Goal: Information Seeking & Learning: Check status

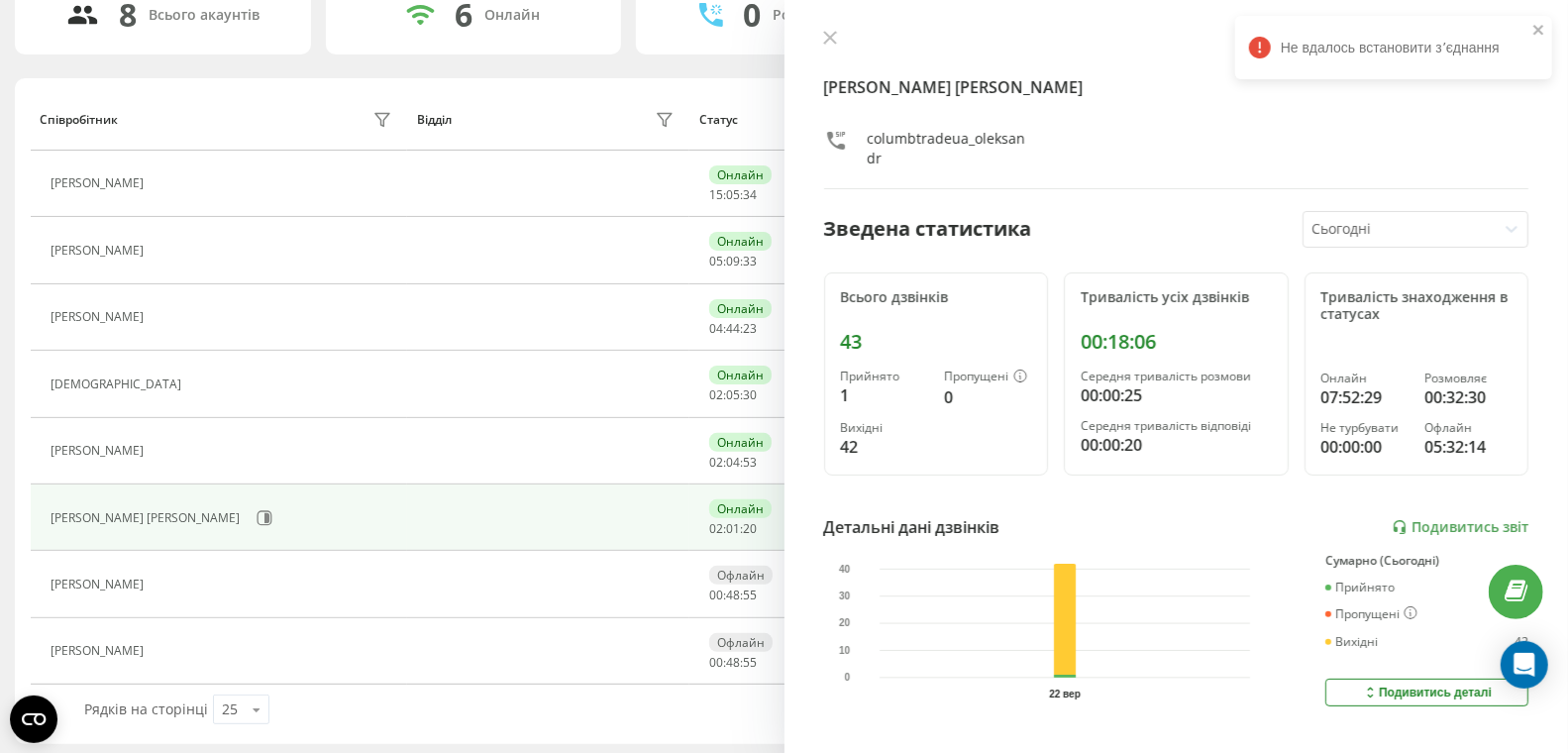
click at [826, 39] on icon at bounding box center [830, 38] width 14 height 14
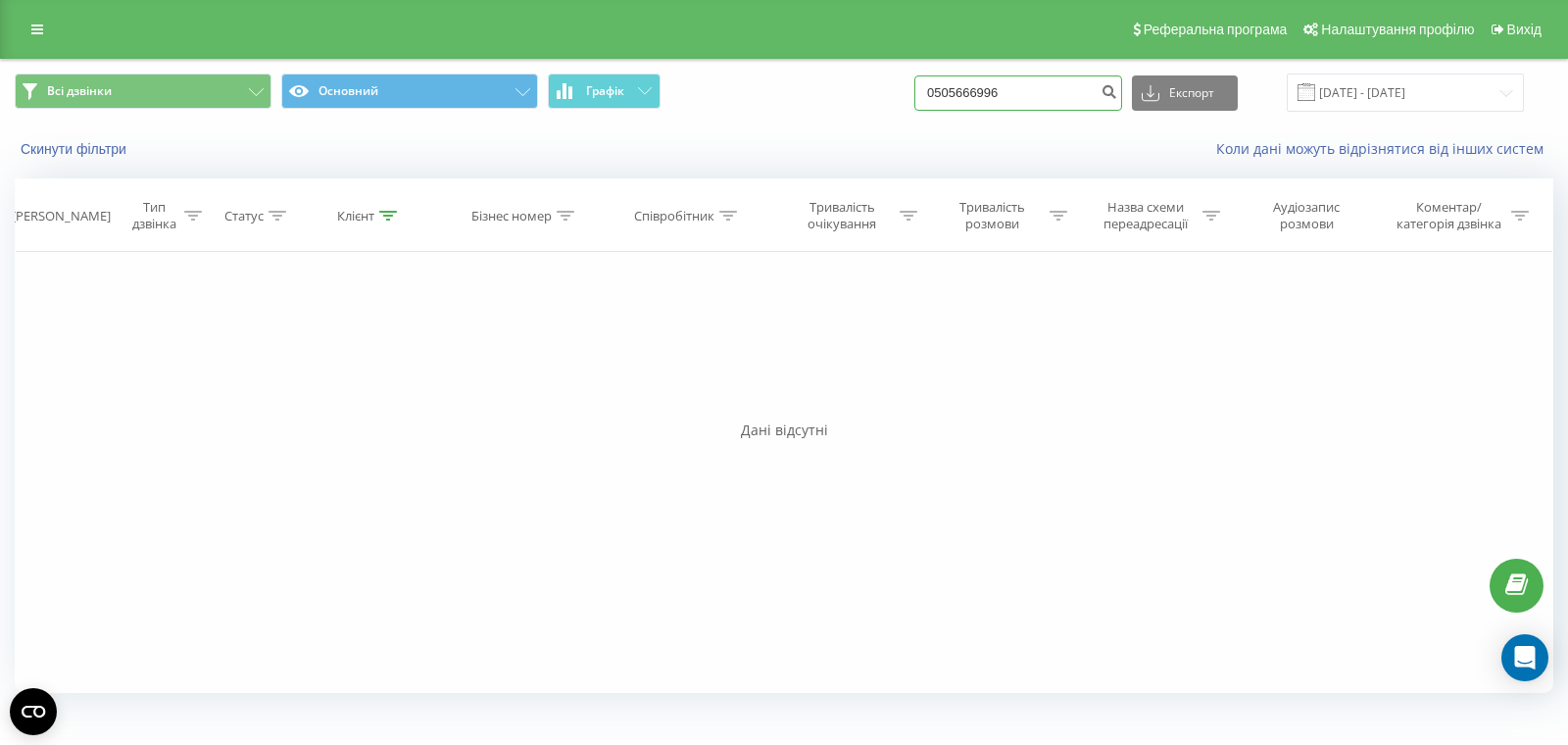
drag, startPoint x: 1069, startPoint y: 95, endPoint x: 848, endPoint y: 58, distance: 224.1
click at [847, 59] on div "Всі дзвінки Основний Графік 0505666996 Експорт .csv .xls .xlsx 22.06.2025 - 22.…" at bounding box center [784, 384] width 1568 height 651
paste input "67 445 58 78"
type input "067 445 58 78"
click at [1117, 92] on icon "submit" at bounding box center [1108, 89] width 17 height 12
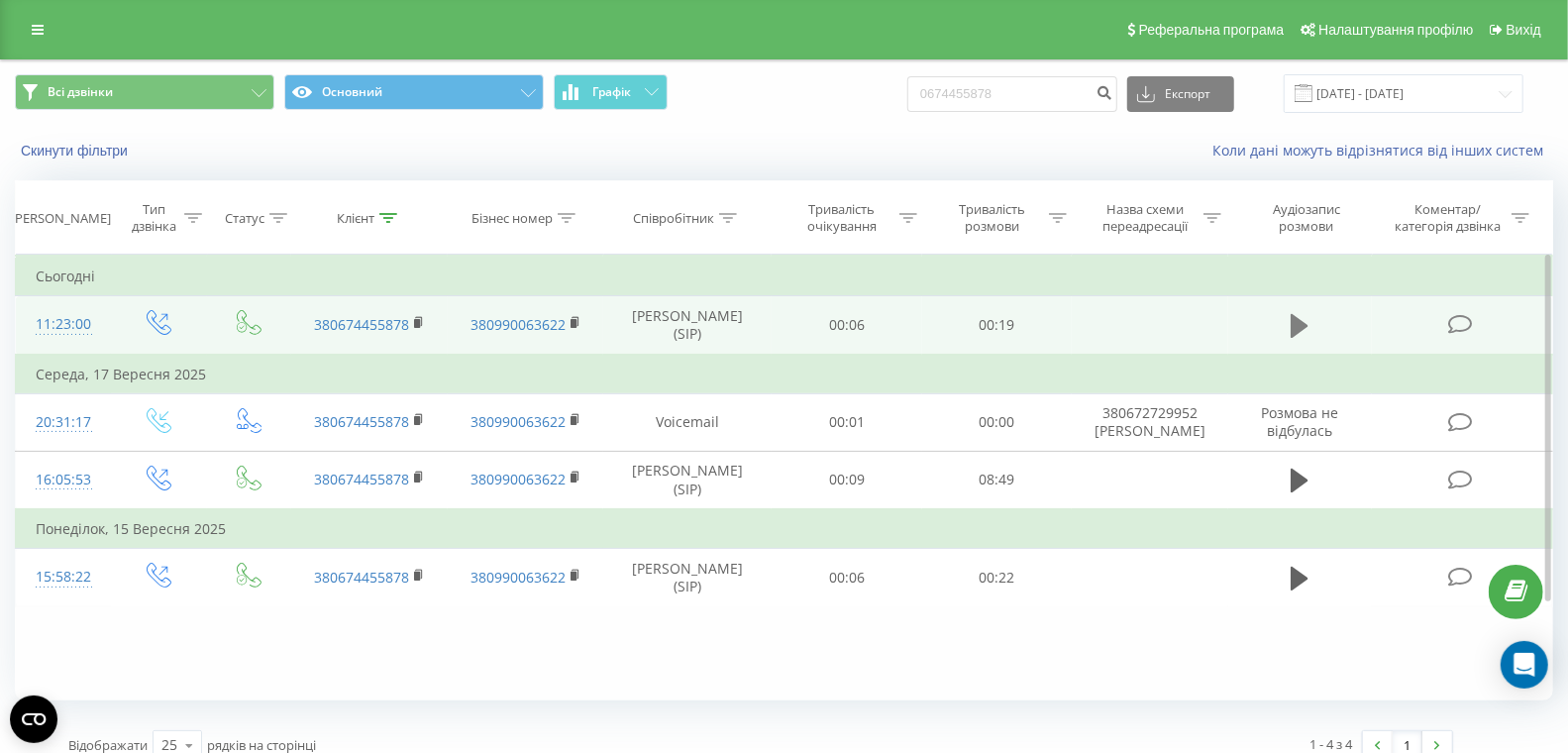
click at [1298, 322] on icon at bounding box center [1300, 325] width 18 height 24
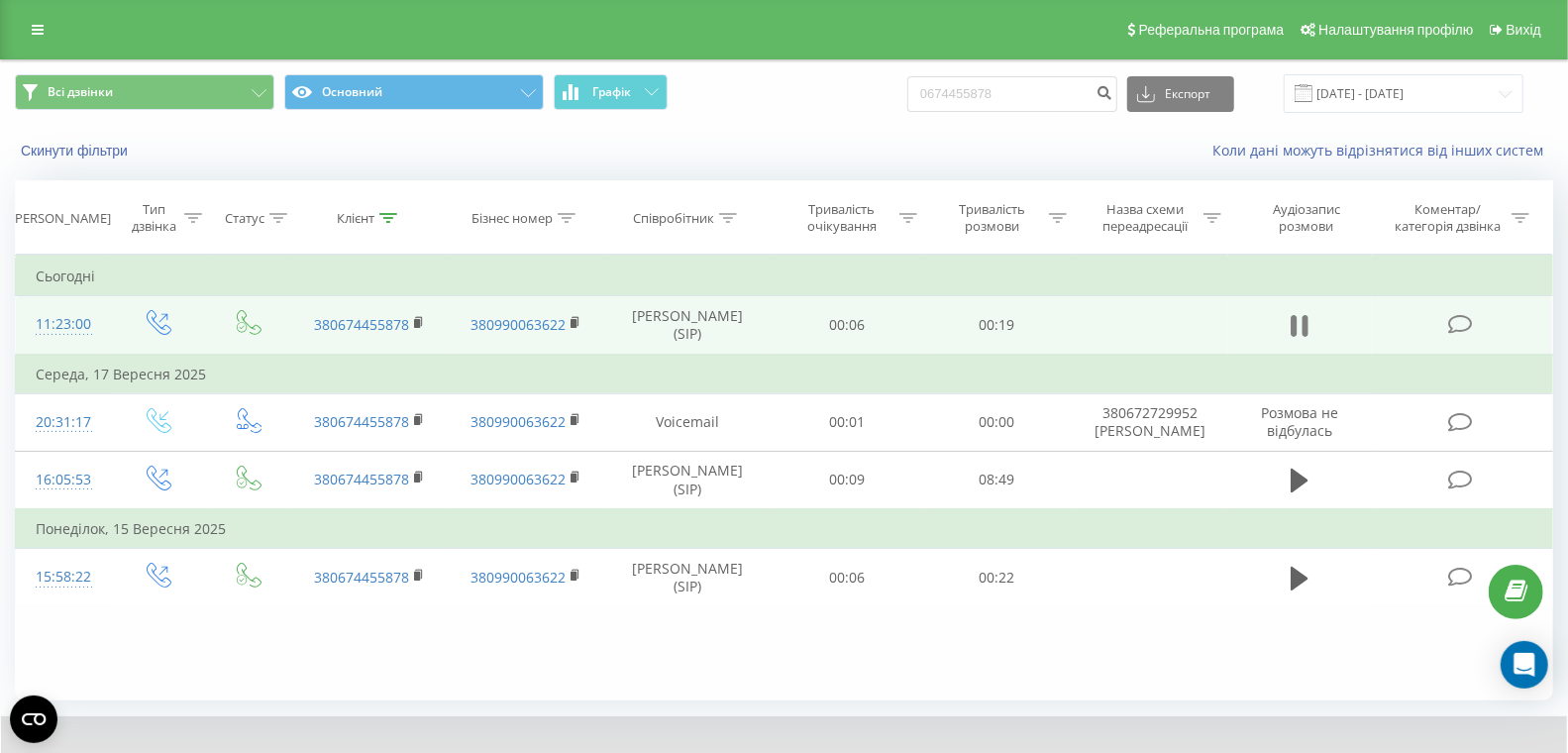
click at [1299, 323] on icon at bounding box center [1300, 325] width 18 height 28
drag, startPoint x: 1057, startPoint y: 92, endPoint x: 831, endPoint y: 86, distance: 226.1
click at [844, 87] on div "Всі дзвінки Основний Графік 0674455878 Експорт .csv .xls .xlsx 22.06.2025 - 22.…" at bounding box center [784, 93] width 1538 height 39
paste input "663541046"
type input "663541046"
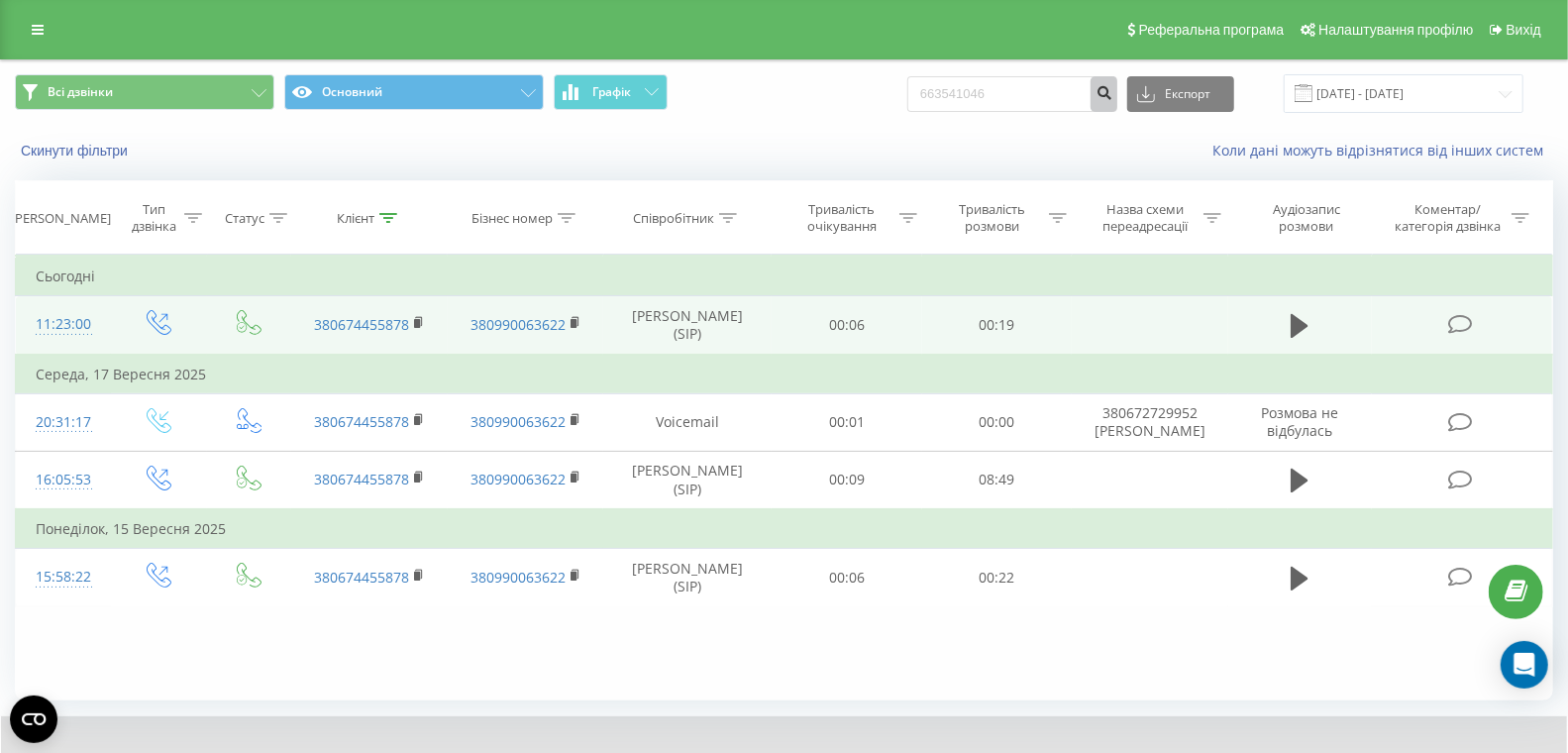
click at [1112, 92] on icon "submit" at bounding box center [1104, 90] width 17 height 12
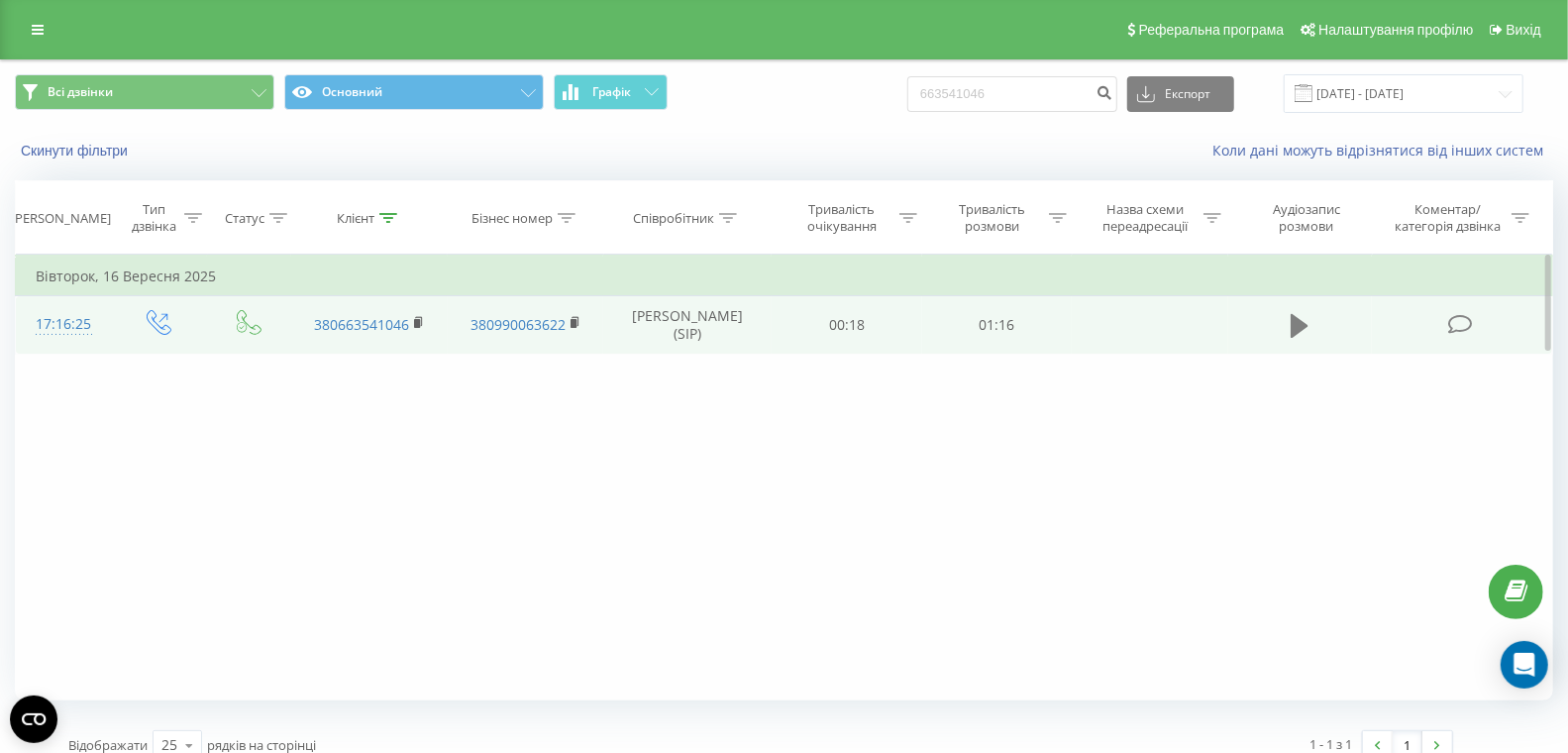
click at [1301, 325] on icon at bounding box center [1300, 325] width 18 height 24
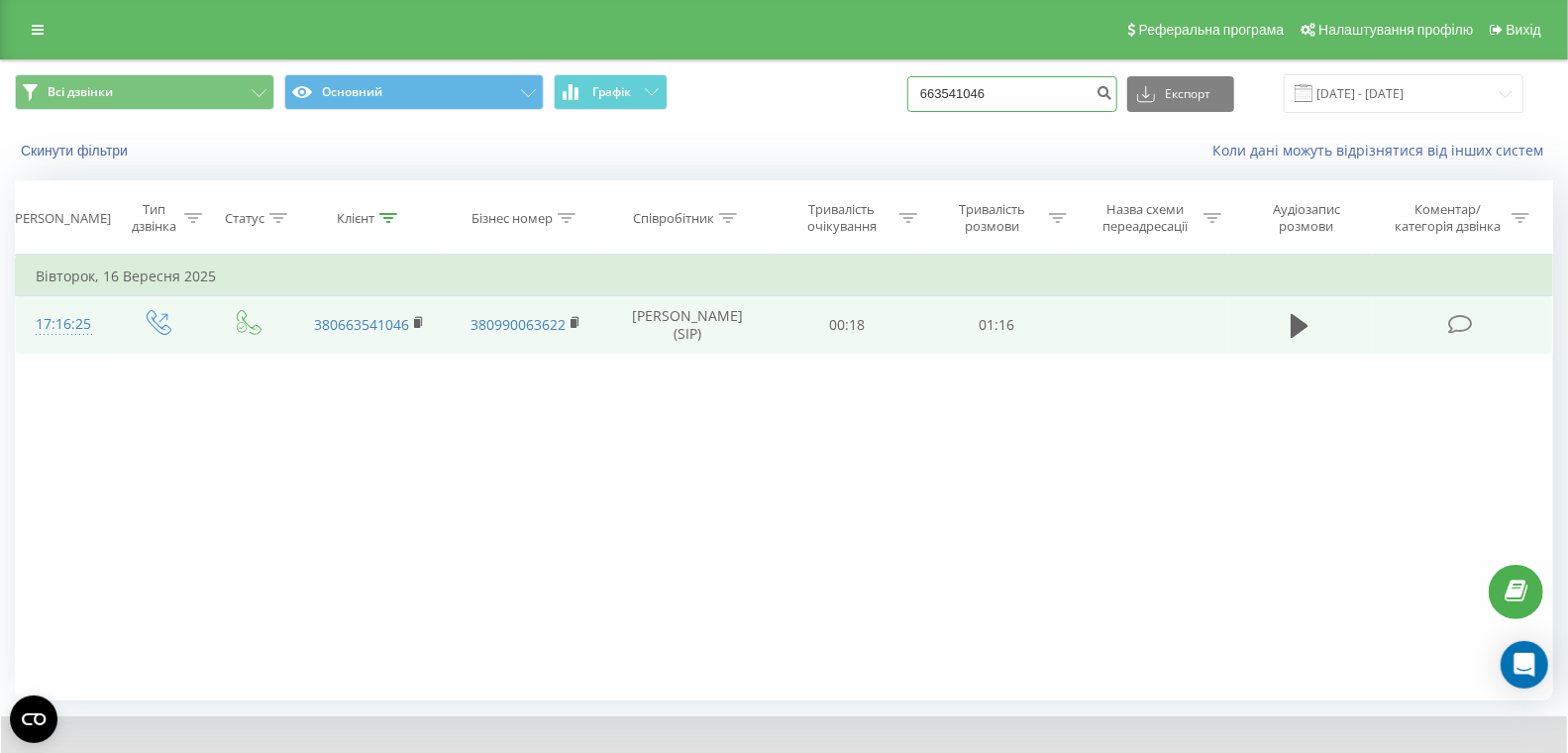
drag, startPoint x: 959, startPoint y: 76, endPoint x: 831, endPoint y: 70, distance: 128.1
click at [835, 70] on div "Всі дзвінки Основний Графік 663541046 Експорт .csv .xls .xlsx 22.06.2025 - 22.0…" at bounding box center [784, 93] width 1566 height 66
paste input "067501135"
type input "0675011356"
click at [1117, 100] on button "submit" at bounding box center [1104, 94] width 27 height 36
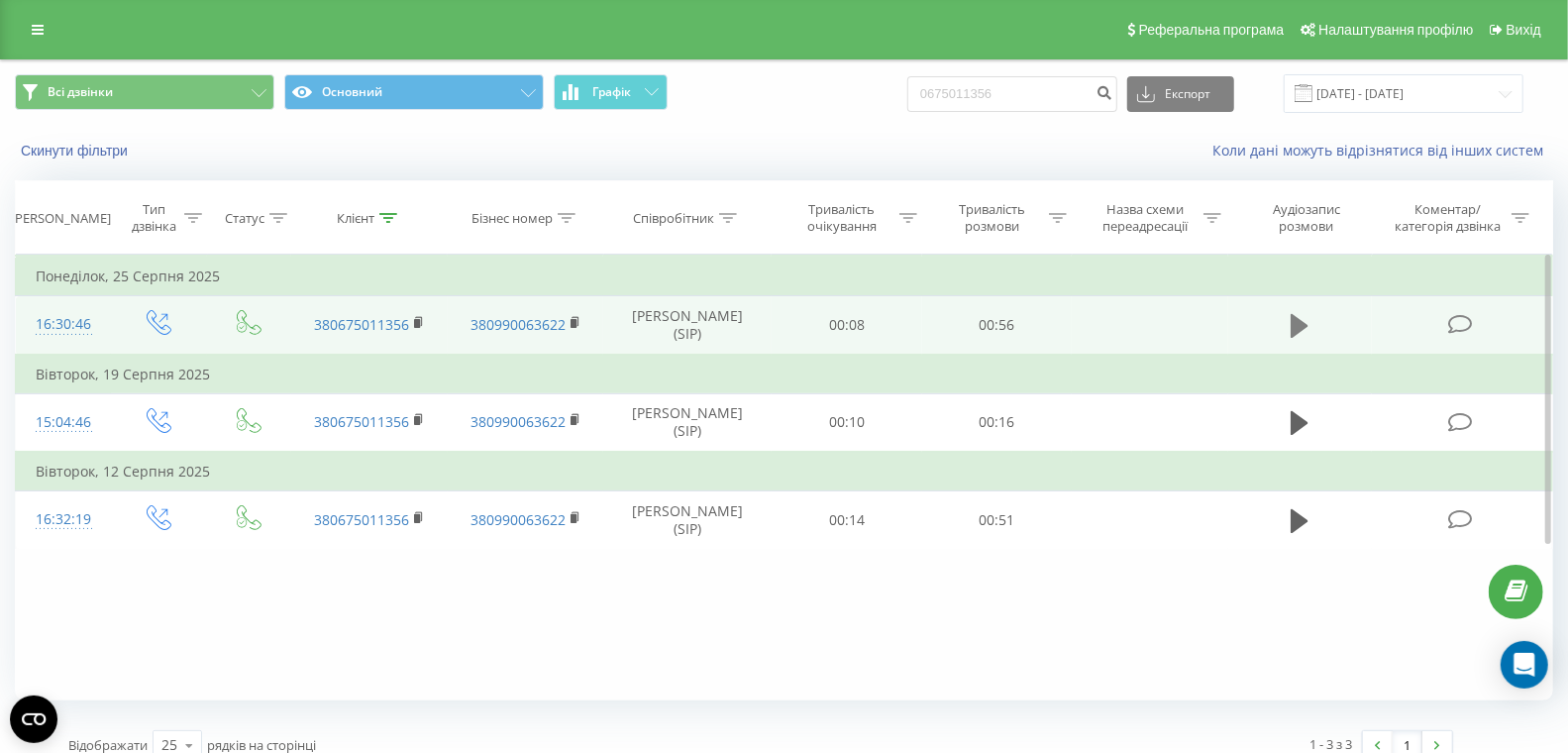
click at [1306, 323] on icon at bounding box center [1300, 325] width 18 height 24
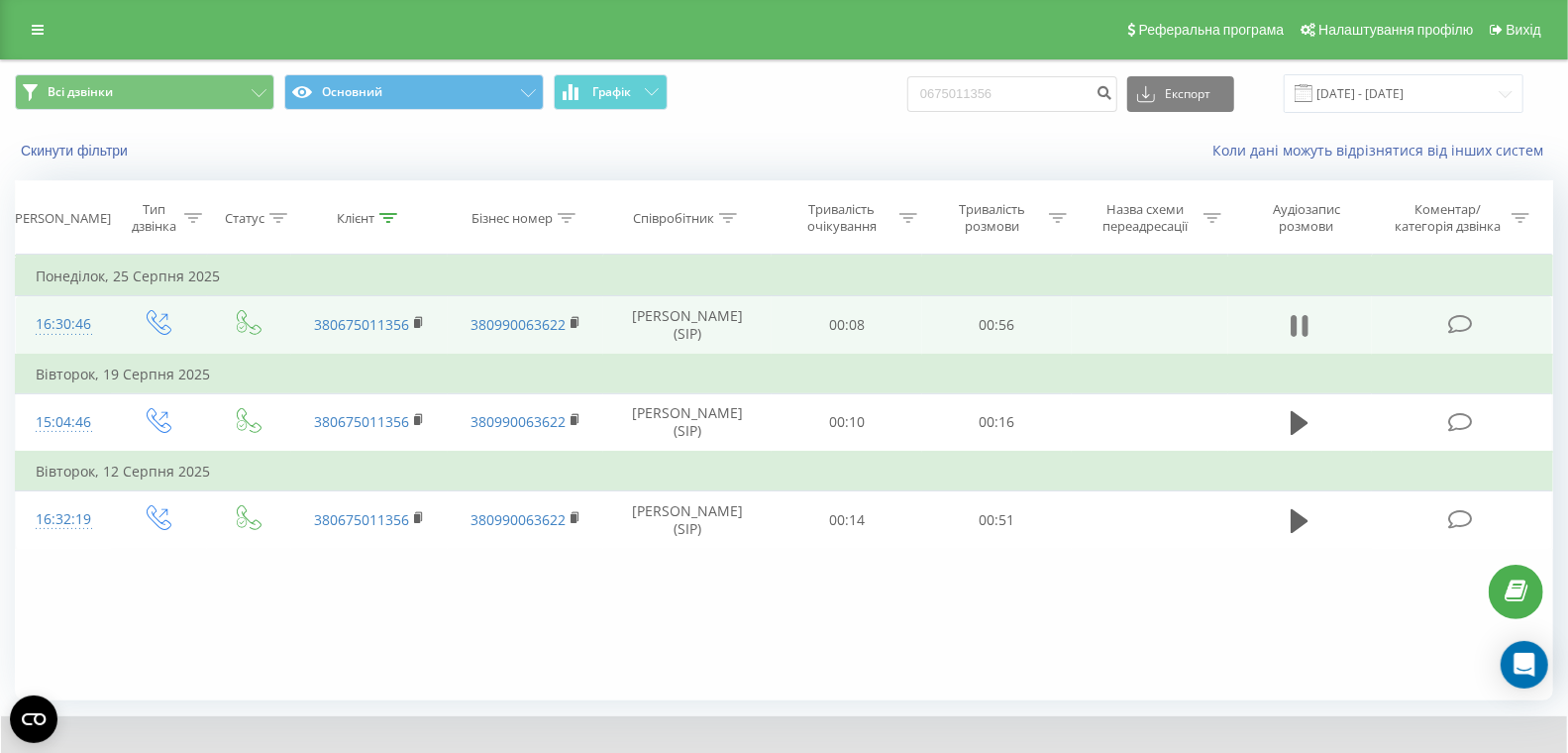
click at [1296, 323] on icon at bounding box center [1295, 325] width 6 height 22
click at [1300, 318] on icon at bounding box center [1300, 325] width 18 height 24
click at [1301, 325] on icon at bounding box center [1300, 325] width 18 height 24
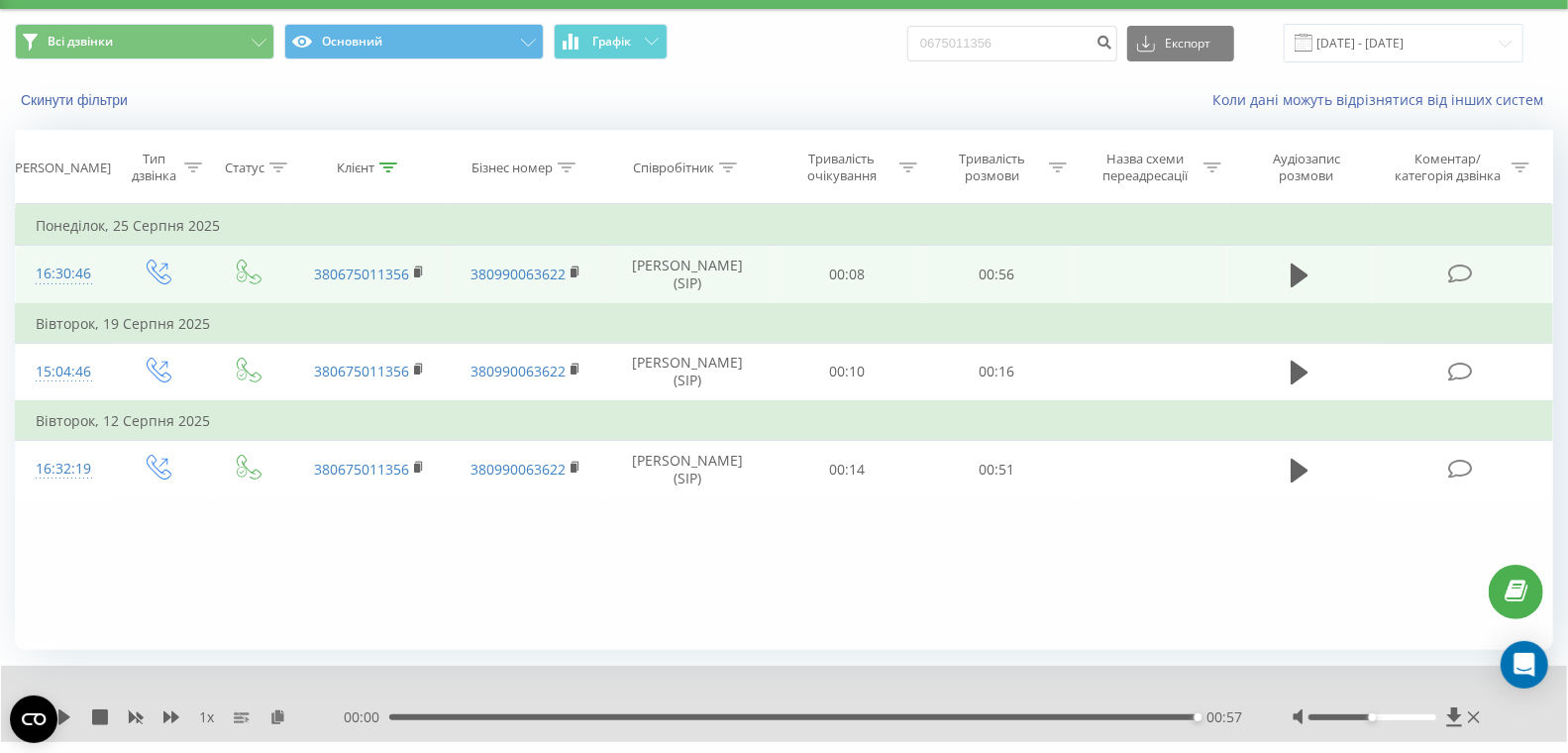
scroll to position [52, 0]
click at [1009, 713] on div "00:57" at bounding box center [793, 716] width 808 height 6
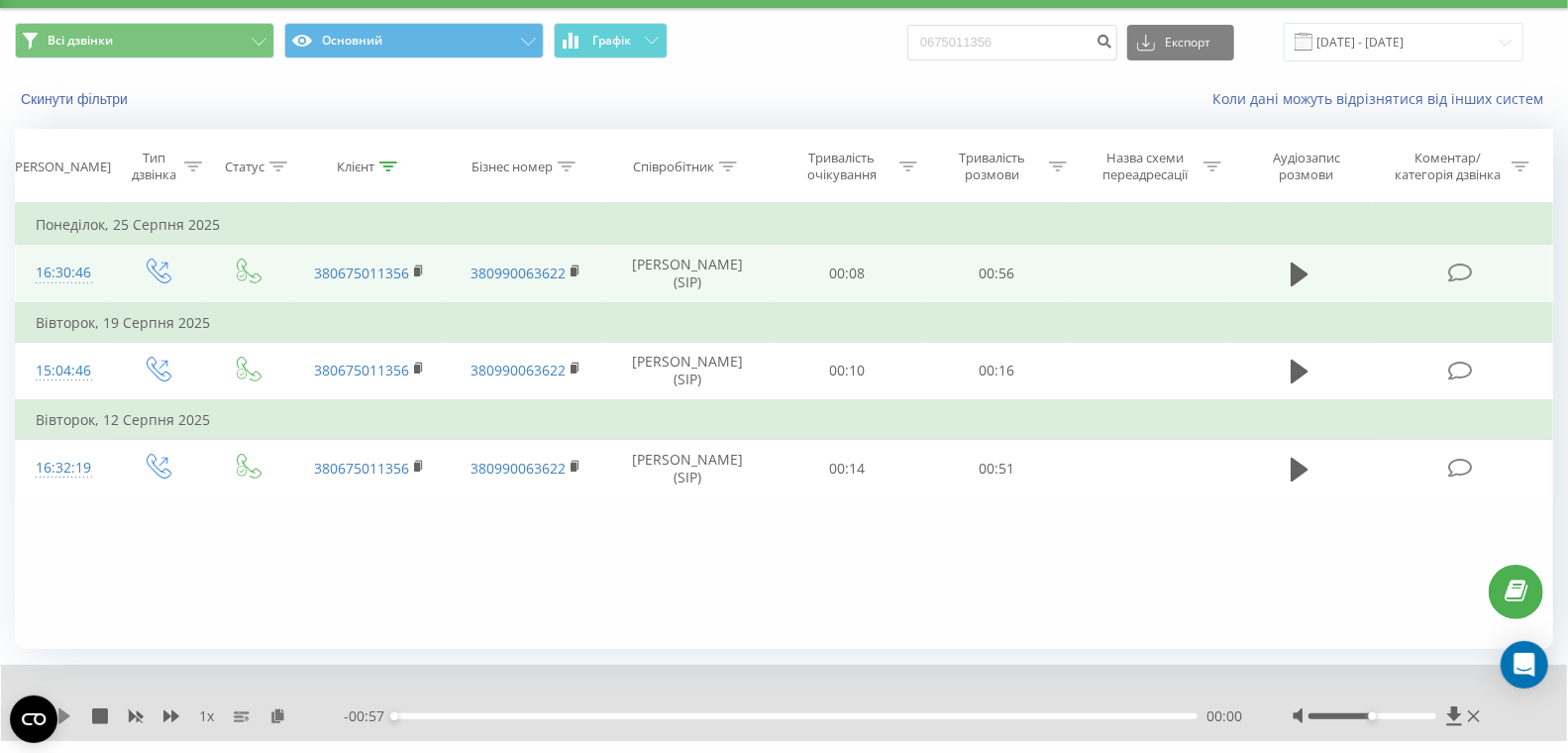
click at [64, 713] on icon at bounding box center [65, 716] width 12 height 16
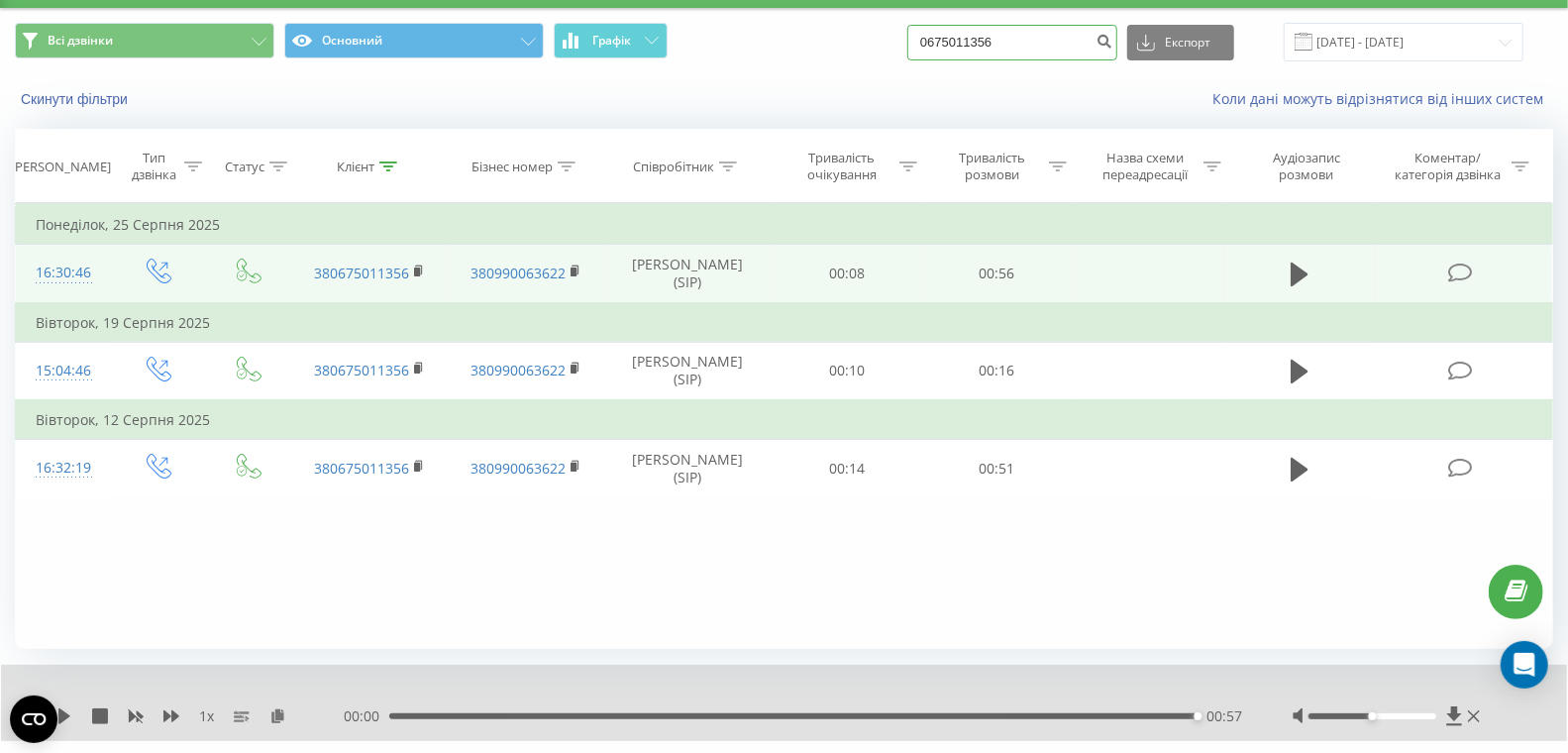
drag, startPoint x: 1061, startPoint y: 45, endPoint x: 829, endPoint y: 24, distance: 232.9
click at [832, 24] on div "Всі дзвінки Основний Графік 0675011356 Експорт .csv .xls .xlsx 22.06.2025 - 22.…" at bounding box center [784, 42] width 1538 height 39
paste input "969569640"
type input "0969569640"
click at [1112, 45] on icon "submit" at bounding box center [1104, 39] width 17 height 12
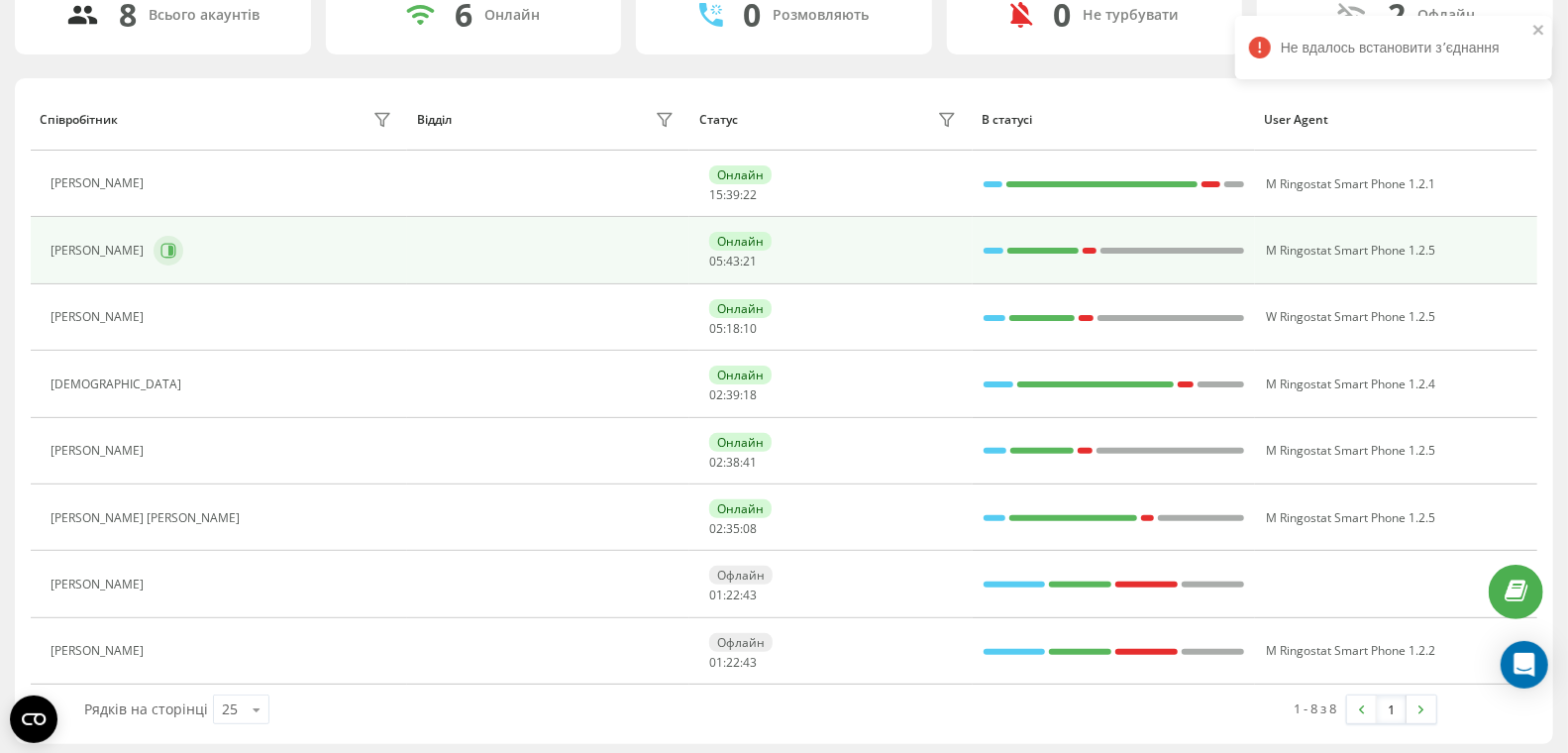
click at [162, 246] on icon at bounding box center [169, 251] width 15 height 15
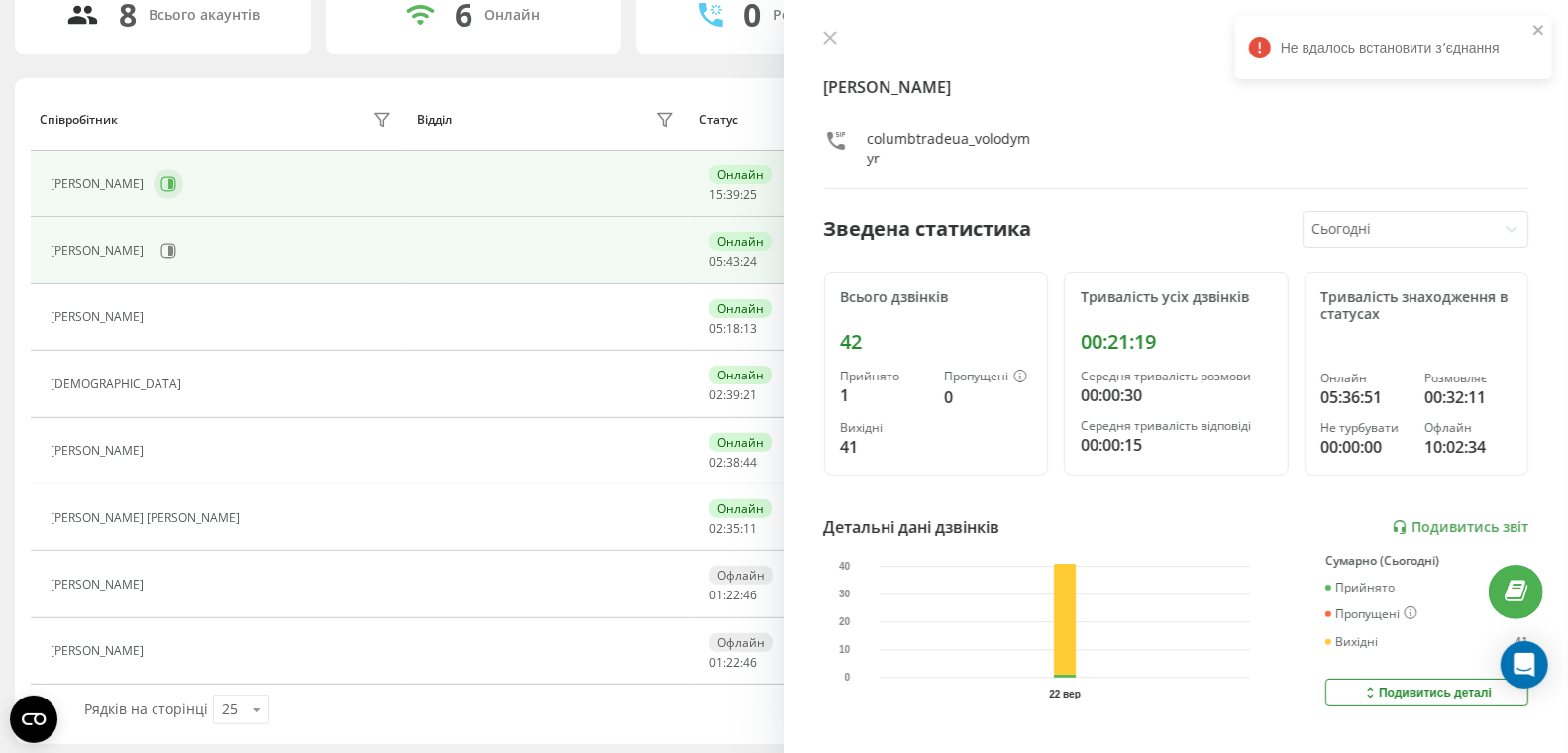
click at [169, 182] on icon at bounding box center [171, 185] width 5 height 10
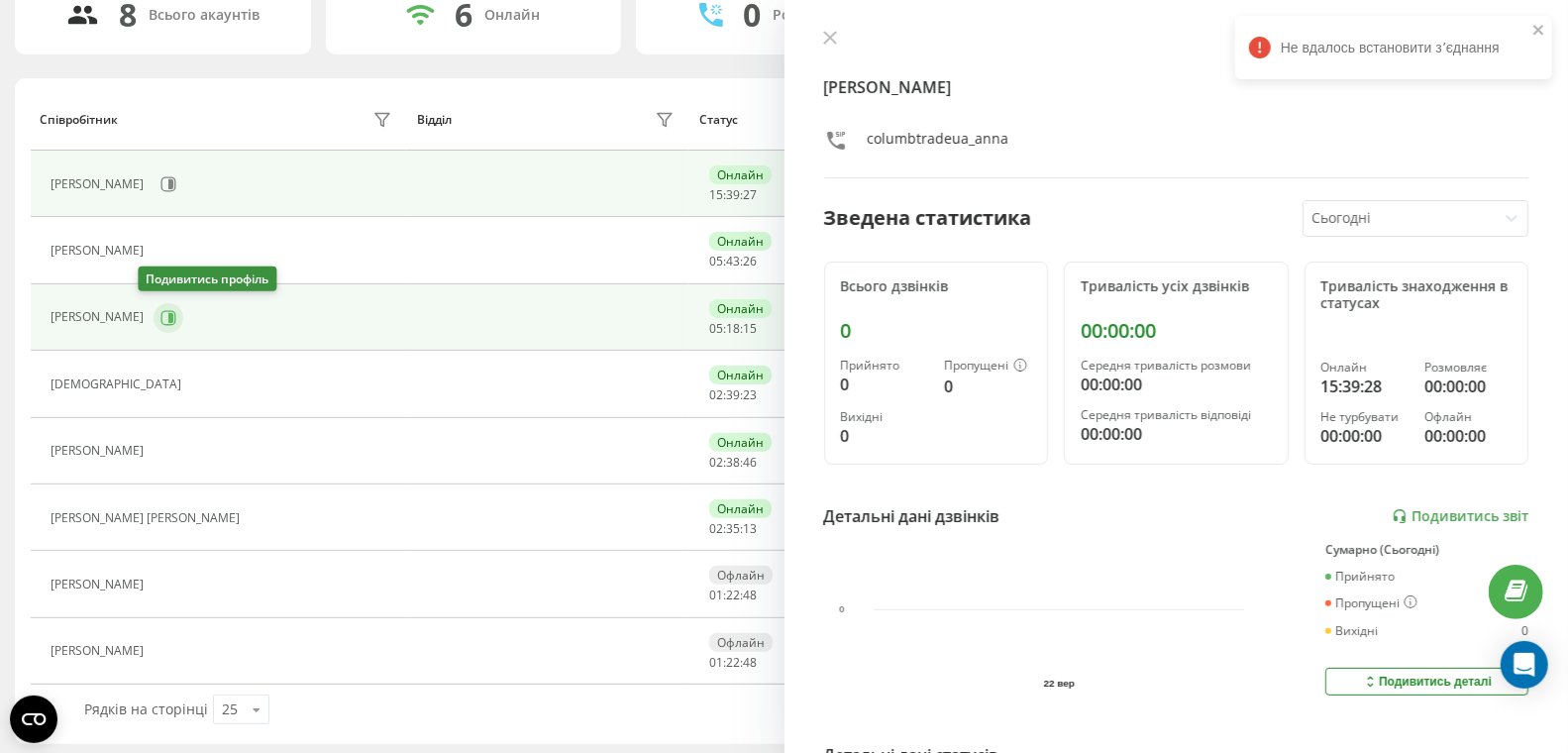
click at [164, 319] on button at bounding box center [169, 317] width 30 height 30
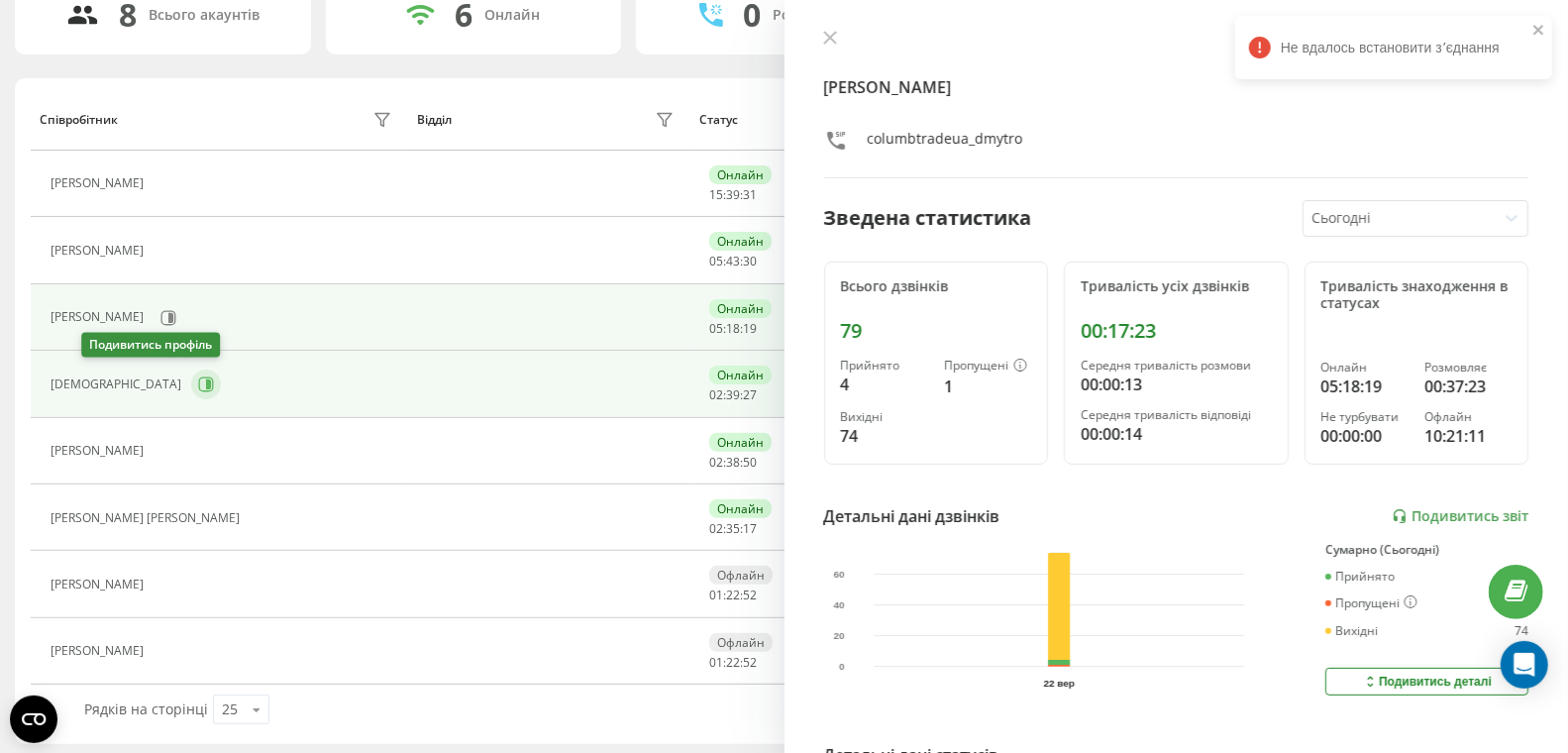
click at [206, 381] on icon at bounding box center [208, 384] width 5 height 10
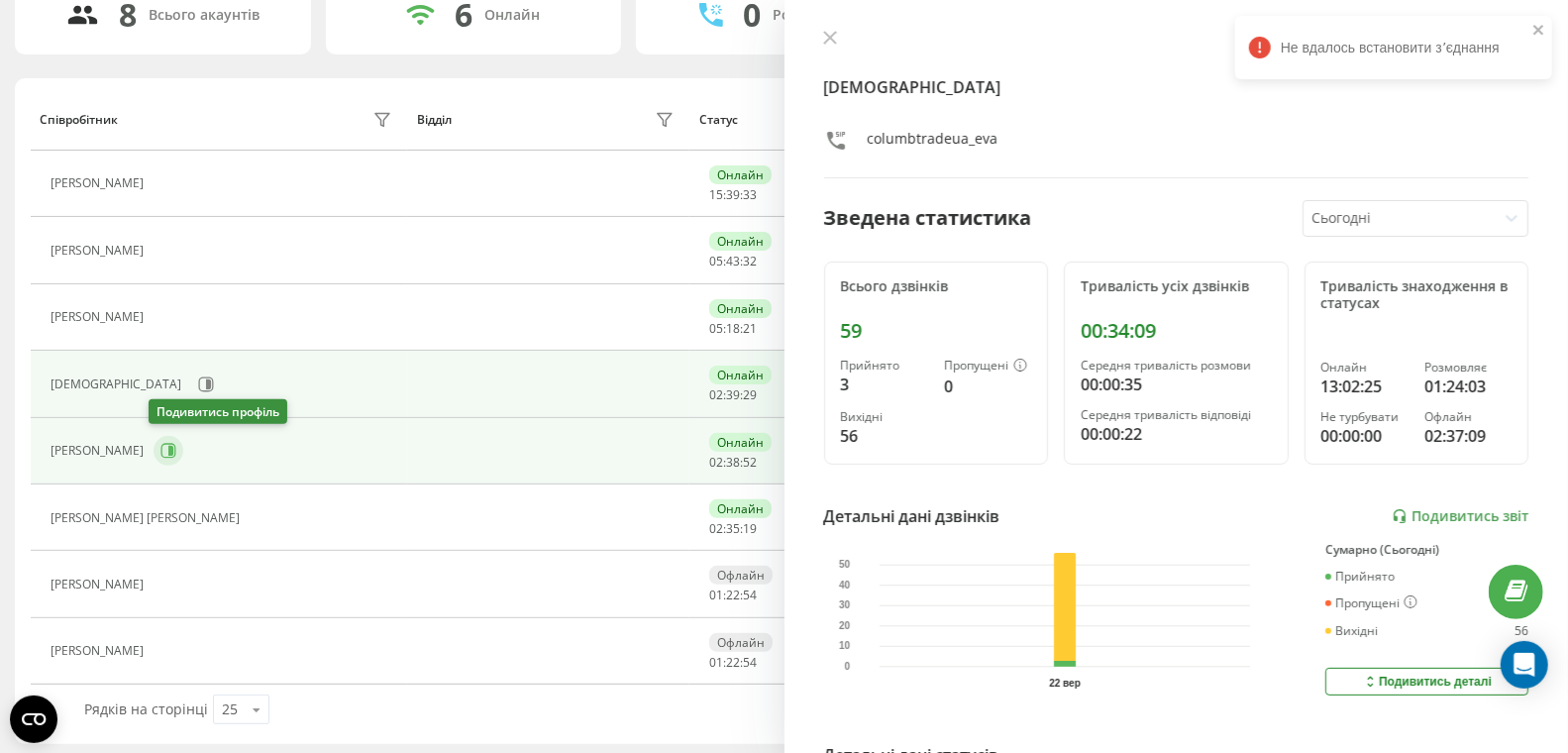
click at [173, 447] on button at bounding box center [169, 450] width 30 height 30
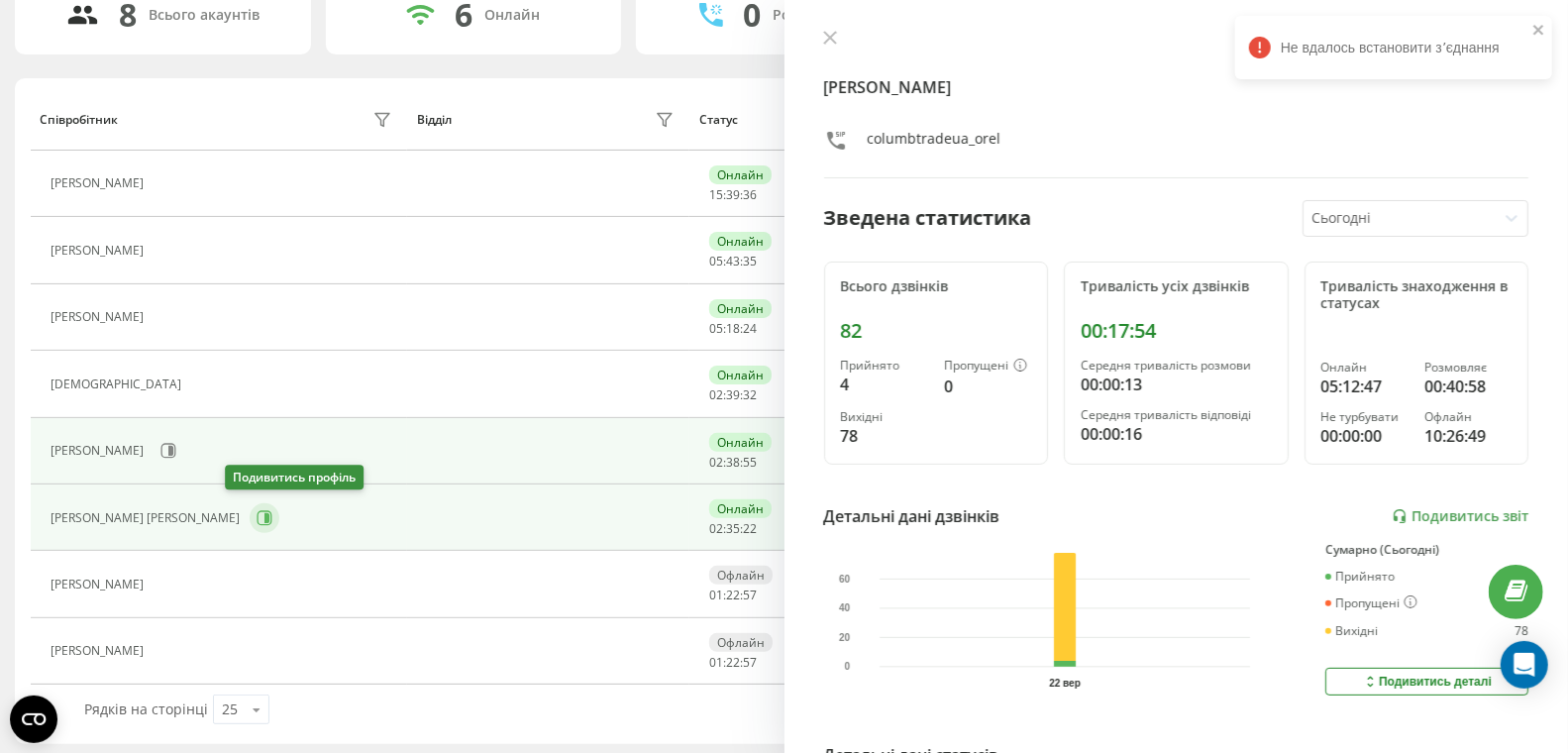
click at [250, 519] on button at bounding box center [265, 518] width 30 height 30
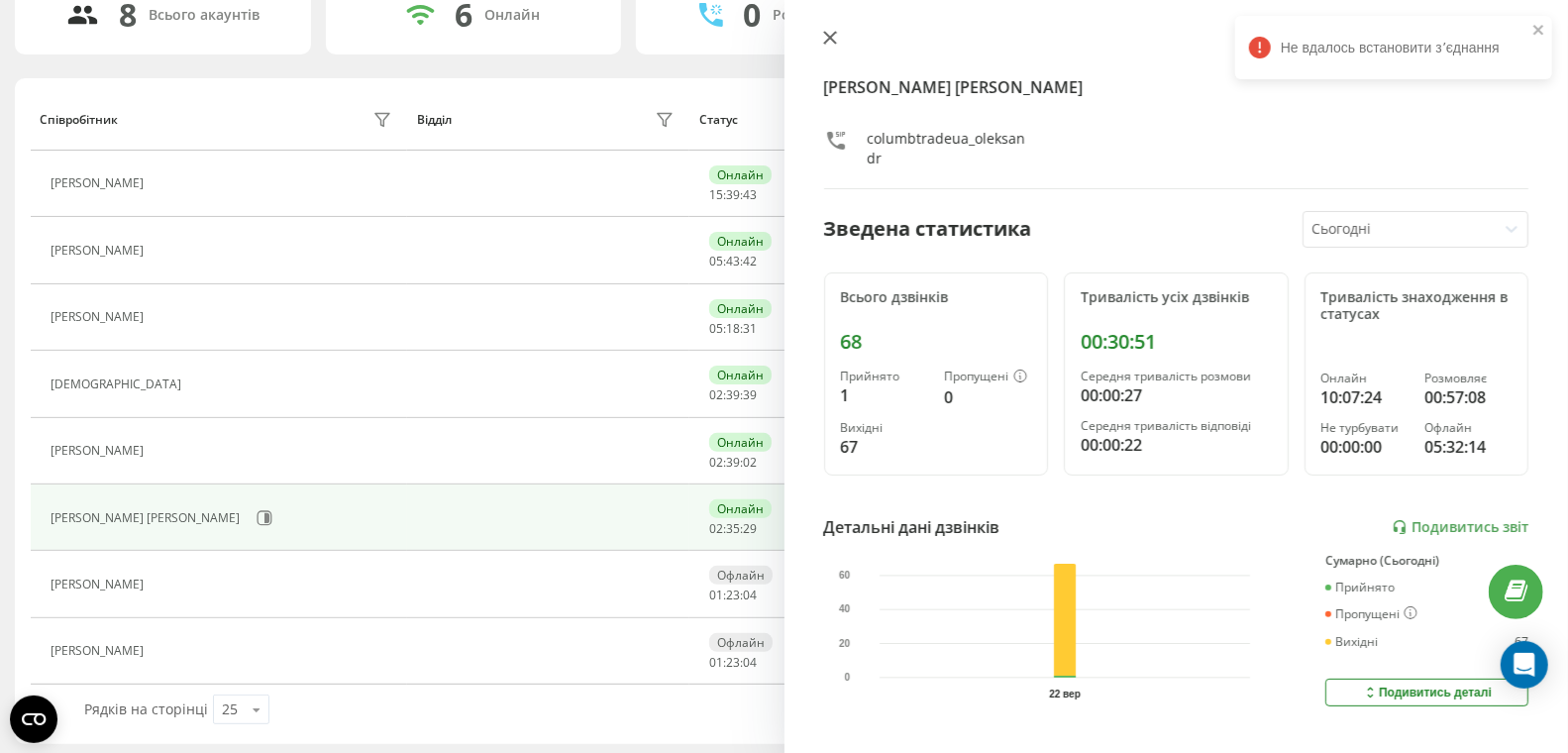
click at [828, 34] on icon at bounding box center [830, 38] width 14 height 14
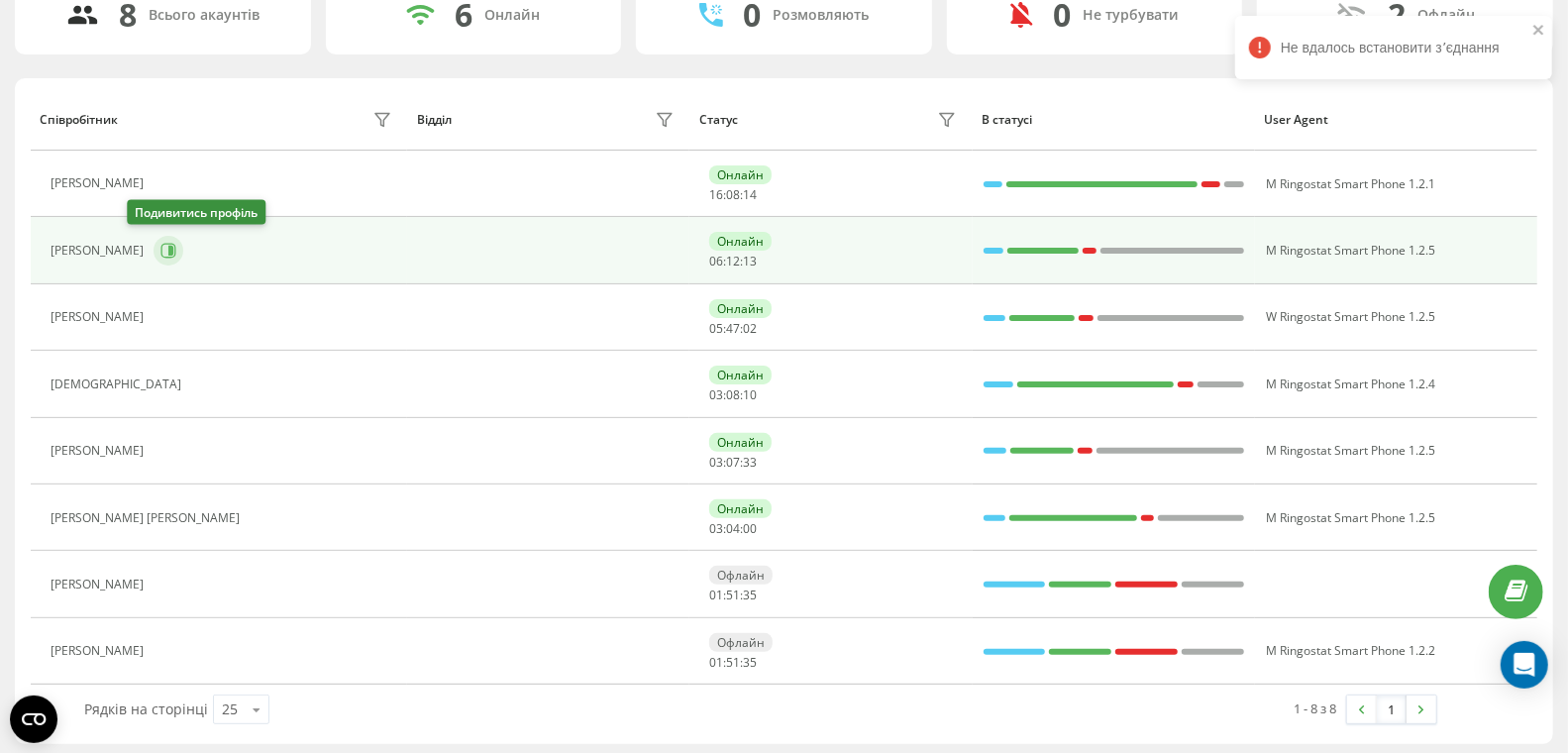
click at [161, 246] on icon at bounding box center [169, 251] width 16 height 16
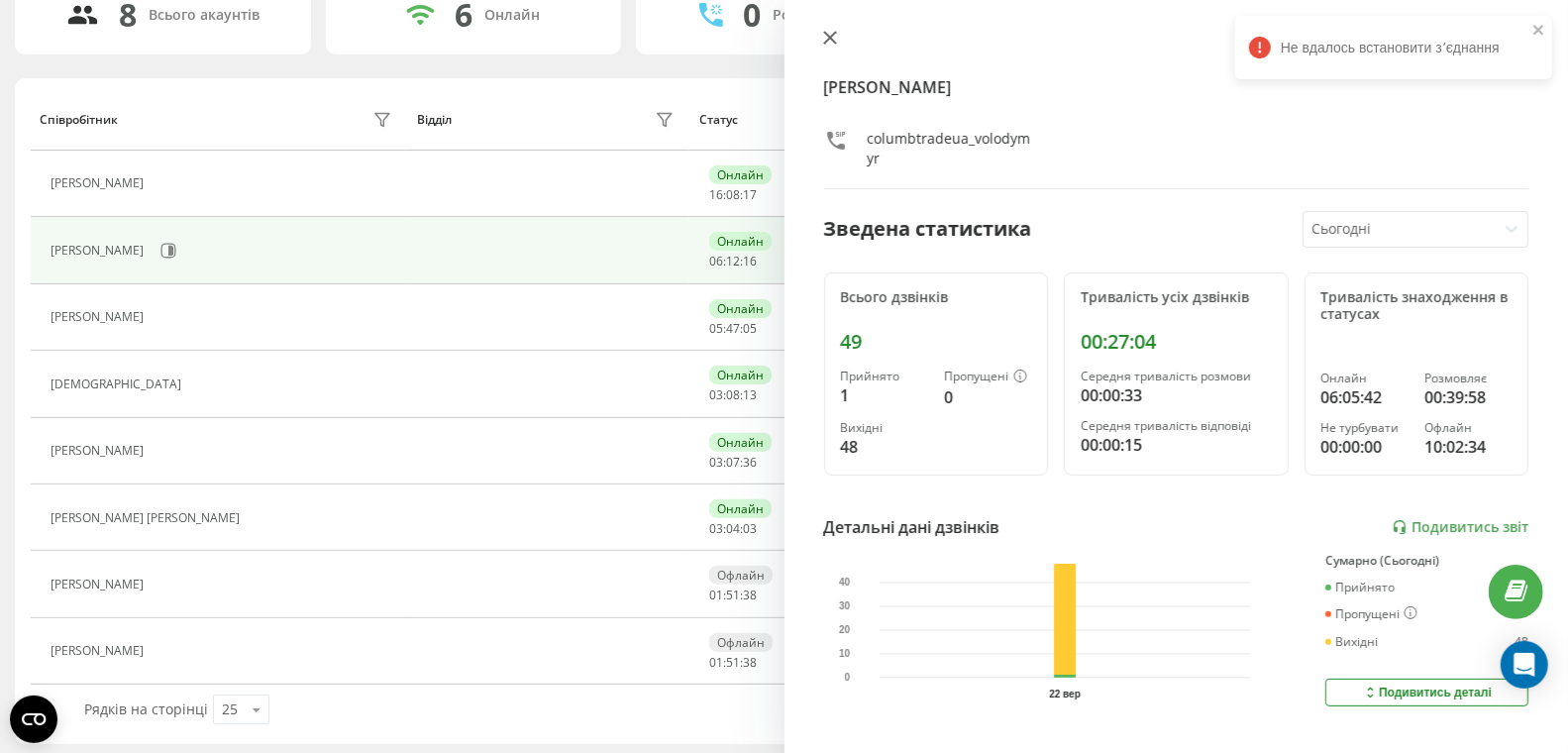
click at [825, 35] on icon at bounding box center [830, 38] width 14 height 14
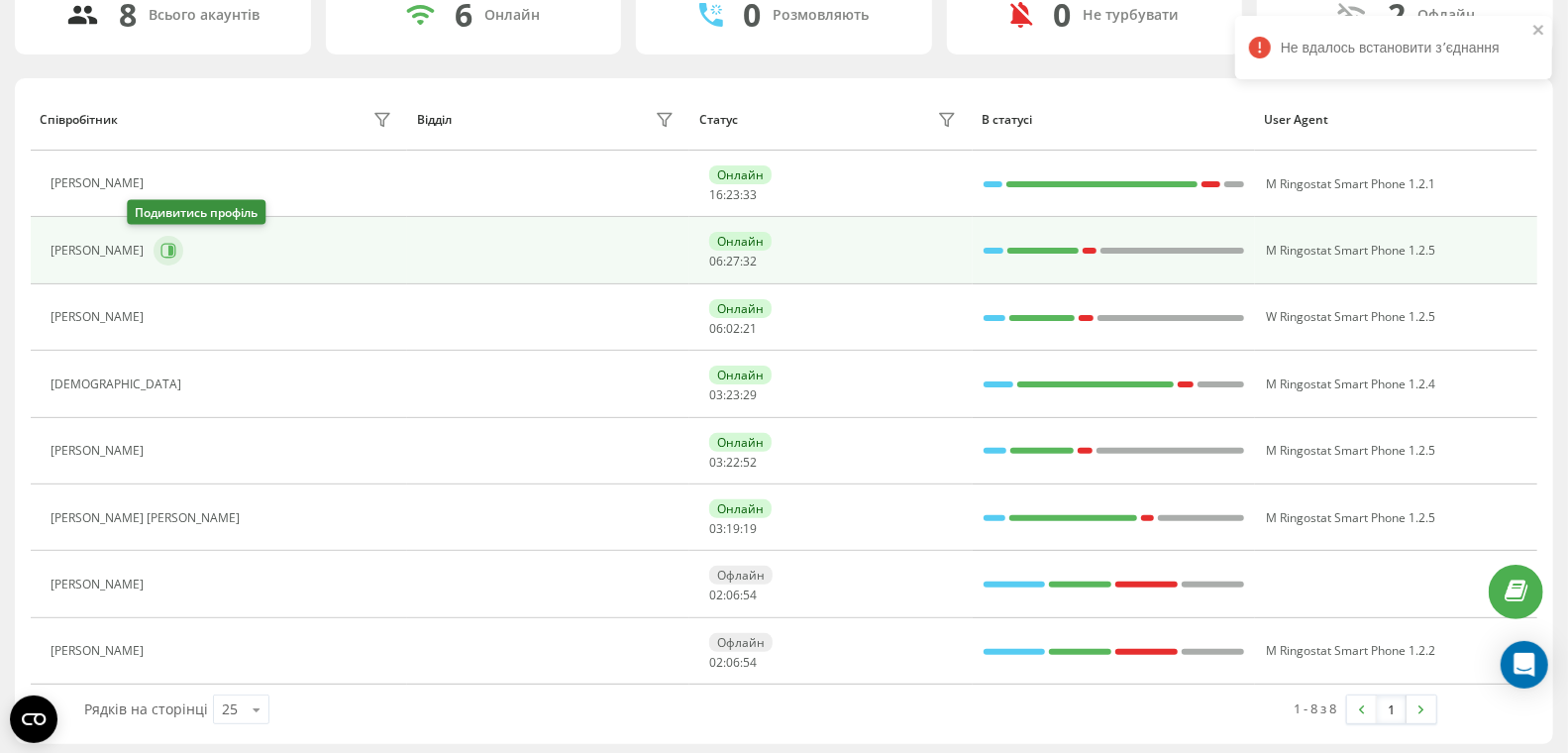
click at [169, 250] on icon at bounding box center [171, 251] width 5 height 10
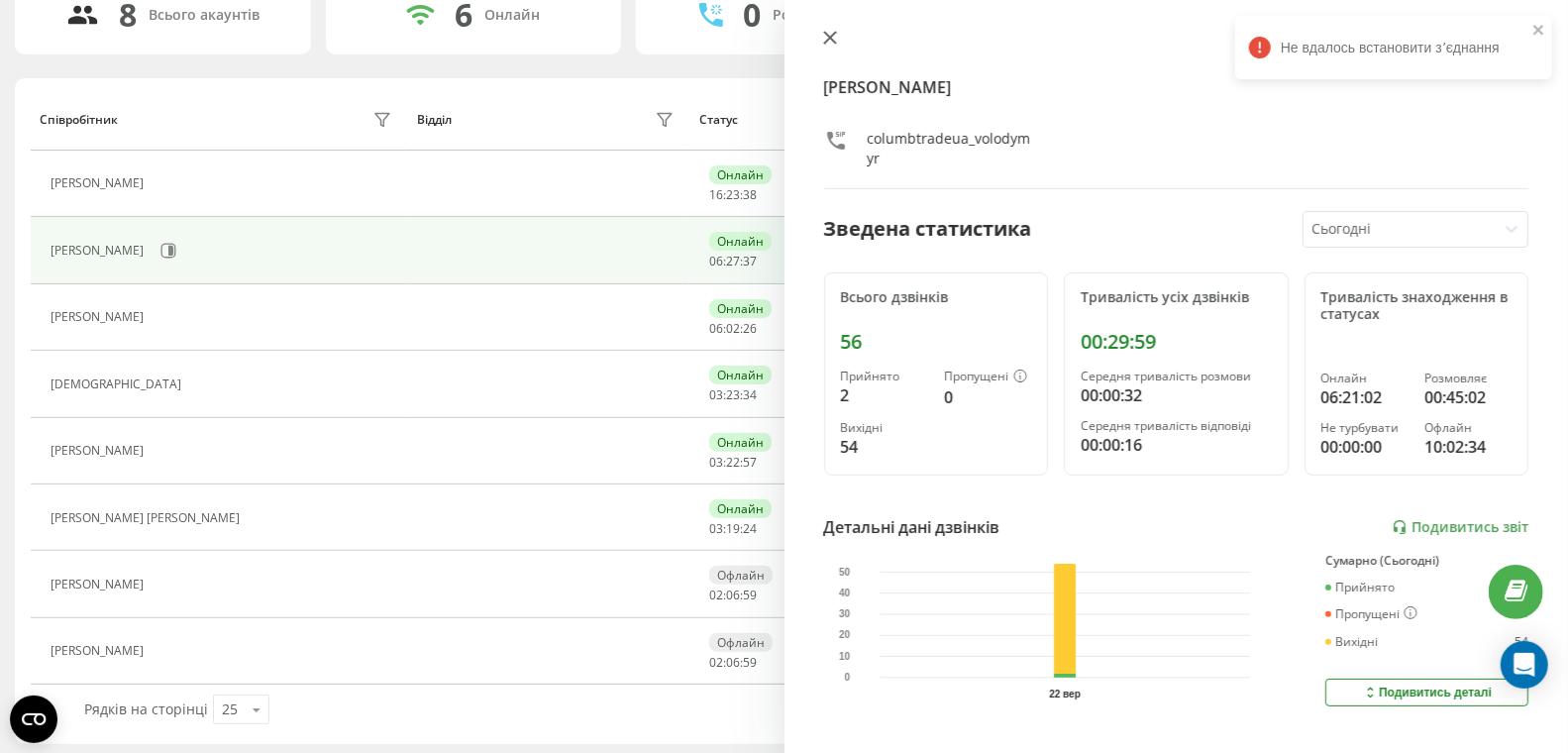
click at [830, 35] on icon at bounding box center [830, 38] width 14 height 14
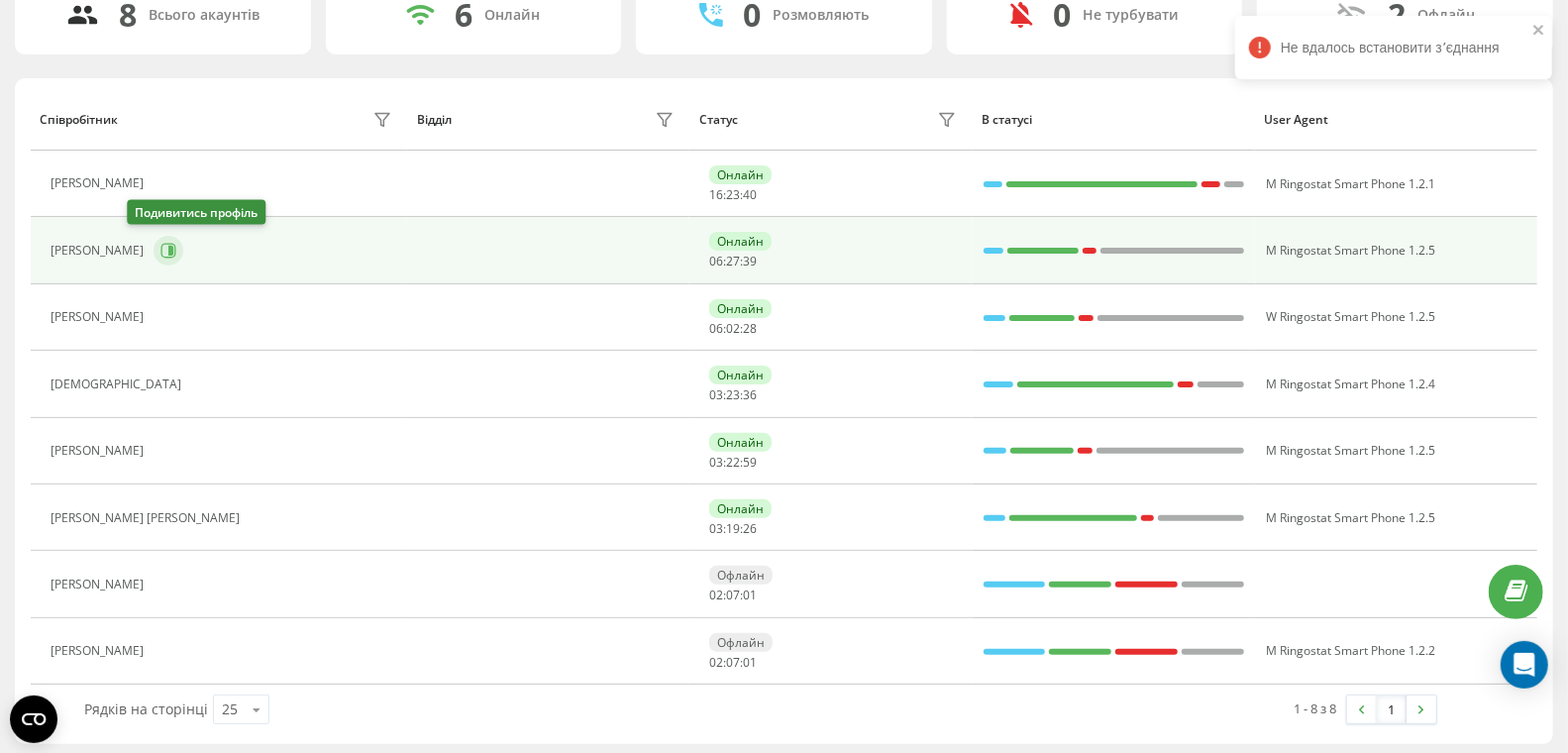
click at [169, 247] on icon at bounding box center [171, 251] width 5 height 10
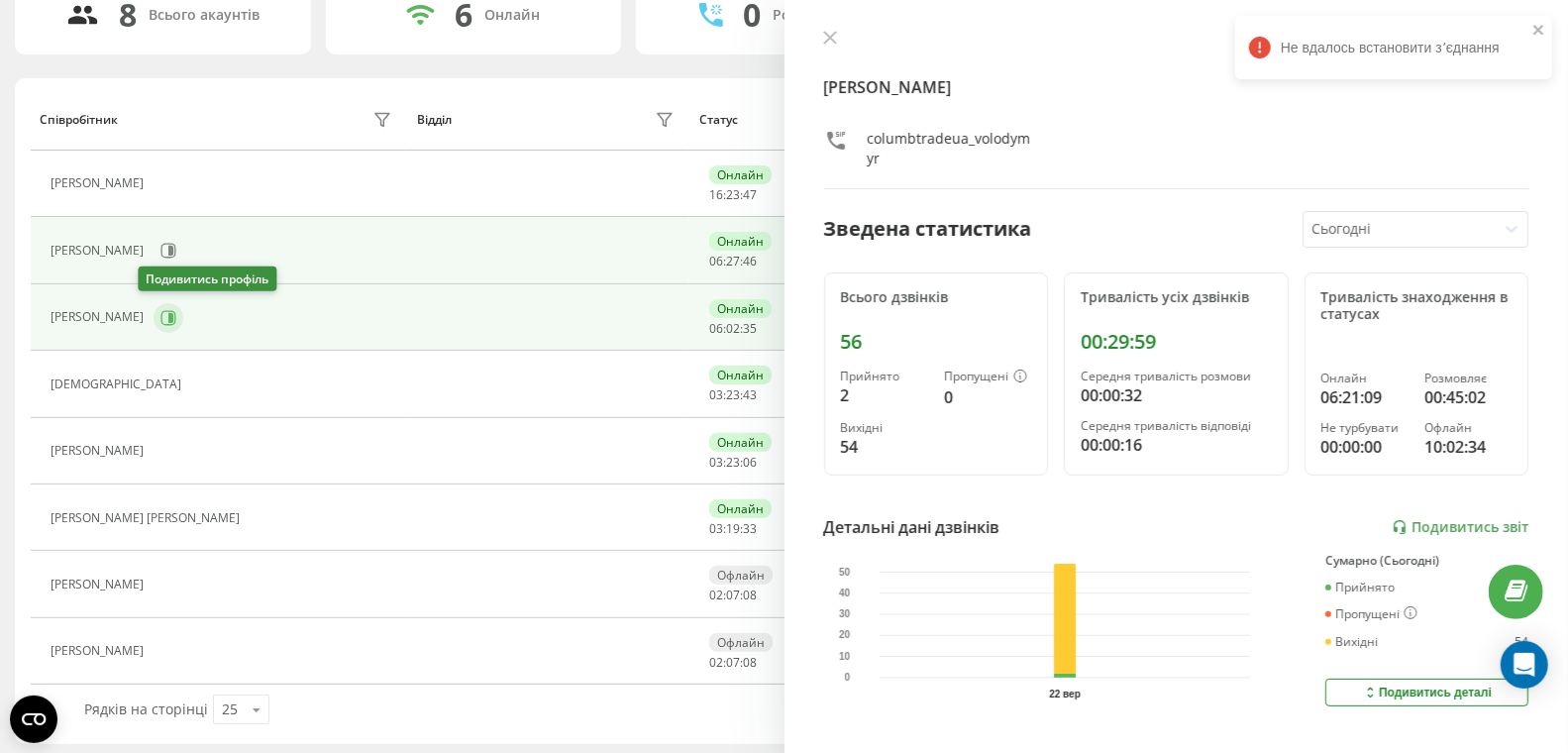
click at [161, 312] on icon at bounding box center [169, 317] width 16 height 16
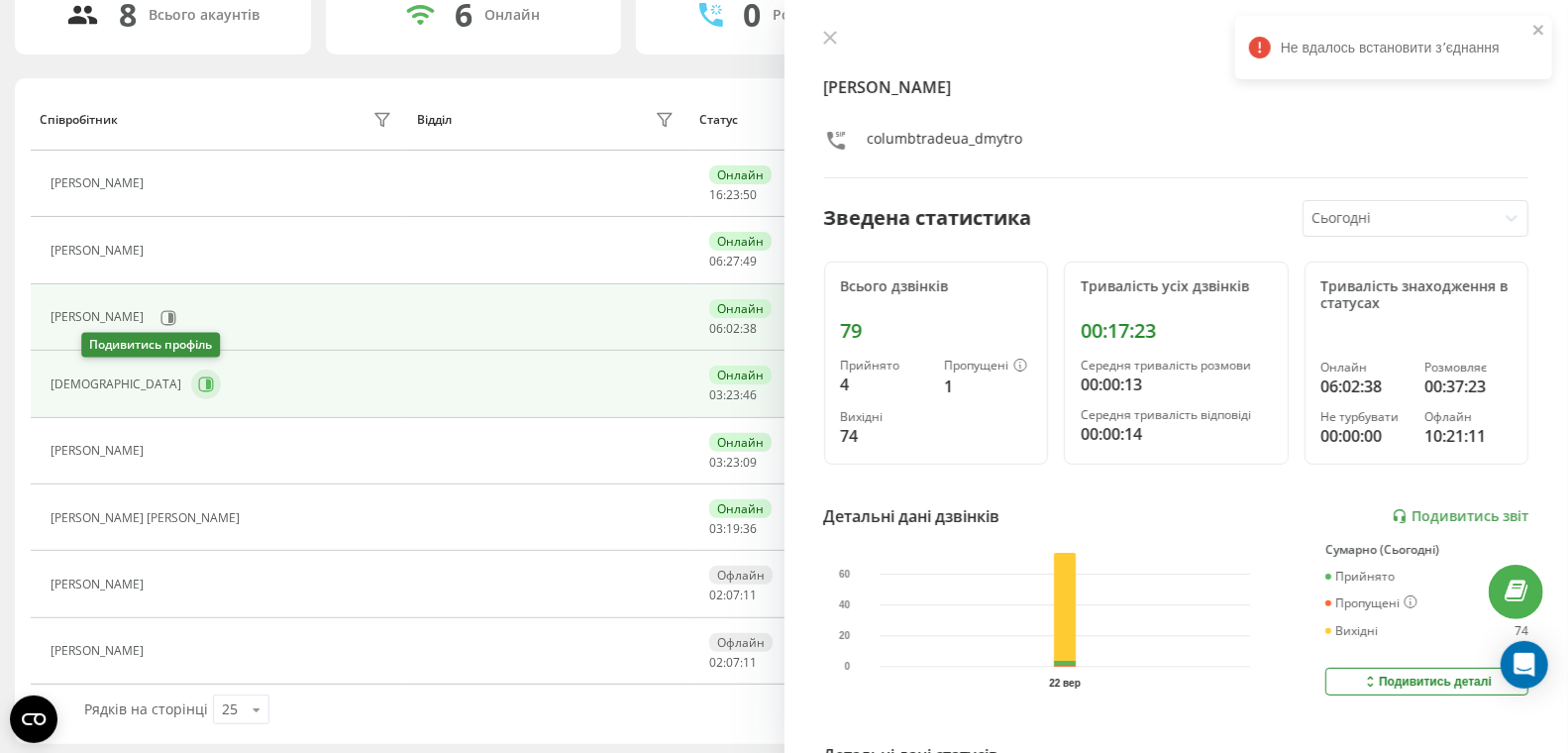
click at [198, 376] on icon at bounding box center [206, 384] width 16 height 16
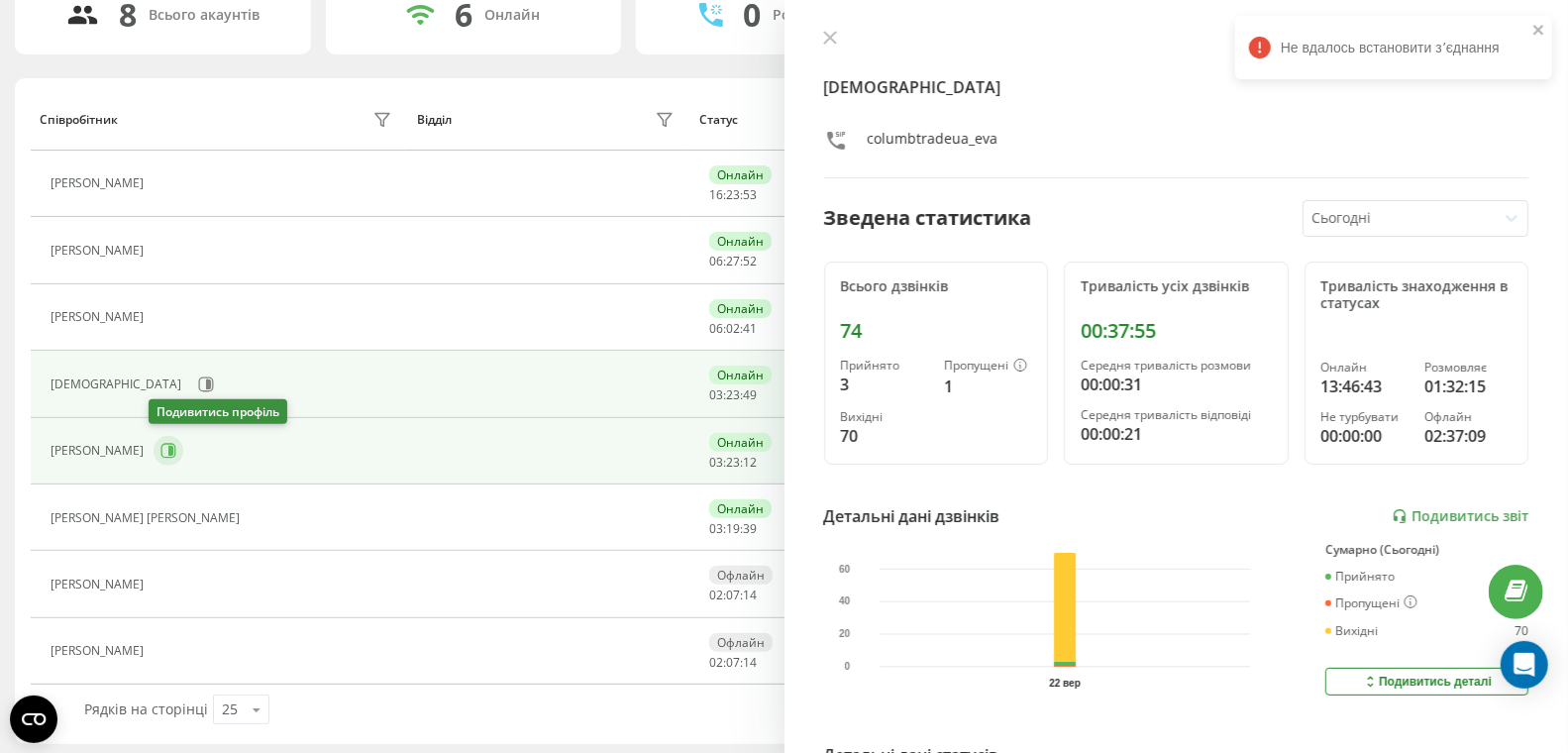
click at [162, 443] on icon at bounding box center [169, 450] width 15 height 15
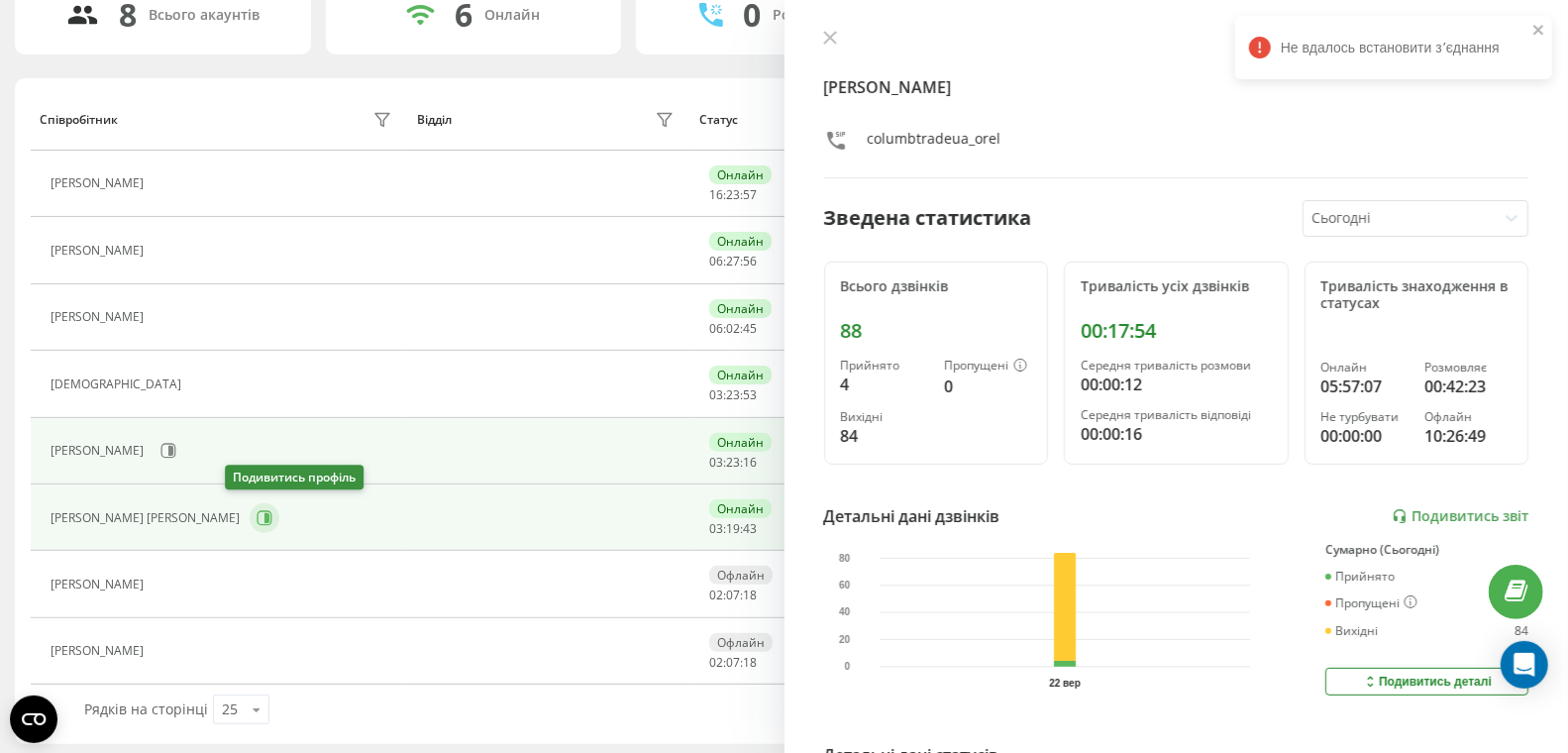
click at [257, 514] on icon at bounding box center [265, 518] width 16 height 16
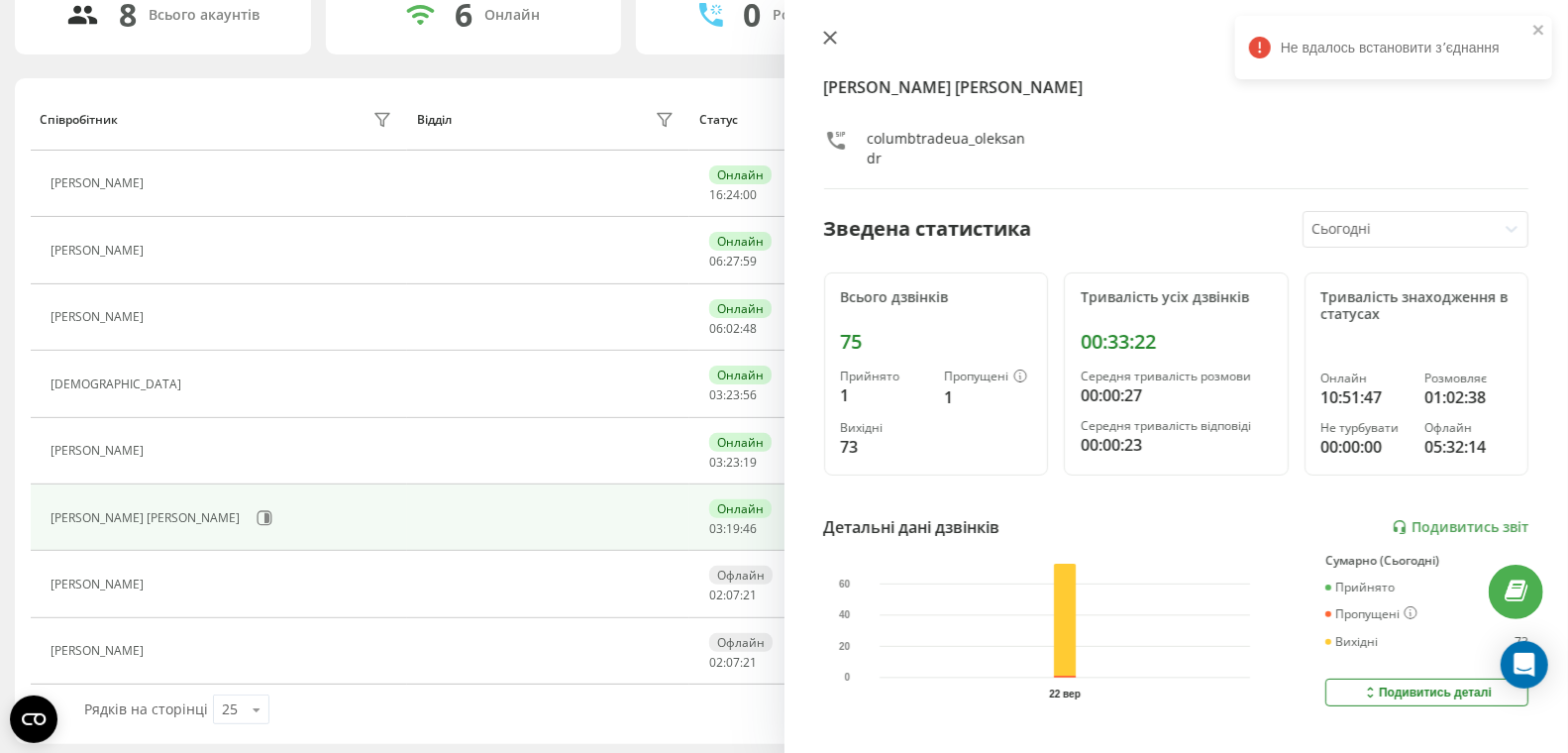
click at [839, 37] on button at bounding box center [830, 39] width 26 height 19
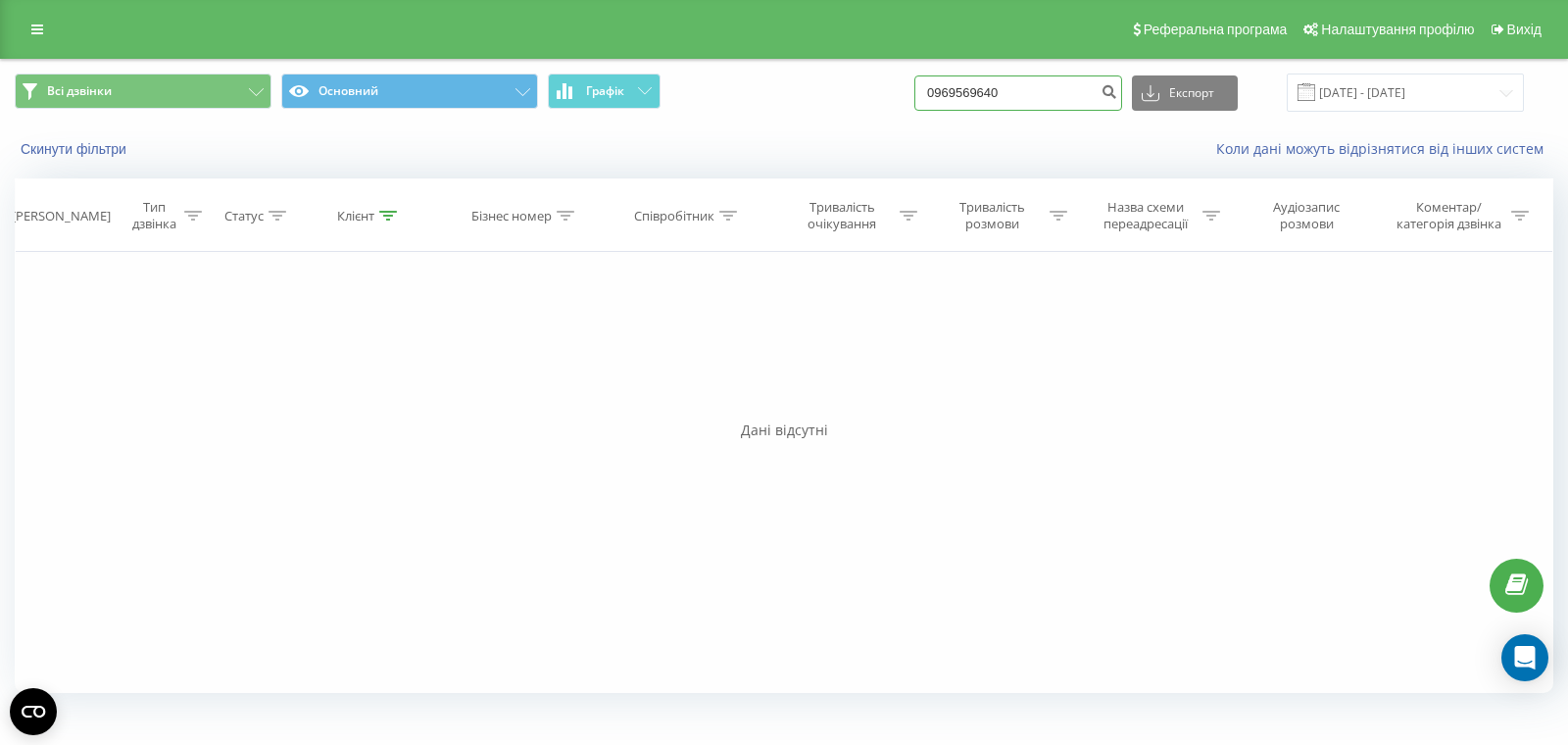
drag, startPoint x: 1069, startPoint y: 96, endPoint x: 971, endPoint y: 98, distance: 98.0
click at [967, 98] on div "Всі дзвінки Основний Графік 0969569640 Експорт .csv .xls .xlsx [DATE] - [DATE]" at bounding box center [784, 92] width 1539 height 38
paste input "90211002"
type input "0990211002"
click at [1117, 95] on icon "submit" at bounding box center [1108, 89] width 17 height 12
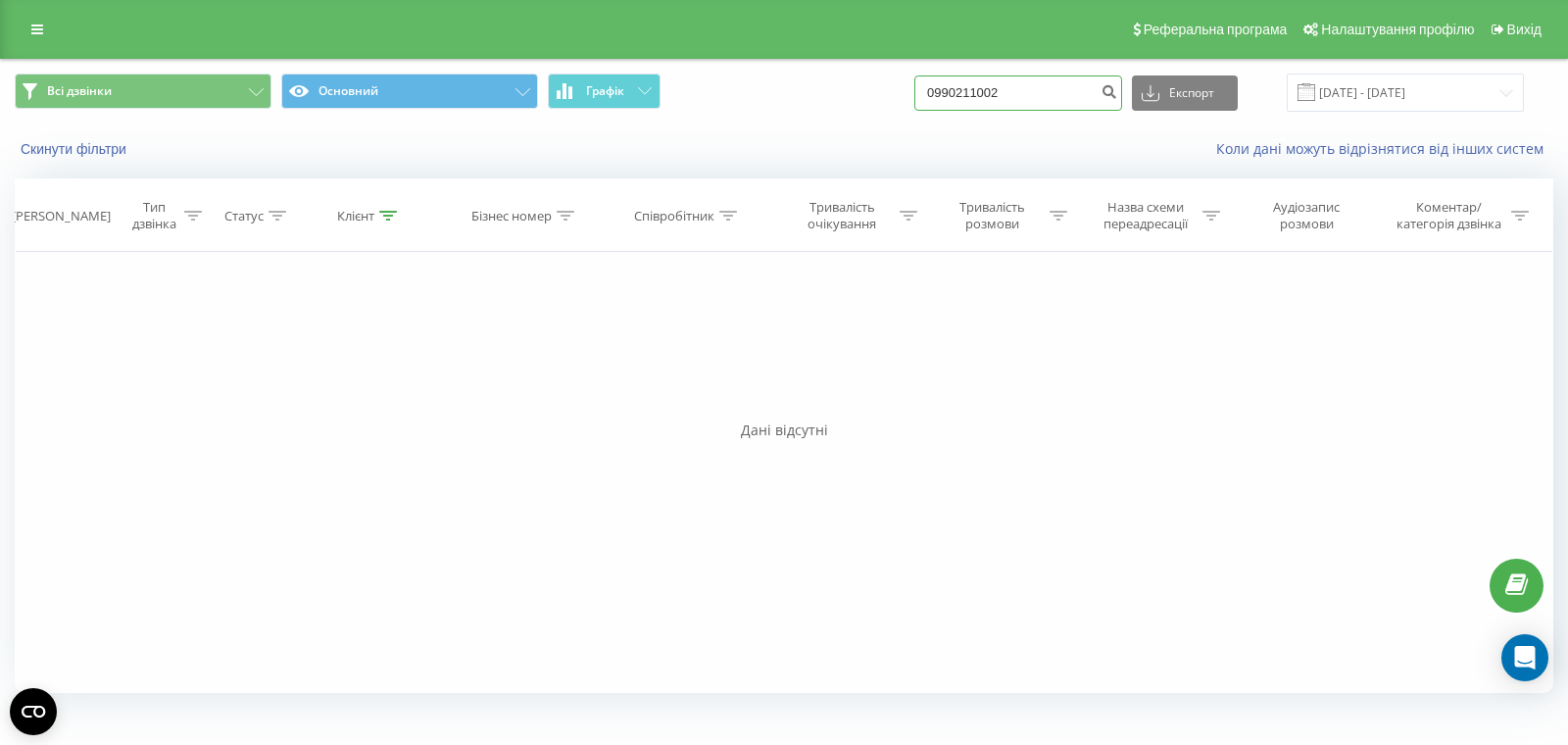
drag, startPoint x: 906, startPoint y: 76, endPoint x: 907, endPoint y: 86, distance: 10.0
click at [873, 78] on div "Всі дзвінки Основний Графік 0990211002 Експорт .csv .xls .xlsx [DATE] - [DATE]" at bounding box center [784, 92] width 1539 height 38
paste input "677846540"
type input "0677846540"
click at [1117, 85] on icon "submit" at bounding box center [1108, 89] width 17 height 12
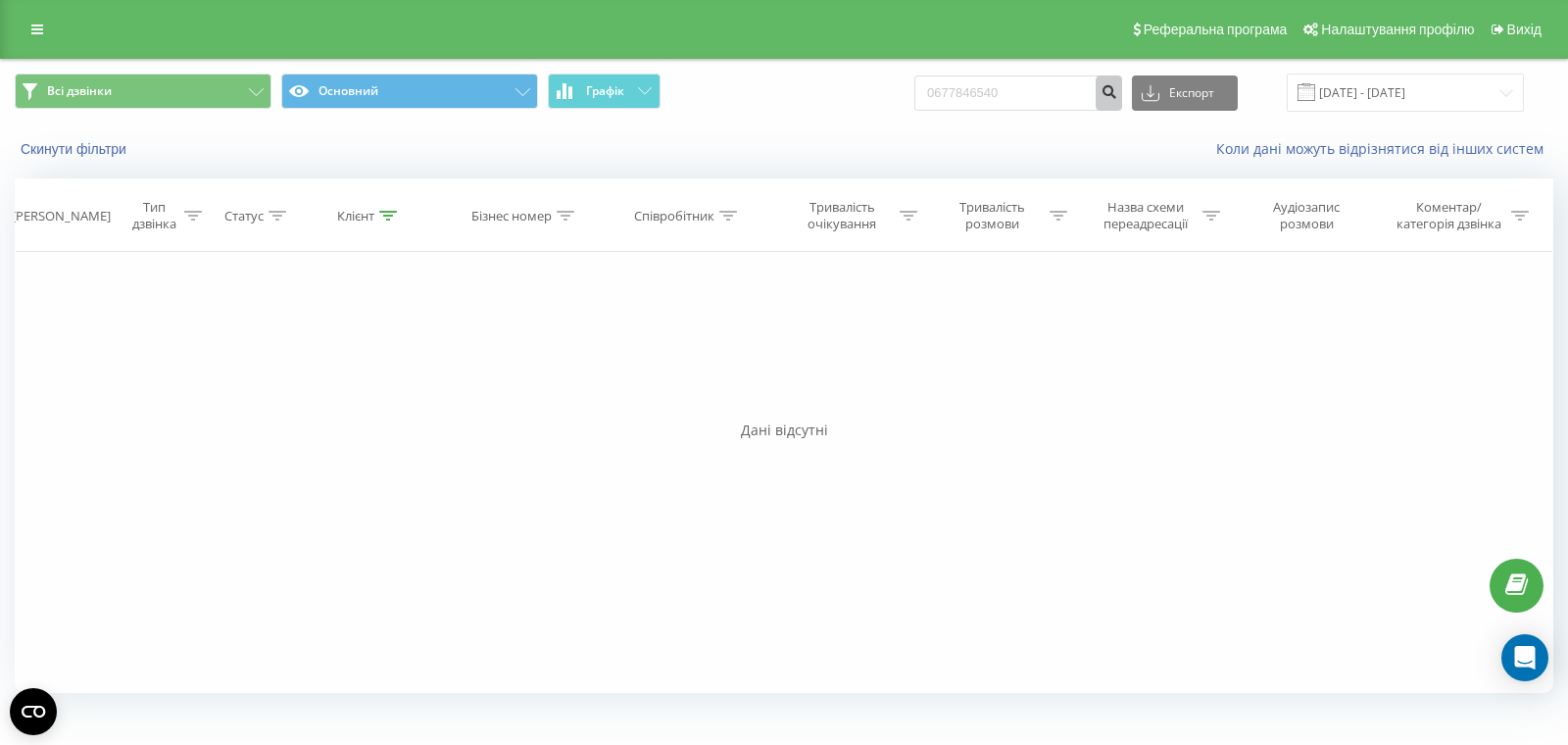
click at [1117, 95] on icon "submit" at bounding box center [1108, 89] width 17 height 12
drag, startPoint x: 1067, startPoint y: 92, endPoint x: 909, endPoint y: 91, distance: 158.0
click at [917, 91] on div "Всі дзвінки Основний Графік 0677846540 Експорт .csv .xls .xlsx 22.06.2025 - 22.…" at bounding box center [784, 92] width 1539 height 38
paste input "933225822"
type input "0933225822"
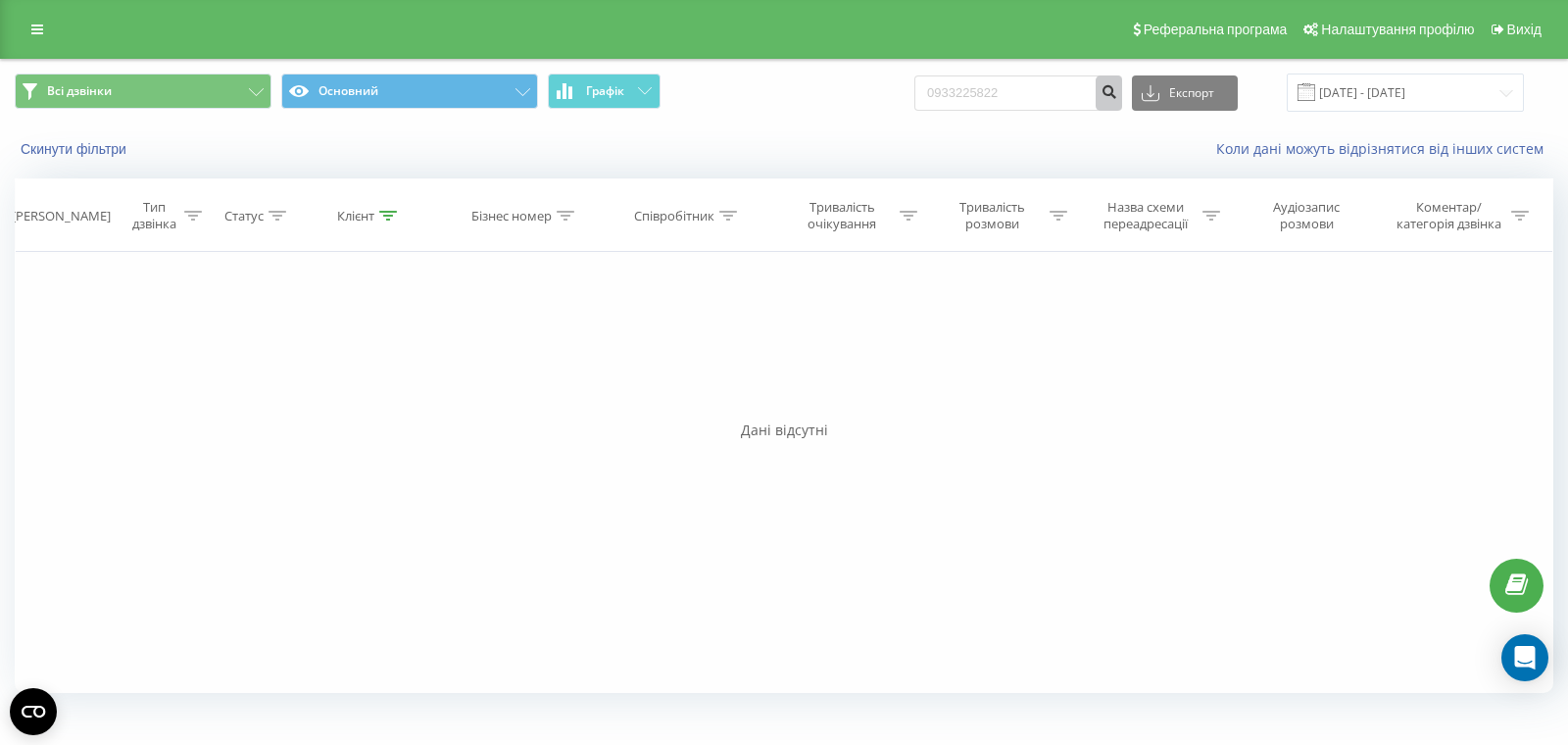
click at [1117, 94] on icon "submit" at bounding box center [1108, 89] width 17 height 12
drag, startPoint x: 1071, startPoint y: 95, endPoint x: 909, endPoint y: 75, distance: 163.2
click at [883, 70] on div "Всі дзвінки Основний Графік 0933225822 Експорт .csv .xls .xlsx [DATE] - [DATE]" at bounding box center [784, 92] width 1566 height 66
paste input "503872668"
type input "0503872668"
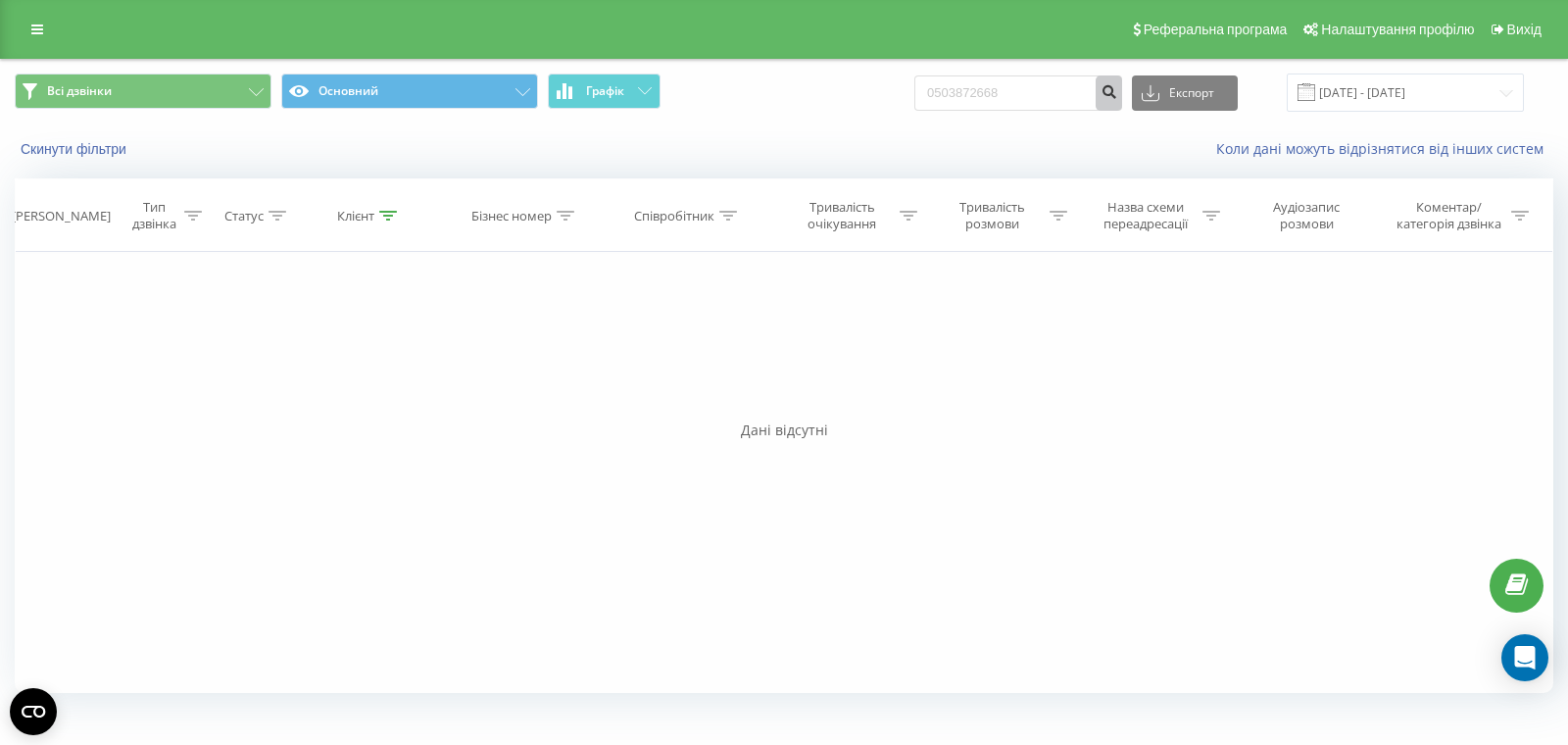
drag, startPoint x: 1137, startPoint y: 91, endPoint x: 1176, endPoint y: 120, distance: 48.6
click at [1117, 91] on icon "submit" at bounding box center [1108, 89] width 17 height 12
drag, startPoint x: 1048, startPoint y: 89, endPoint x: 967, endPoint y: 76, distance: 82.0
click at [958, 75] on div "Всі дзвінки Основний Графік 0503872668 Експорт .csv .xls .xlsx 22.06.2025 - 22.…" at bounding box center [784, 92] width 1539 height 38
paste input "674637464"
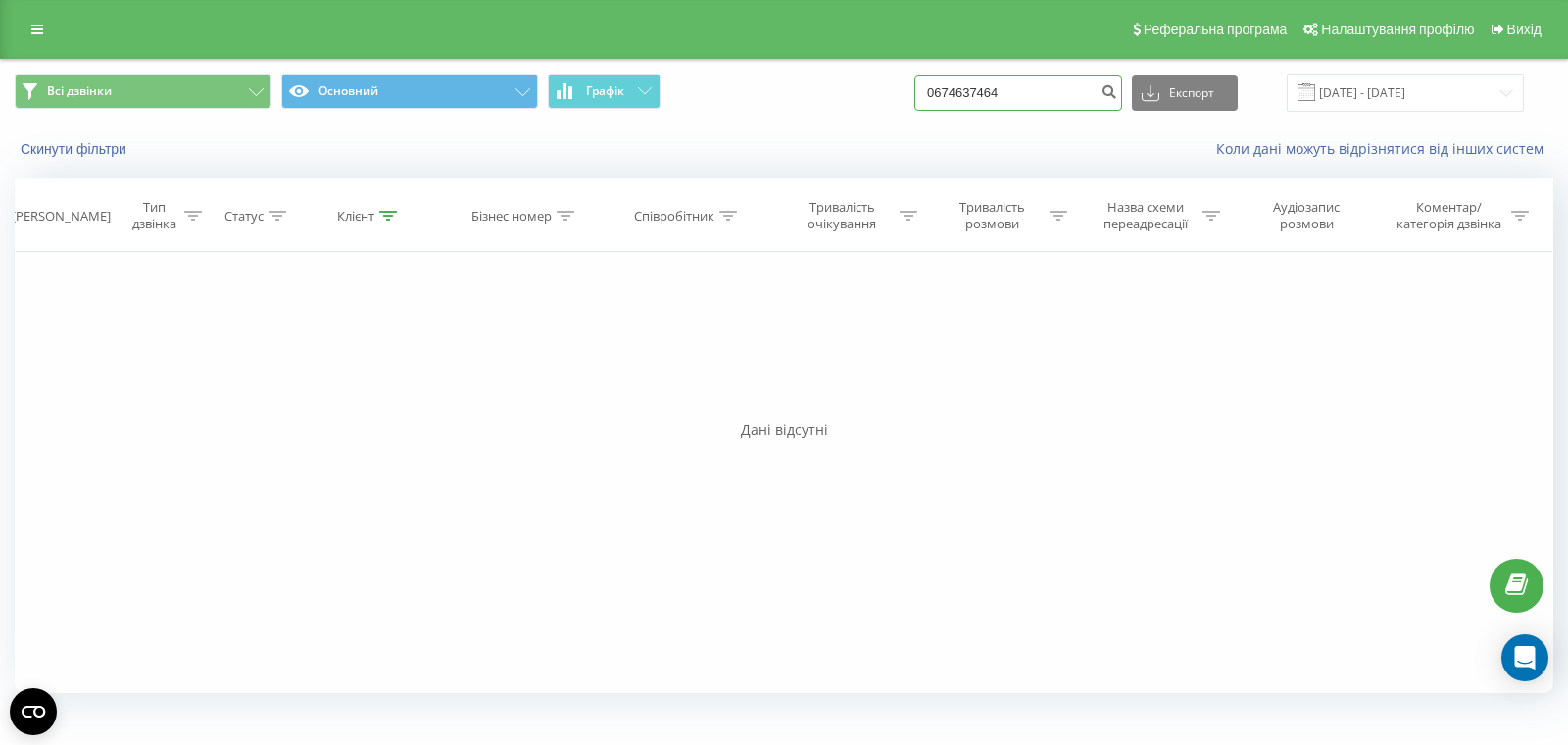
type input "0674637464"
click at [1117, 95] on icon "submit" at bounding box center [1108, 89] width 17 height 12
drag, startPoint x: 1054, startPoint y: 89, endPoint x: 828, endPoint y: 68, distance: 227.0
click at [829, 68] on div "Всі дзвінки Основний Графік 0674637464 Експорт .csv .xls .xlsx [DATE] - [DATE]" at bounding box center [784, 92] width 1566 height 66
paste input "85632787"
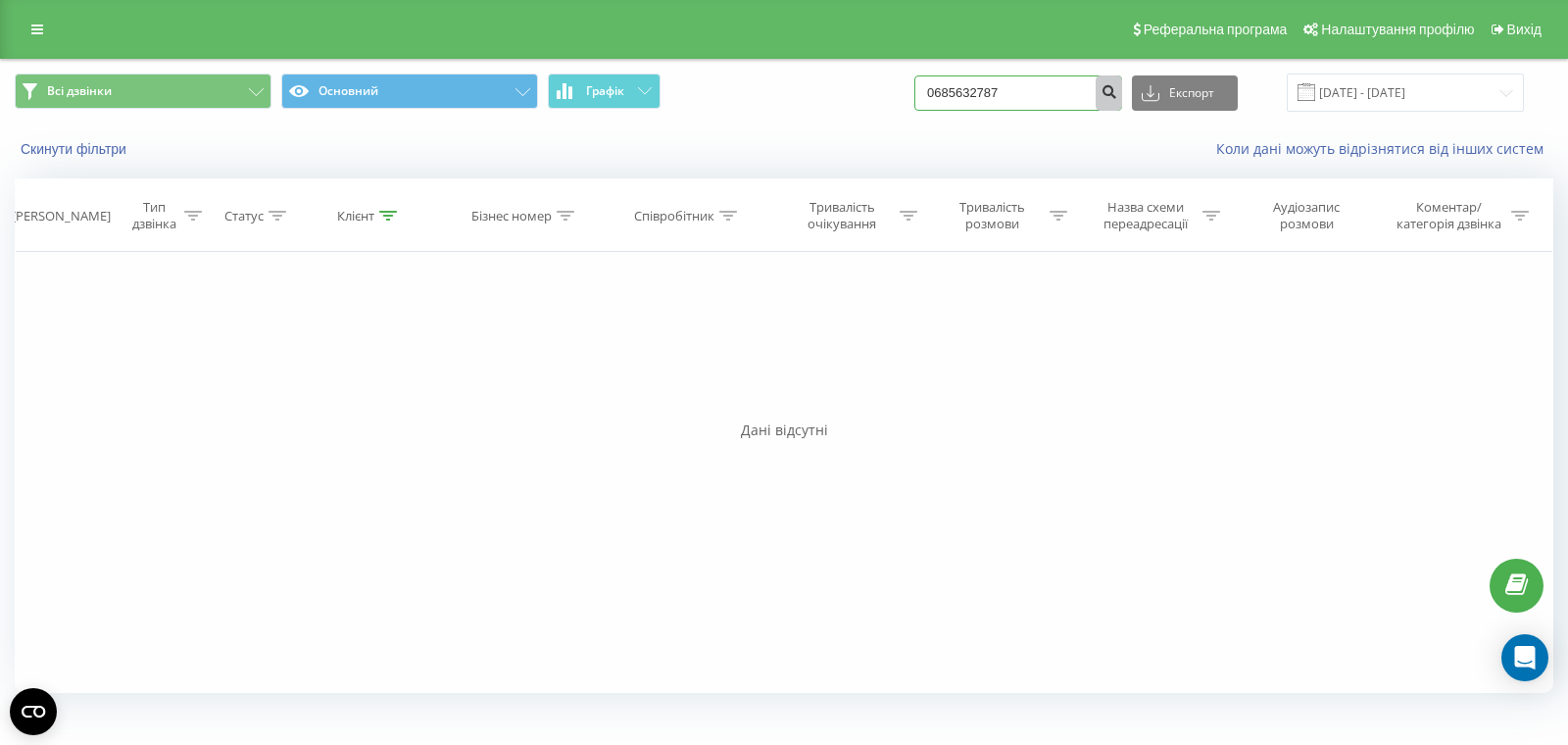
type input "0685632787"
click at [1117, 91] on icon "submit" at bounding box center [1108, 89] width 17 height 12
drag, startPoint x: 1066, startPoint y: 96, endPoint x: 889, endPoint y: 69, distance: 179.0
click at [904, 68] on div "Всі дзвінки Основний Графік 0685632787 Експорт .csv .xls .xlsx 22.06.2025 - 22.…" at bounding box center [784, 92] width 1566 height 66
paste input "933155849"
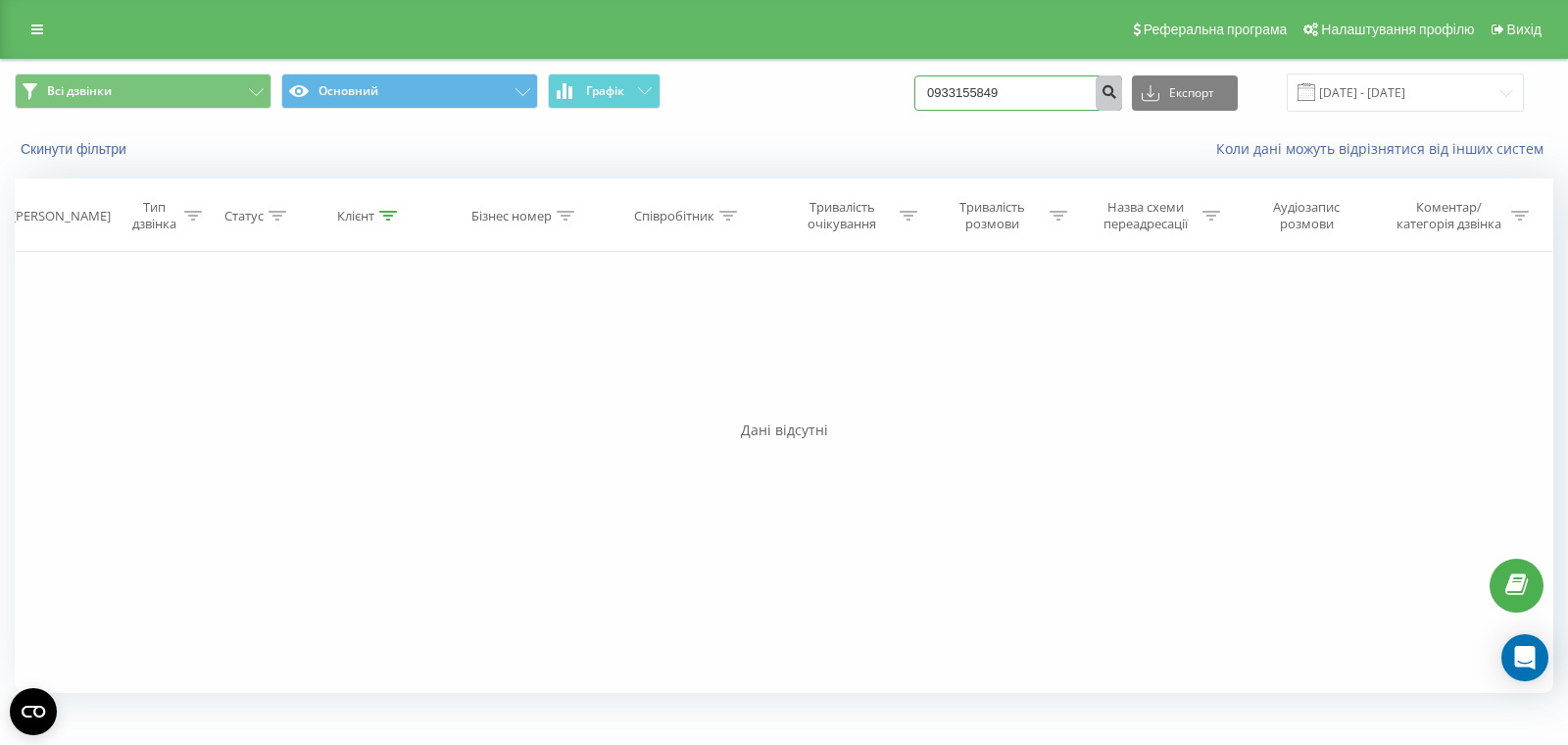
type input "0933155849"
click at [1122, 88] on button "submit" at bounding box center [1108, 93] width 27 height 35
drag, startPoint x: 1054, startPoint y: 93, endPoint x: 890, endPoint y: 90, distance: 164.0
click at [919, 90] on div "Всі дзвінки Основний Графік 0933155849 Експорт .csv .xls .xlsx 22.06.2025 - 22.…" at bounding box center [784, 92] width 1539 height 38
paste input "672394691"
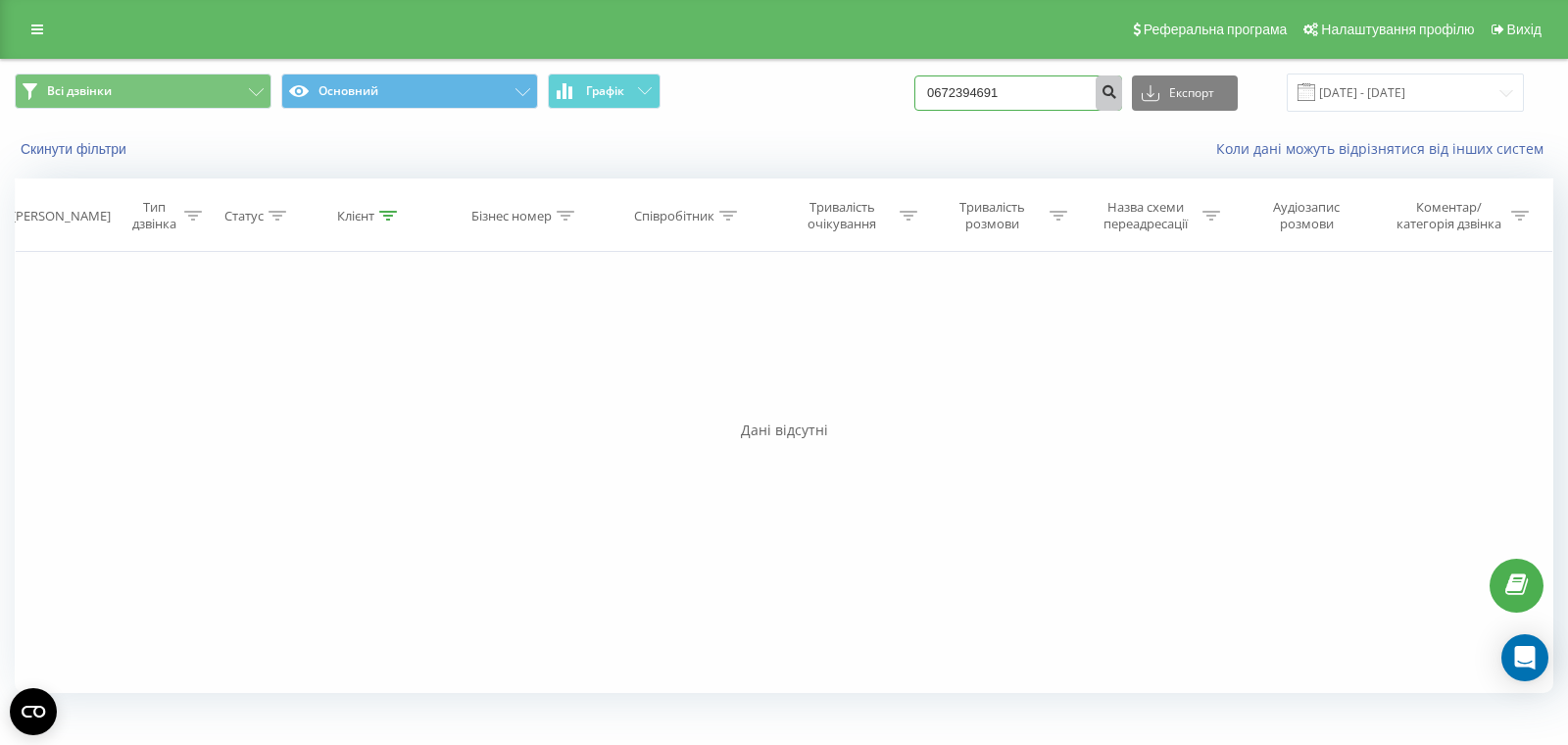
type input "0672394691"
click at [1117, 93] on icon "submit" at bounding box center [1108, 89] width 17 height 12
drag, startPoint x: 881, startPoint y: 50, endPoint x: 826, endPoint y: 57, distance: 55.4
click at [796, 44] on div "Реферальна програма Налаштування профілю Вихід Всі дзвінки Основний Графік 0672…" at bounding box center [784, 354] width 1568 height 710
paste input "7209182"
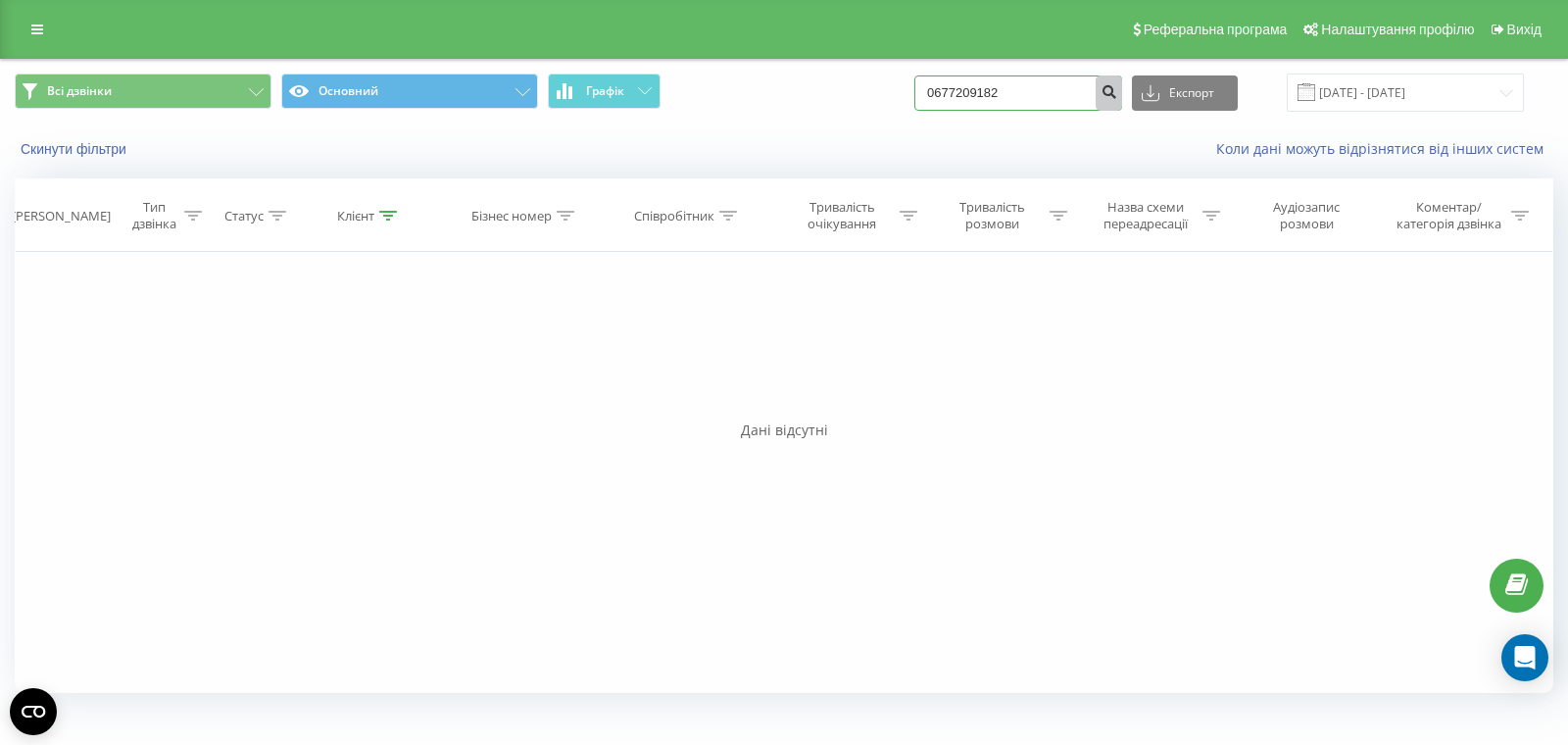
type input "0677209182"
click at [1117, 87] on icon "submit" at bounding box center [1108, 89] width 17 height 12
drag, startPoint x: 1063, startPoint y: 96, endPoint x: 854, endPoint y: 84, distance: 209.3
click at [888, 83] on div "Всі дзвінки Основний Графік 0677209182 Експорт .csv .xls .xlsx 22.06.2025 - 22.…" at bounding box center [784, 92] width 1539 height 38
paste input "975010021"
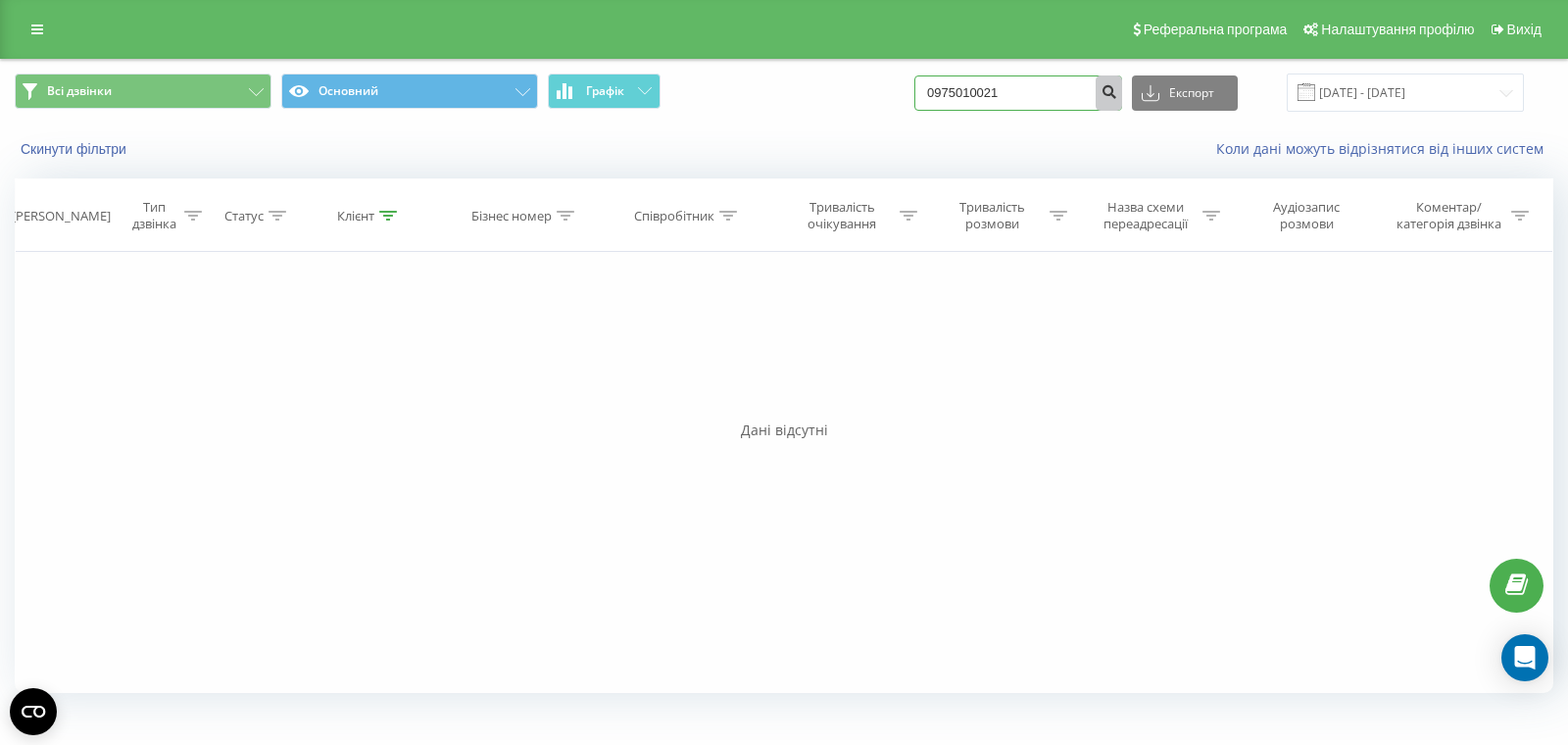
type input "0975010021"
click at [1117, 90] on icon "submit" at bounding box center [1108, 89] width 17 height 12
drag, startPoint x: 1064, startPoint y: 95, endPoint x: 885, endPoint y: 70, distance: 180.7
click at [926, 70] on div "Всі дзвінки Основний Графік 0975010021 Експорт .csv .xls .xlsx 22.06.2025 - 22.…" at bounding box center [784, 92] width 1566 height 66
paste input "393878"
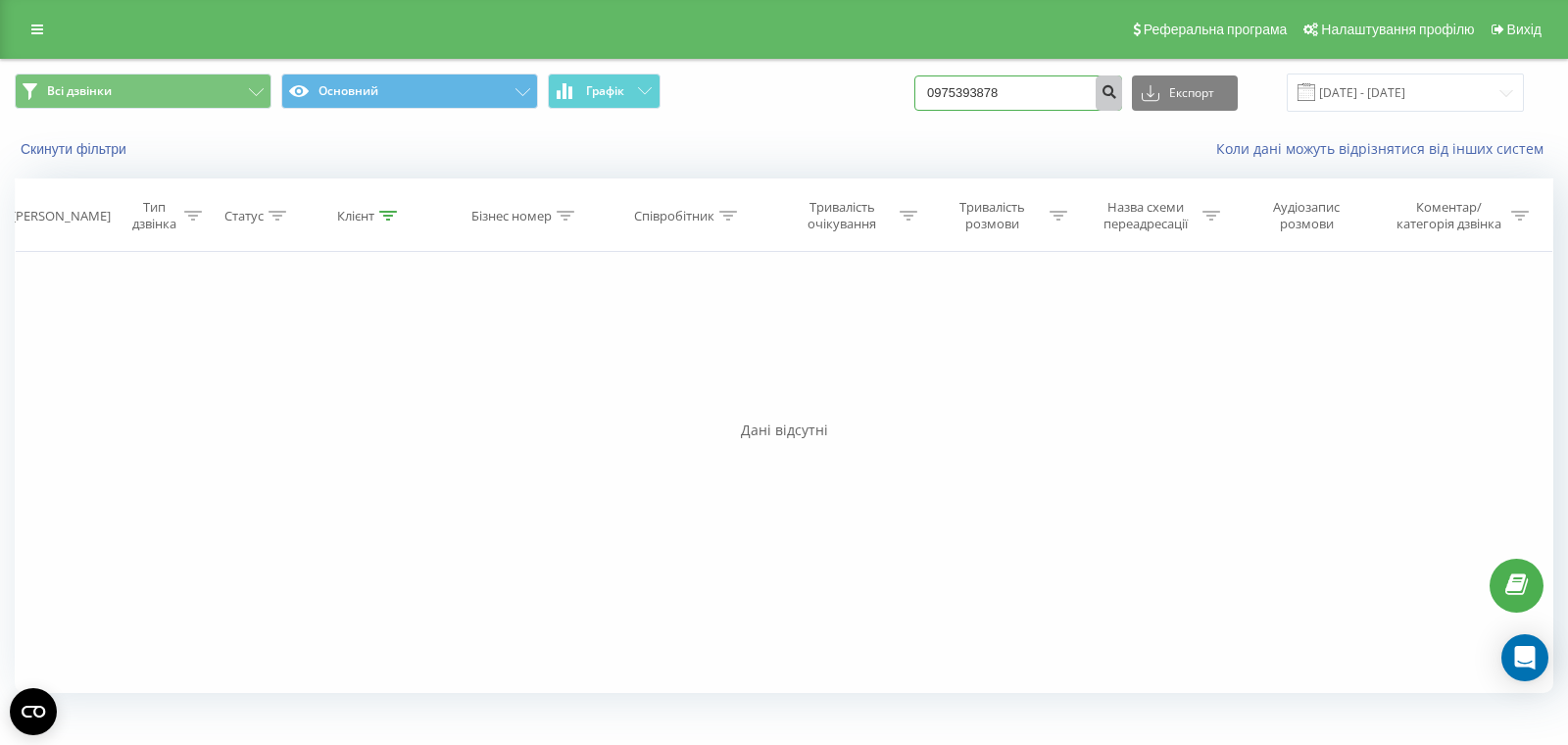
type input "0975393878"
click at [1117, 86] on icon "submit" at bounding box center [1108, 89] width 17 height 12
drag, startPoint x: 1056, startPoint y: 96, endPoint x: 877, endPoint y: 87, distance: 179.2
click at [879, 87] on div "Всі дзвінки Основний Графік 0975393878 Експорт .csv .xls .xlsx 22.06.2025 - 22.…" at bounding box center [784, 92] width 1539 height 38
paste input "(097) 961 98 71"
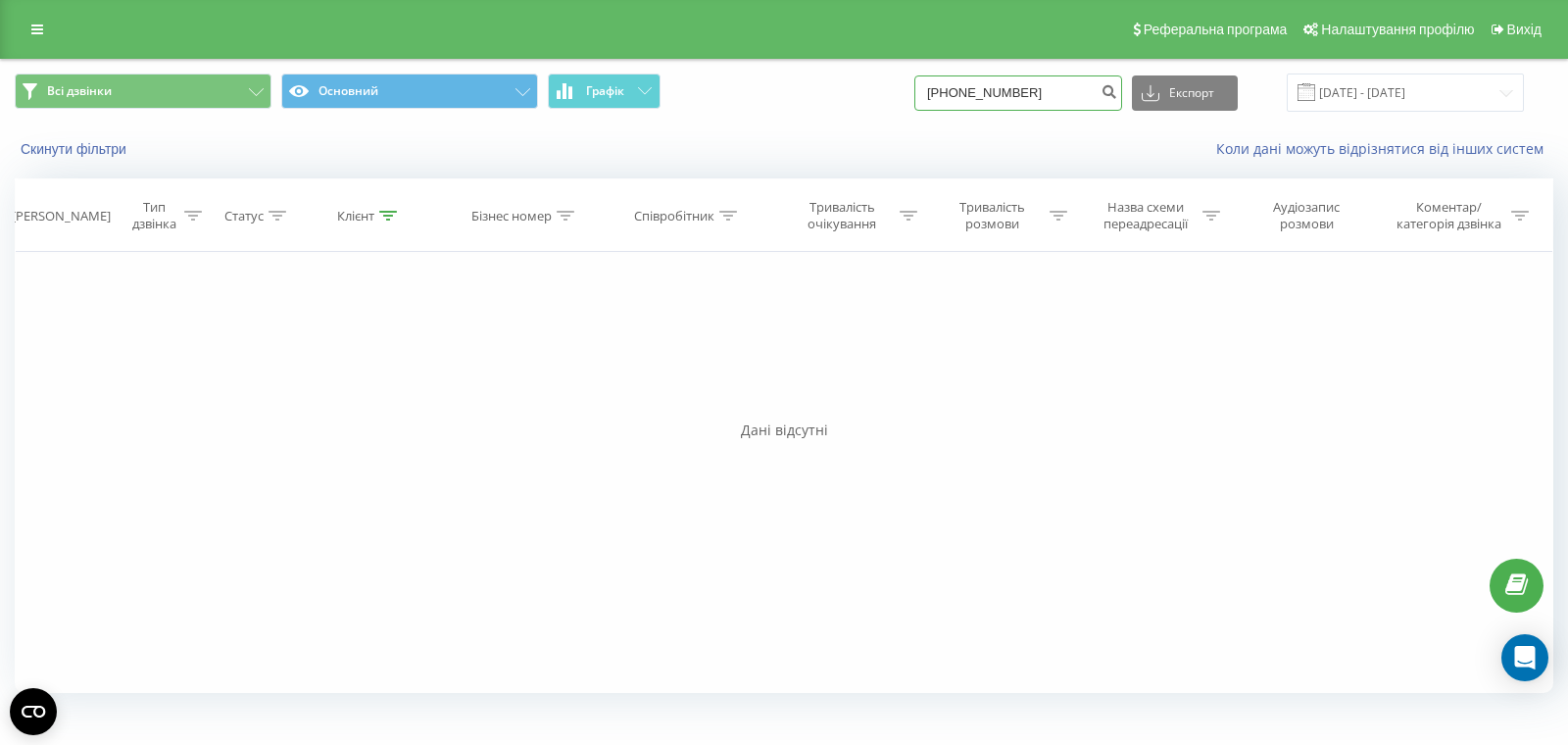
drag, startPoint x: 1085, startPoint y: 91, endPoint x: 921, endPoint y: 84, distance: 164.1
click at [921, 84] on div "Всі дзвінки Основний Графік (097) 961 98 71 Експорт .csv .xls .xlsx 22.06.2025 …" at bounding box center [784, 92] width 1539 height 38
paste input "09796198"
type input "0979619871"
click at [1117, 90] on icon "submit" at bounding box center [1108, 89] width 17 height 12
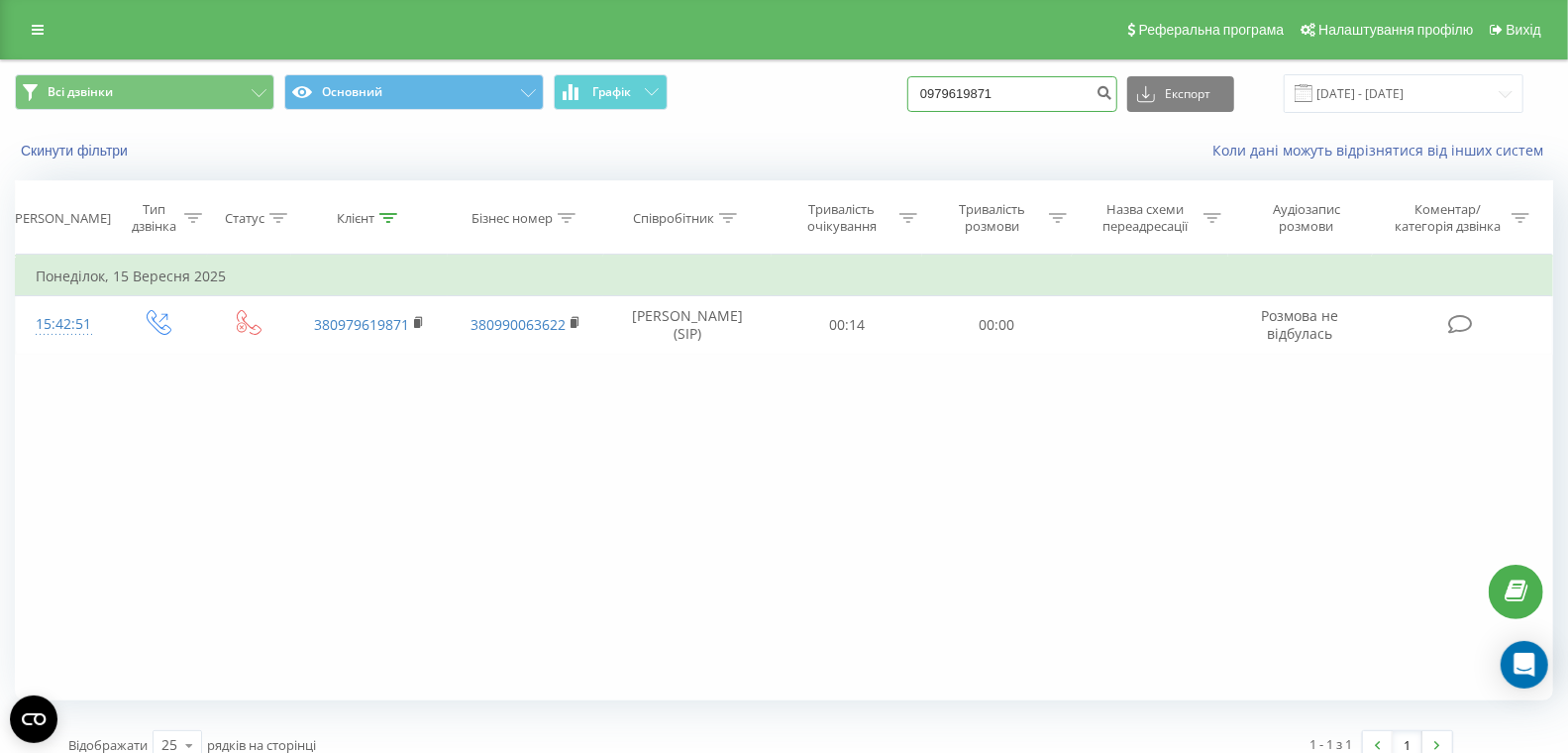
drag, startPoint x: 1072, startPoint y: 97, endPoint x: 858, endPoint y: 83, distance: 214.5
click at [869, 83] on div "Всі дзвінки Основний Графік 0979619871 Експорт .csv .xls .xlsx [DATE] - [DATE]" at bounding box center [784, 93] width 1538 height 39
paste input "63 207 56 48"
type input "063 207 56 48"
click at [1112, 90] on icon "submit" at bounding box center [1104, 90] width 17 height 12
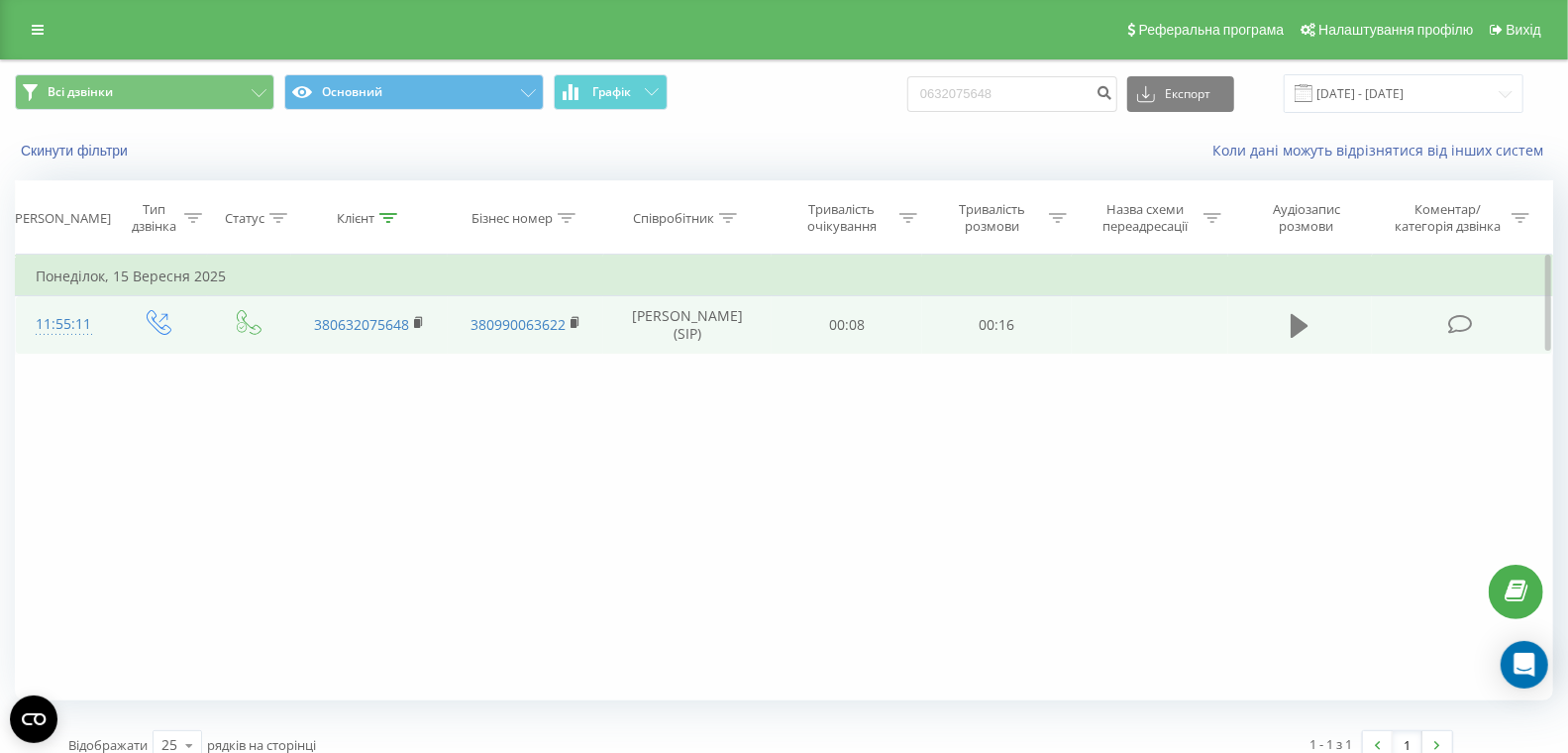
click at [1298, 319] on icon at bounding box center [1300, 325] width 18 height 24
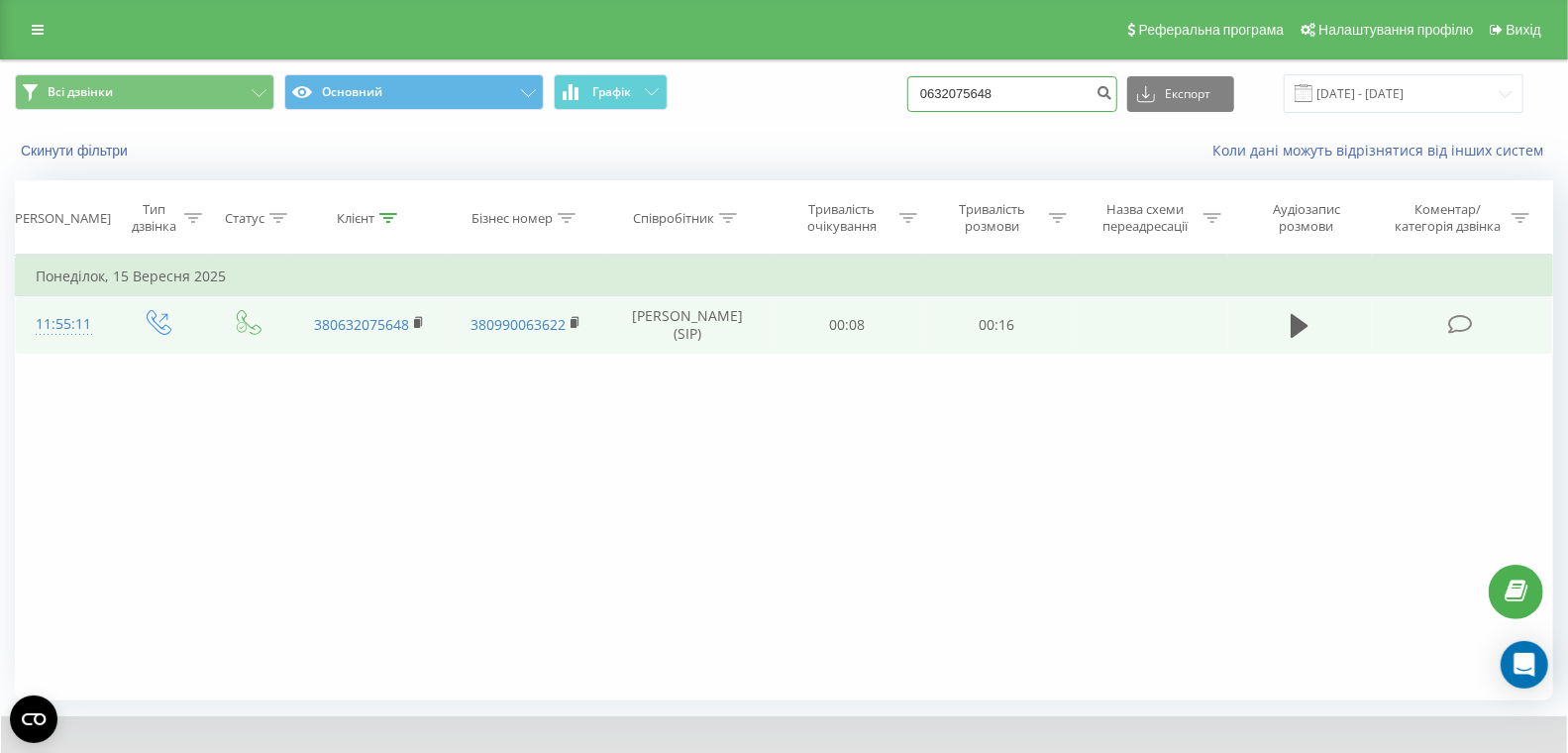
drag, startPoint x: 1052, startPoint y: 92, endPoint x: 876, endPoint y: 74, distance: 176.9
click at [880, 74] on div "Всі дзвінки Основний Графік 0632075648 Експорт .csv .xls .xlsx [DATE] - [DATE]" at bounding box center [784, 93] width 1538 height 39
paste input "503820201"
type input "0503820201"
click at [1112, 92] on icon "submit" at bounding box center [1104, 90] width 17 height 12
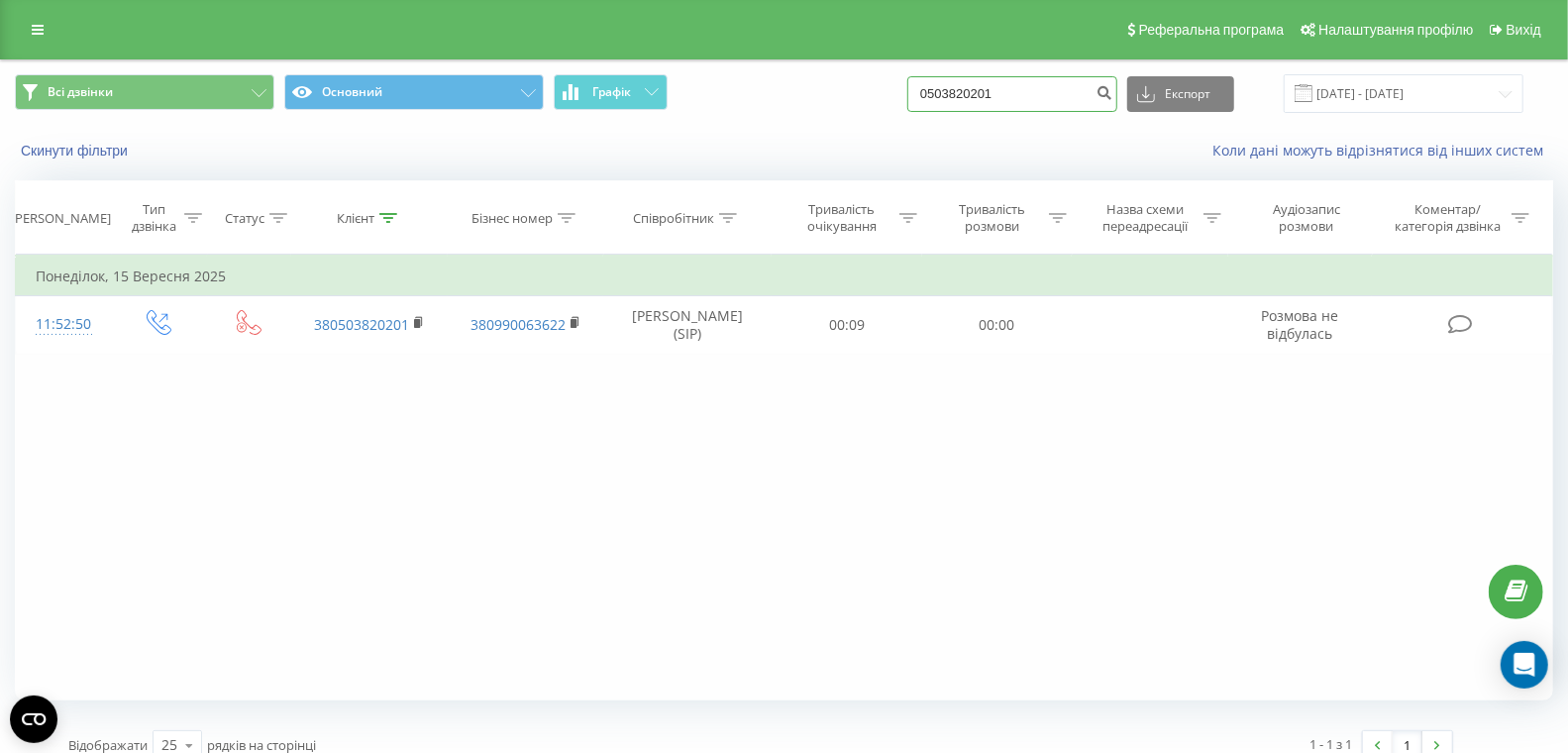
drag, startPoint x: 1077, startPoint y: 97, endPoint x: 919, endPoint y: 73, distance: 159.8
click at [919, 74] on div "Всі дзвінки Основний Графік 0503820201 Експорт .csv .xls .xlsx 22.06.2025 - 22.…" at bounding box center [784, 93] width 1538 height 39
paste input "675379340"
type input "0675379340"
click at [1117, 96] on form "0675379340" at bounding box center [1012, 94] width 210 height 36
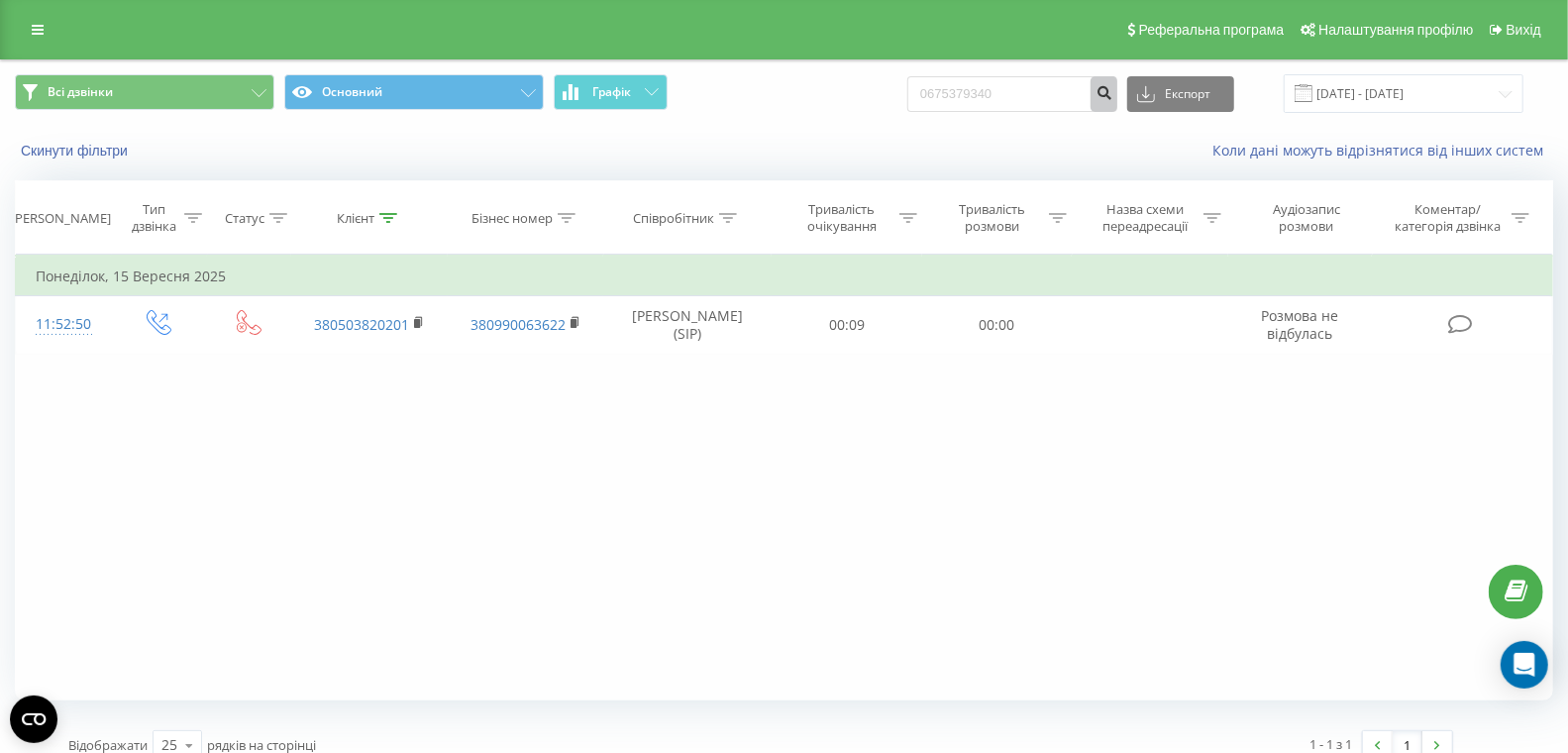
click at [1112, 94] on icon "submit" at bounding box center [1104, 90] width 17 height 12
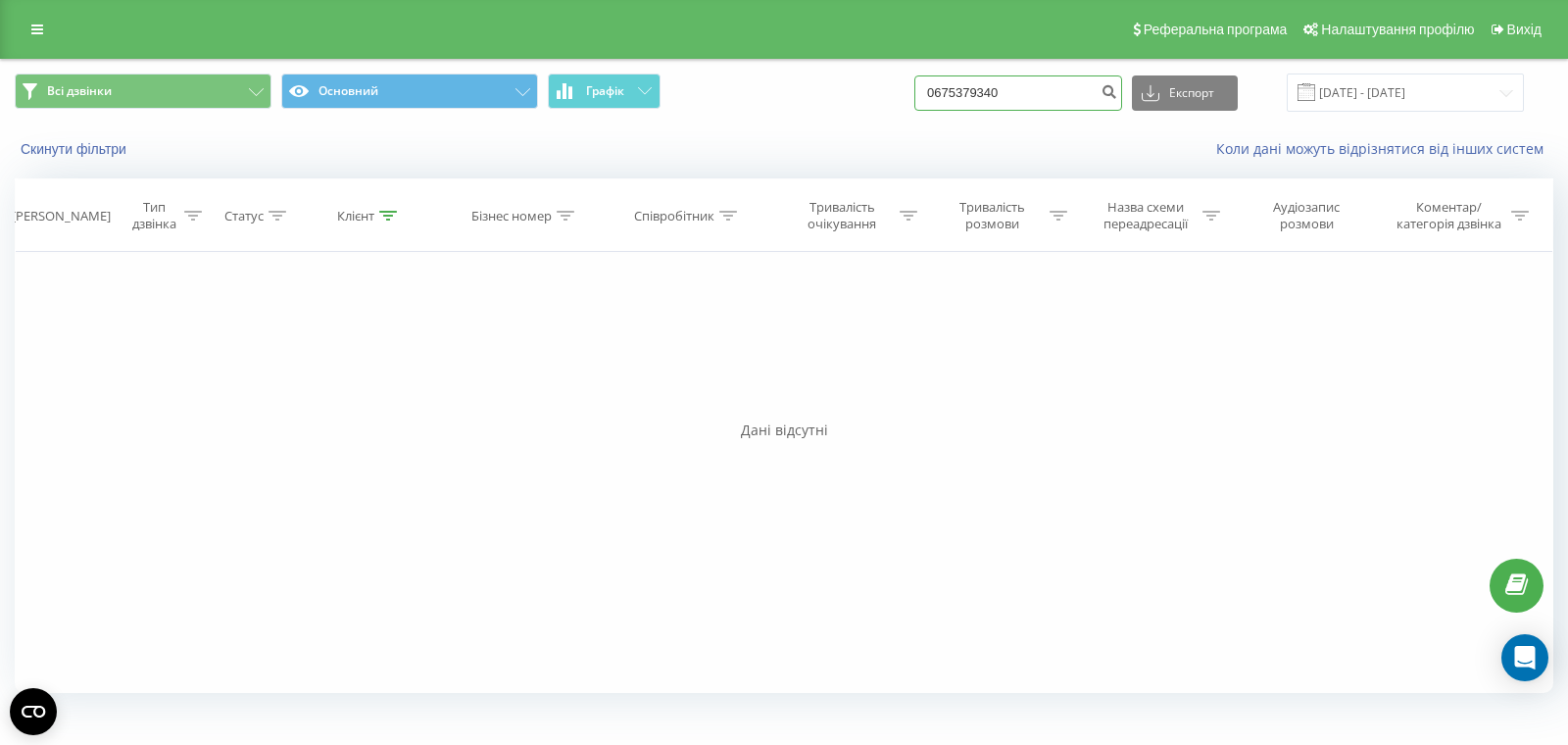
drag, startPoint x: 897, startPoint y: 78, endPoint x: 890, endPoint y: 85, distance: 9.9
click at [891, 80] on div "Всі дзвінки Основний Графік 0675379340 Експорт .csv .xls .xlsx [DATE] - [DATE]" at bounding box center [784, 92] width 1539 height 38
paste input "983330204"
type input "0983330204"
drag, startPoint x: 1157, startPoint y: 90, endPoint x: 1137, endPoint y: 89, distance: 20.0
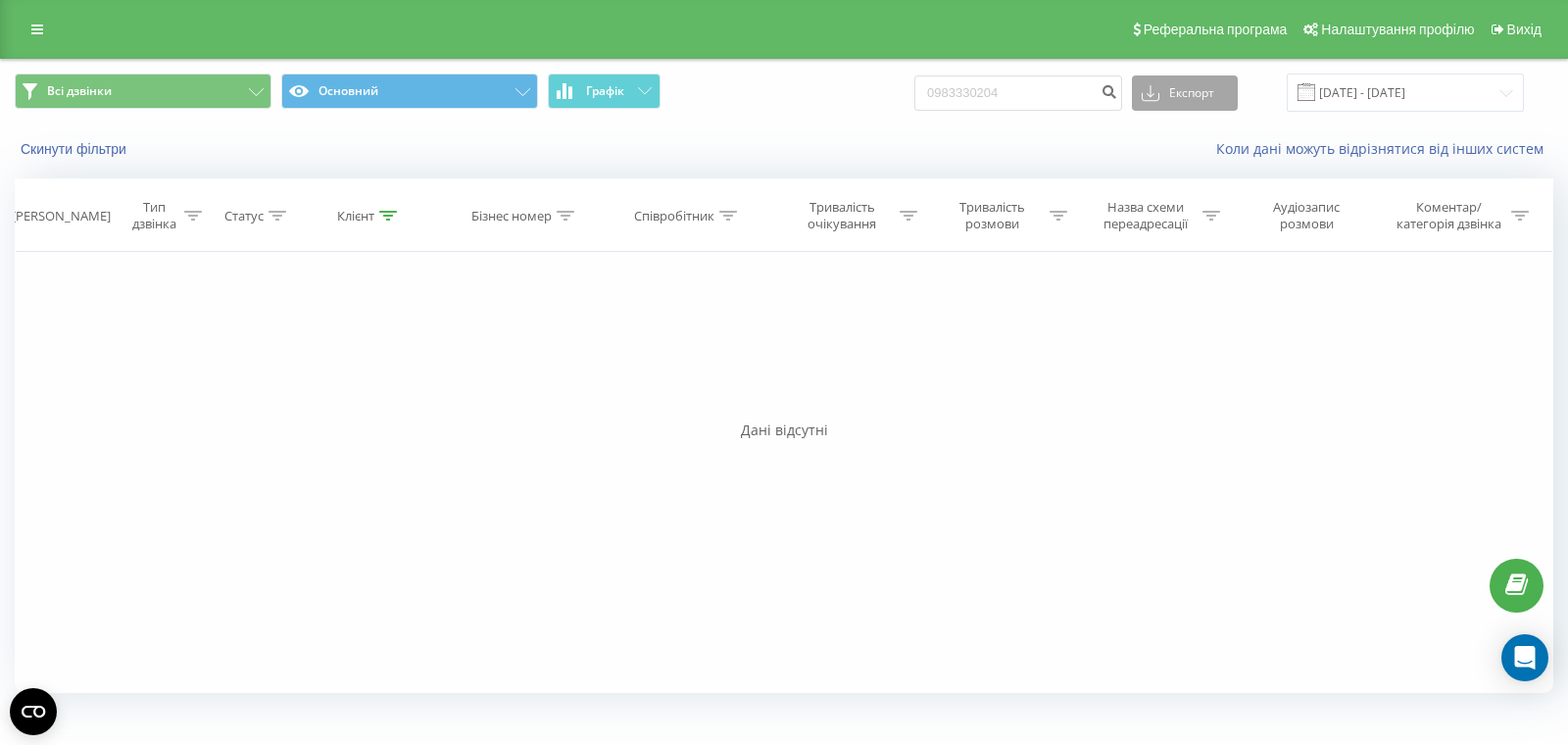
click at [1156, 90] on div "0983330204 Експорт .csv .xls .xlsx [DATE] - [DATE]" at bounding box center [1218, 92] width 610 height 38
click at [1117, 89] on icon "submit" at bounding box center [1108, 89] width 17 height 12
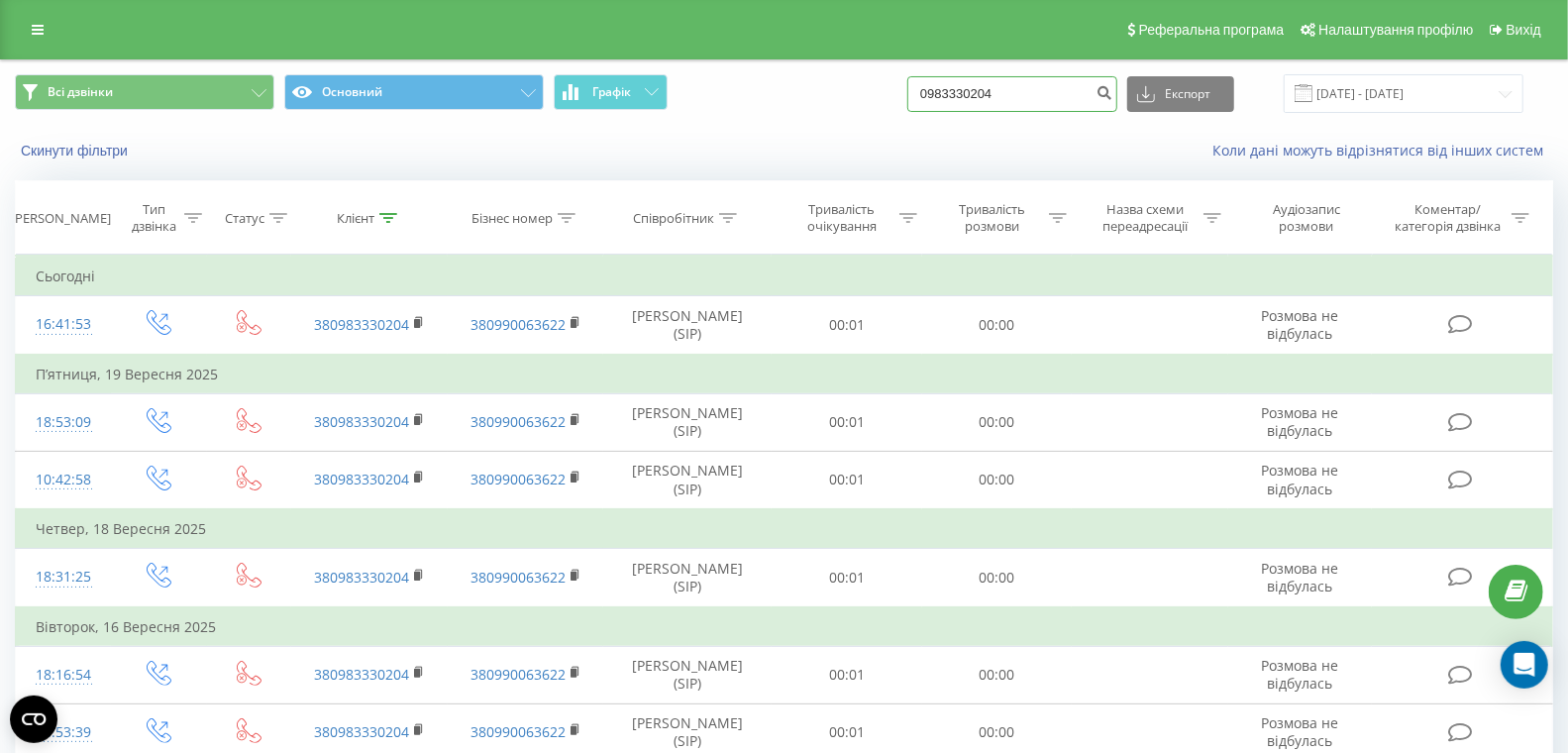
drag, startPoint x: 1060, startPoint y: 90, endPoint x: 843, endPoint y: 69, distance: 218.0
click at [851, 69] on div "Всі дзвінки Основний Графік 0983330204 Експорт .csv .xls .xlsx [DATE] - [DATE]" at bounding box center [784, 93] width 1566 height 66
paste input "63 170 63 73"
type input "063 170 63 73"
click at [1112, 89] on icon "submit" at bounding box center [1104, 90] width 17 height 12
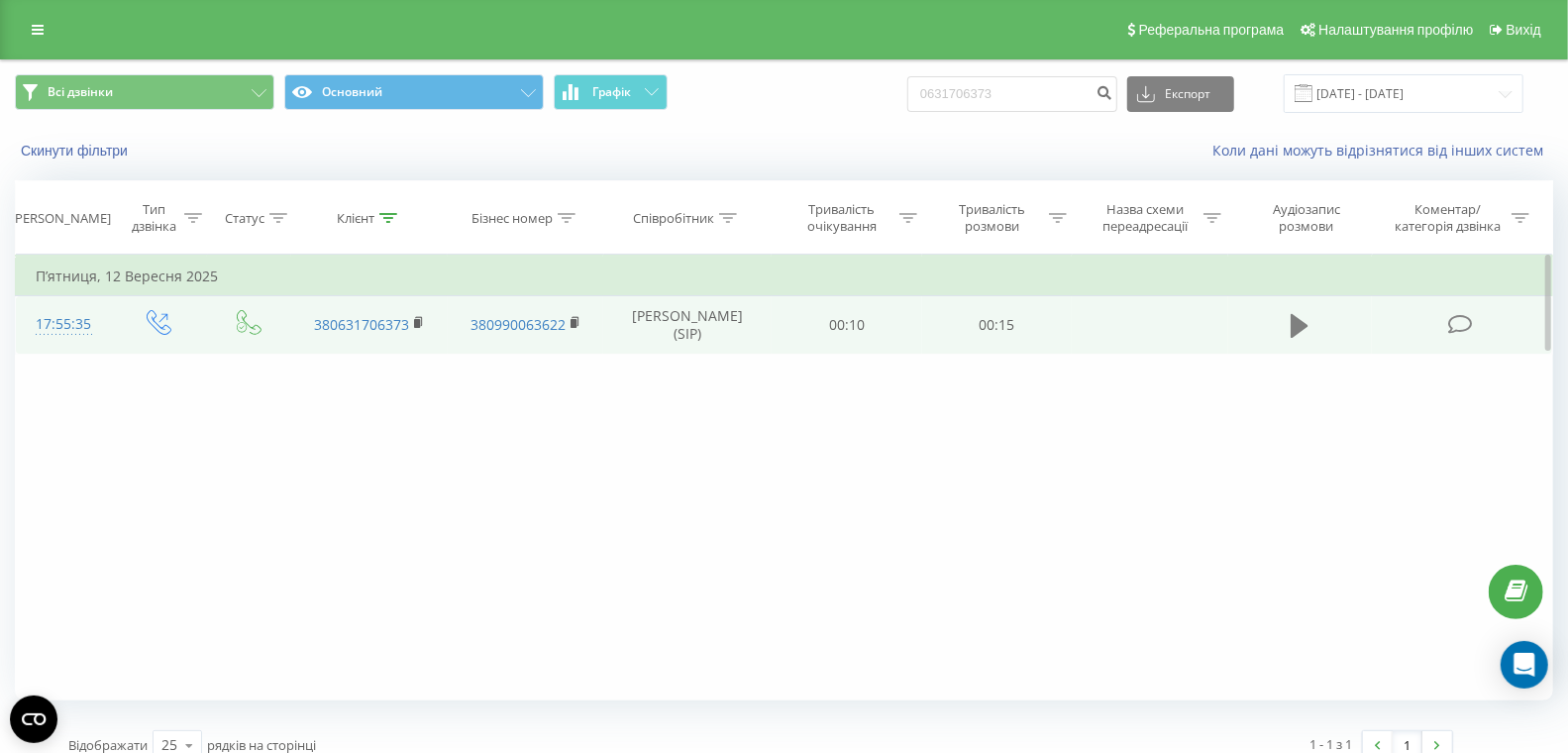
click at [1295, 325] on icon at bounding box center [1300, 325] width 18 height 24
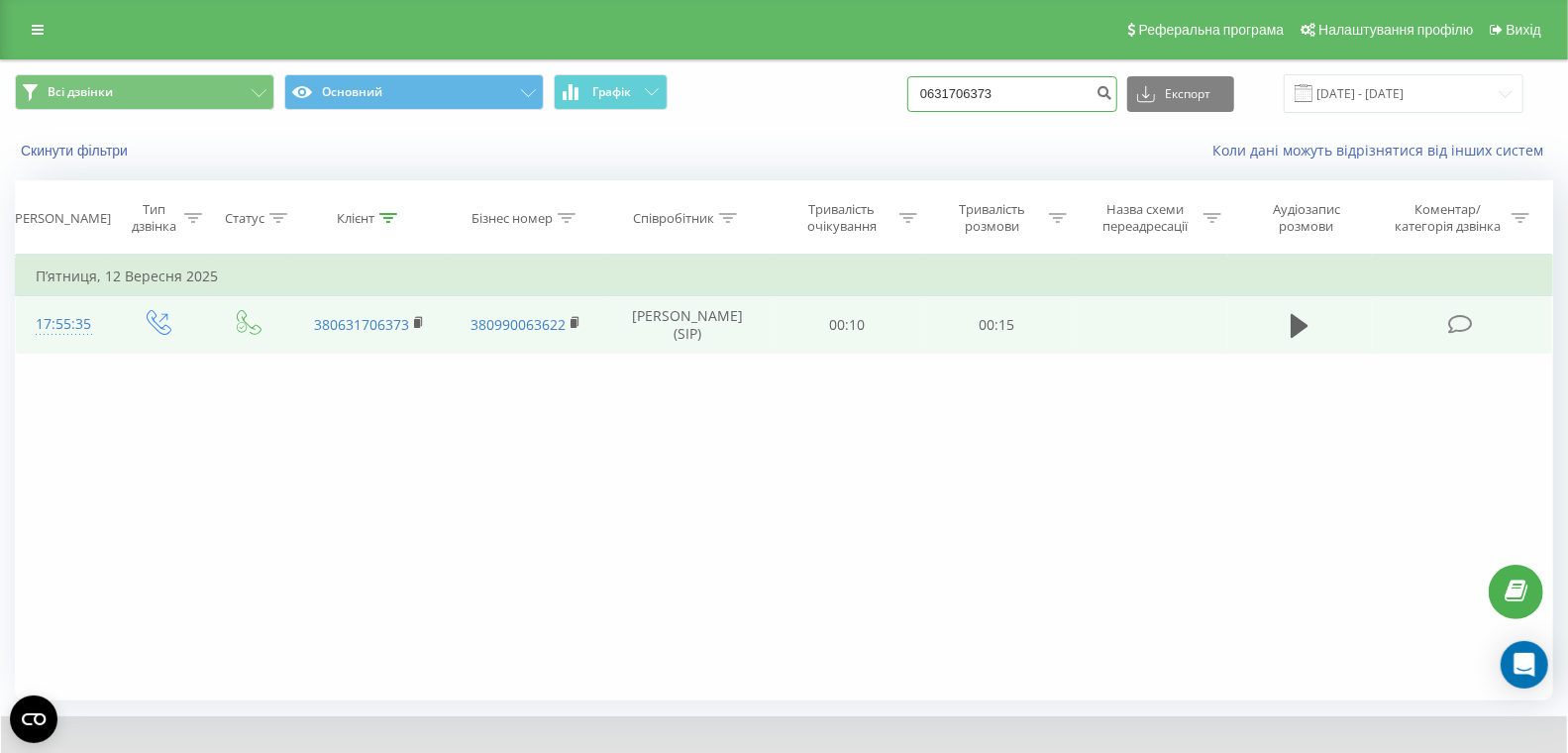
drag, startPoint x: 1077, startPoint y: 94, endPoint x: 906, endPoint y: 105, distance: 171.4
click at [827, 91] on div "Всі дзвінки Основний Графік 0631706373 Експорт .csv .xls .xlsx [DATE] - [DATE]" at bounding box center [784, 93] width 1538 height 39
paste input "502385440"
type input "0502385440"
click at [1117, 94] on button "submit" at bounding box center [1104, 94] width 27 height 36
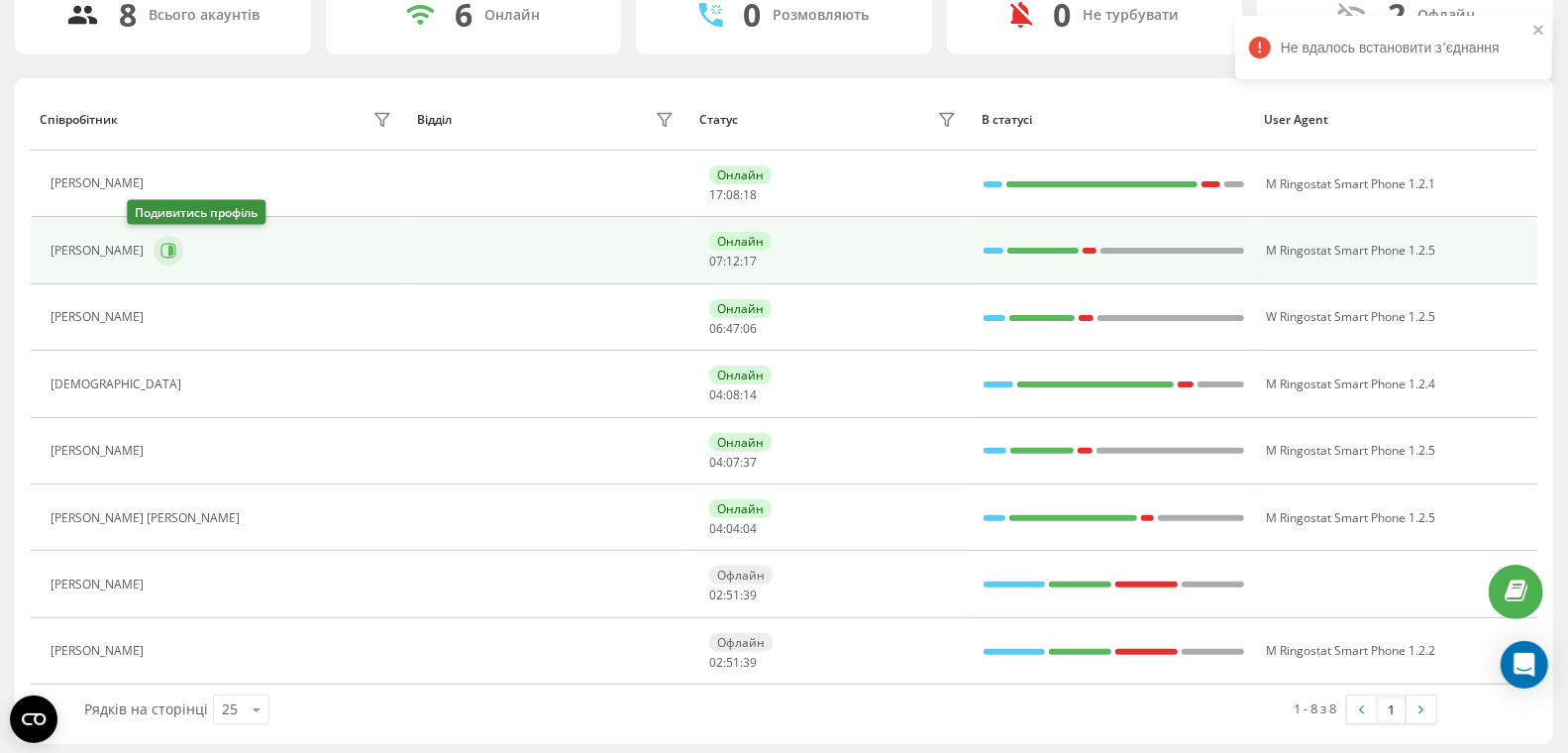
click at [169, 246] on icon at bounding box center [171, 251] width 5 height 10
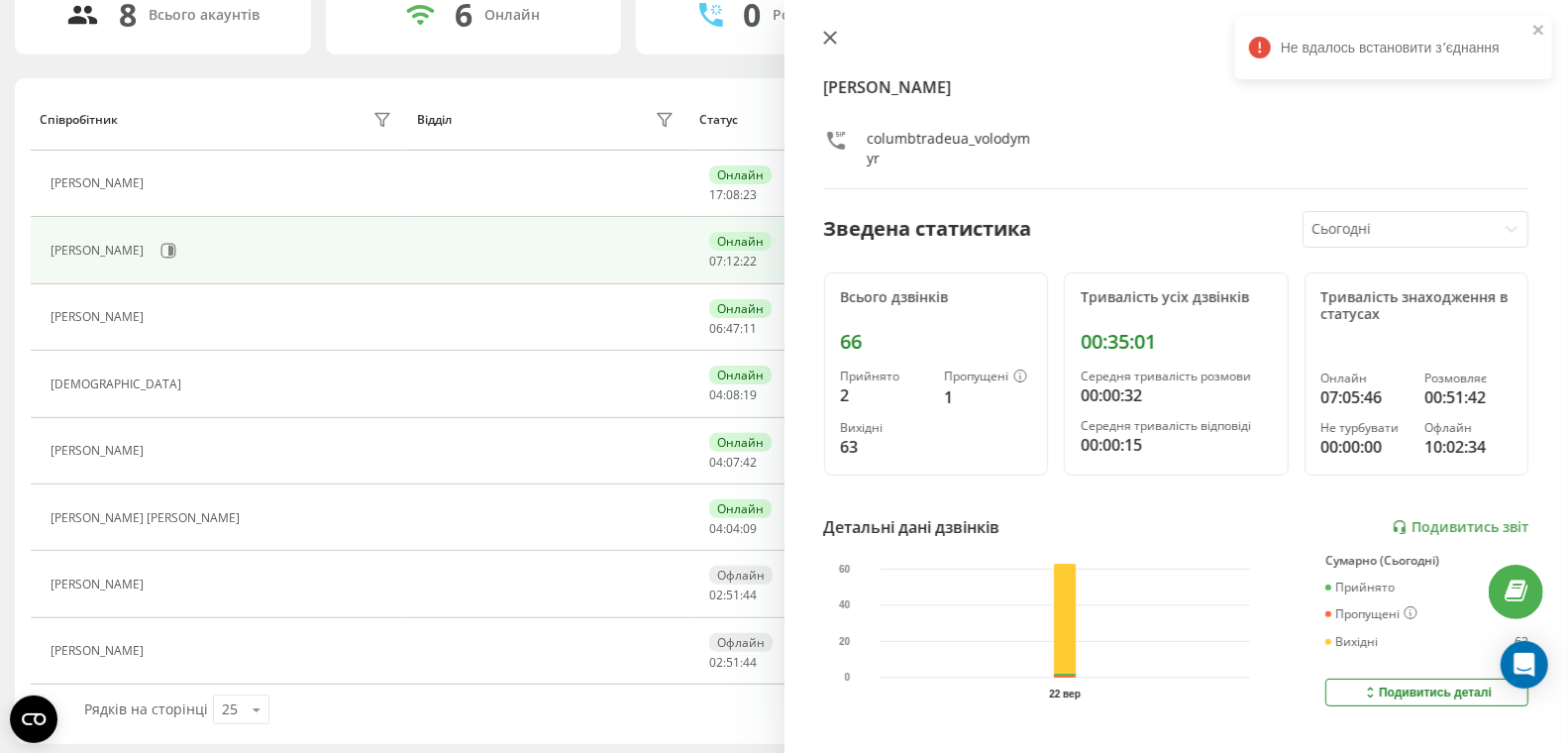
click at [830, 36] on icon at bounding box center [829, 38] width 12 height 12
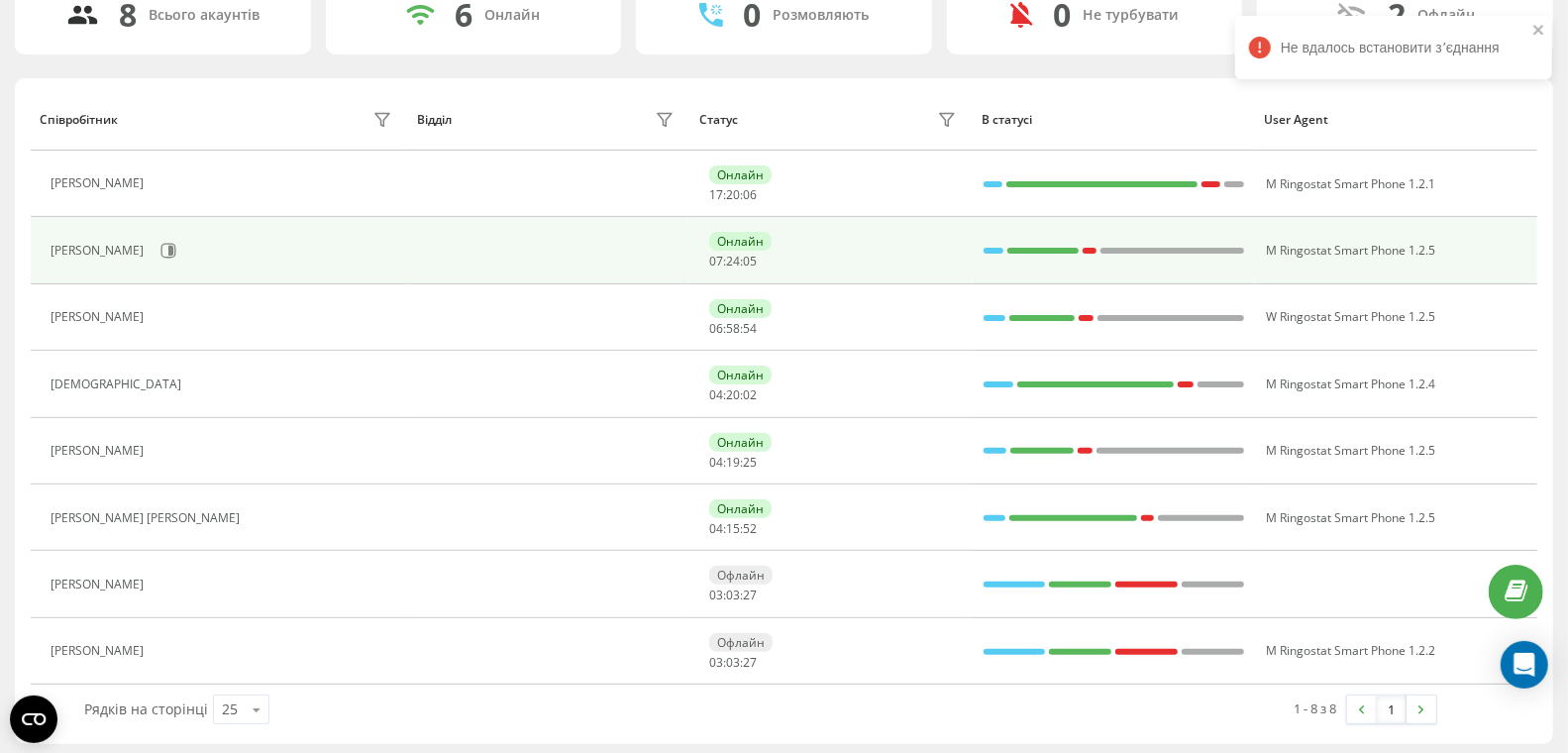
click at [157, 253] on div "[PERSON_NAME]" at bounding box center [223, 251] width 345 height 34
click at [161, 247] on icon at bounding box center [169, 251] width 16 height 16
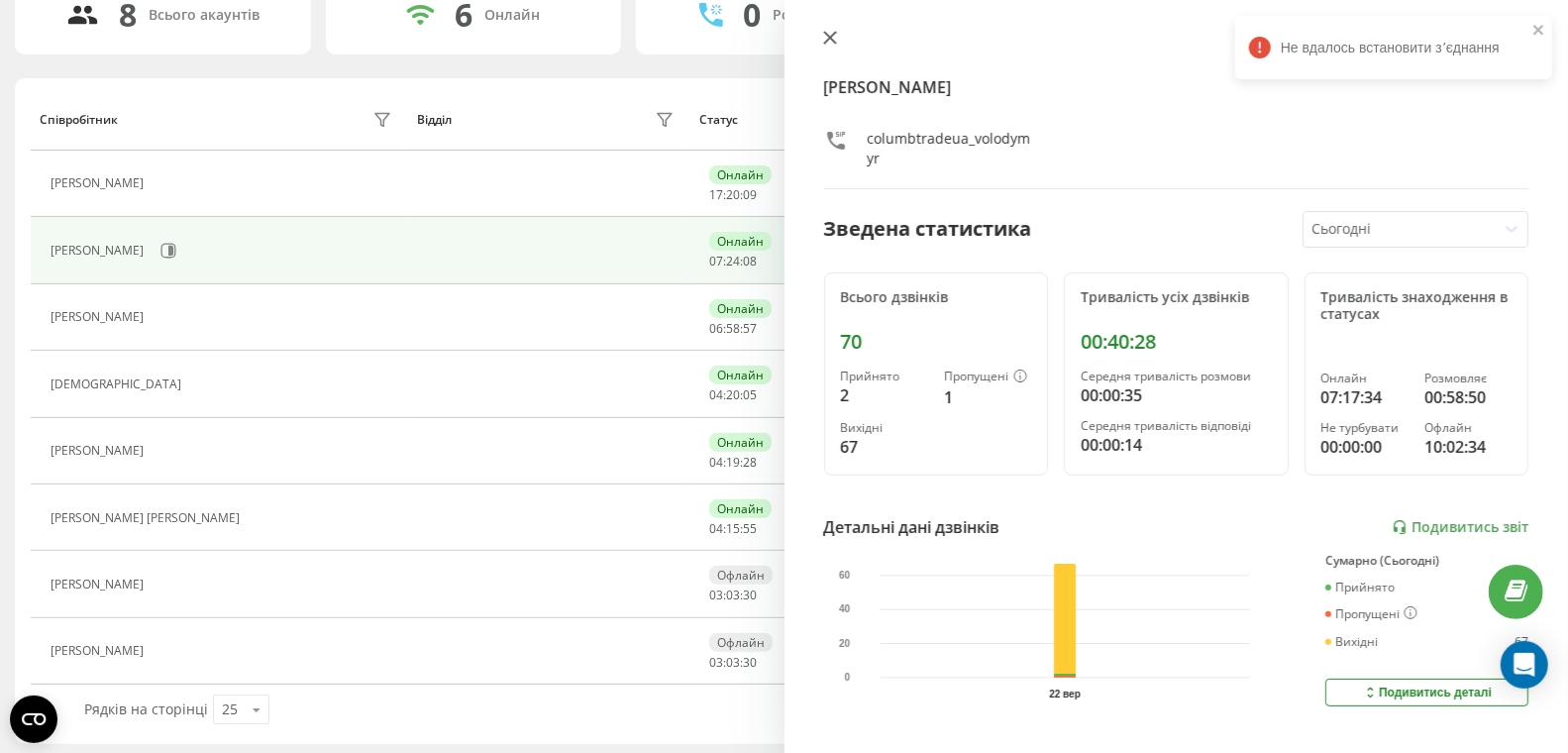
click at [830, 39] on icon at bounding box center [829, 38] width 12 height 12
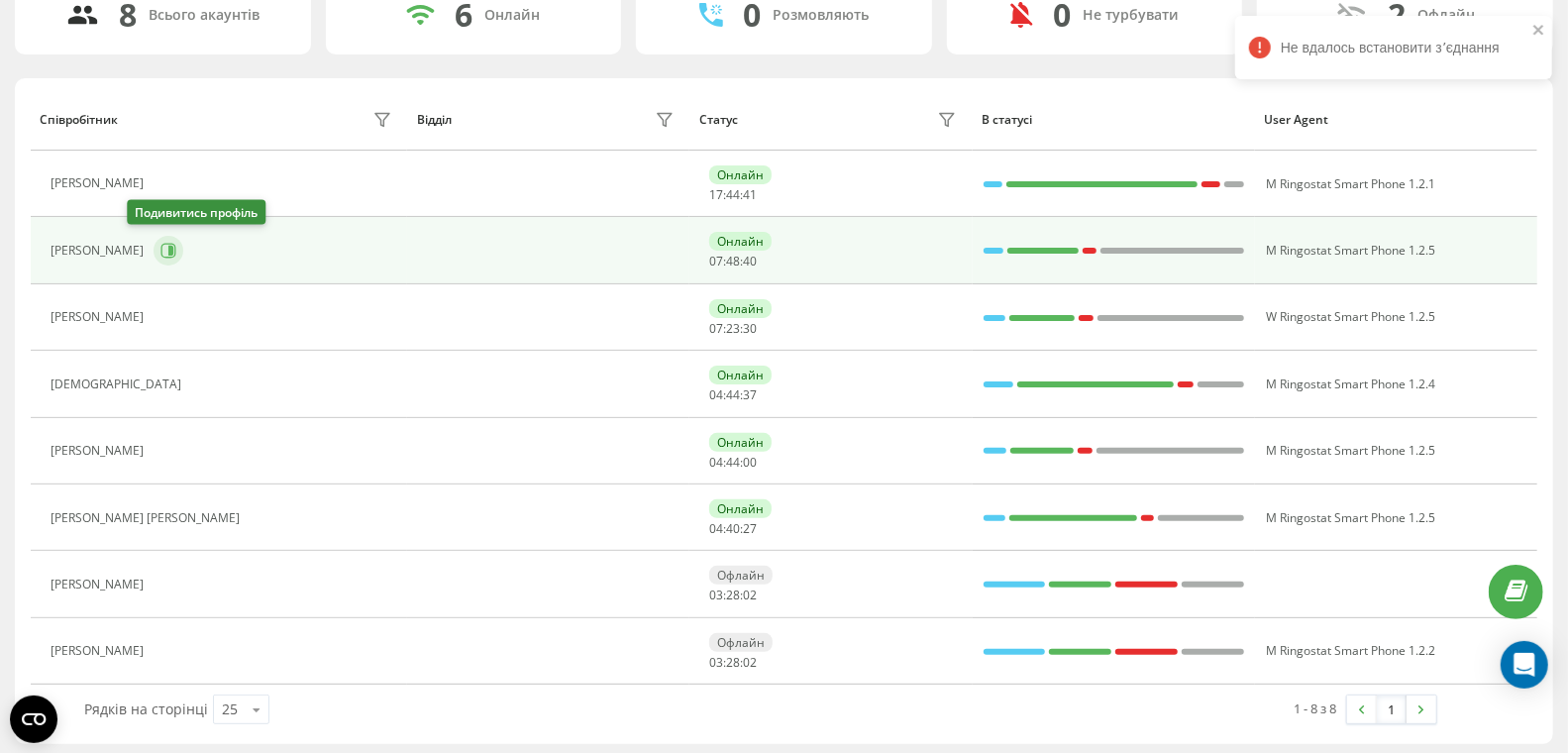
click at [161, 246] on icon at bounding box center [169, 251] width 16 height 16
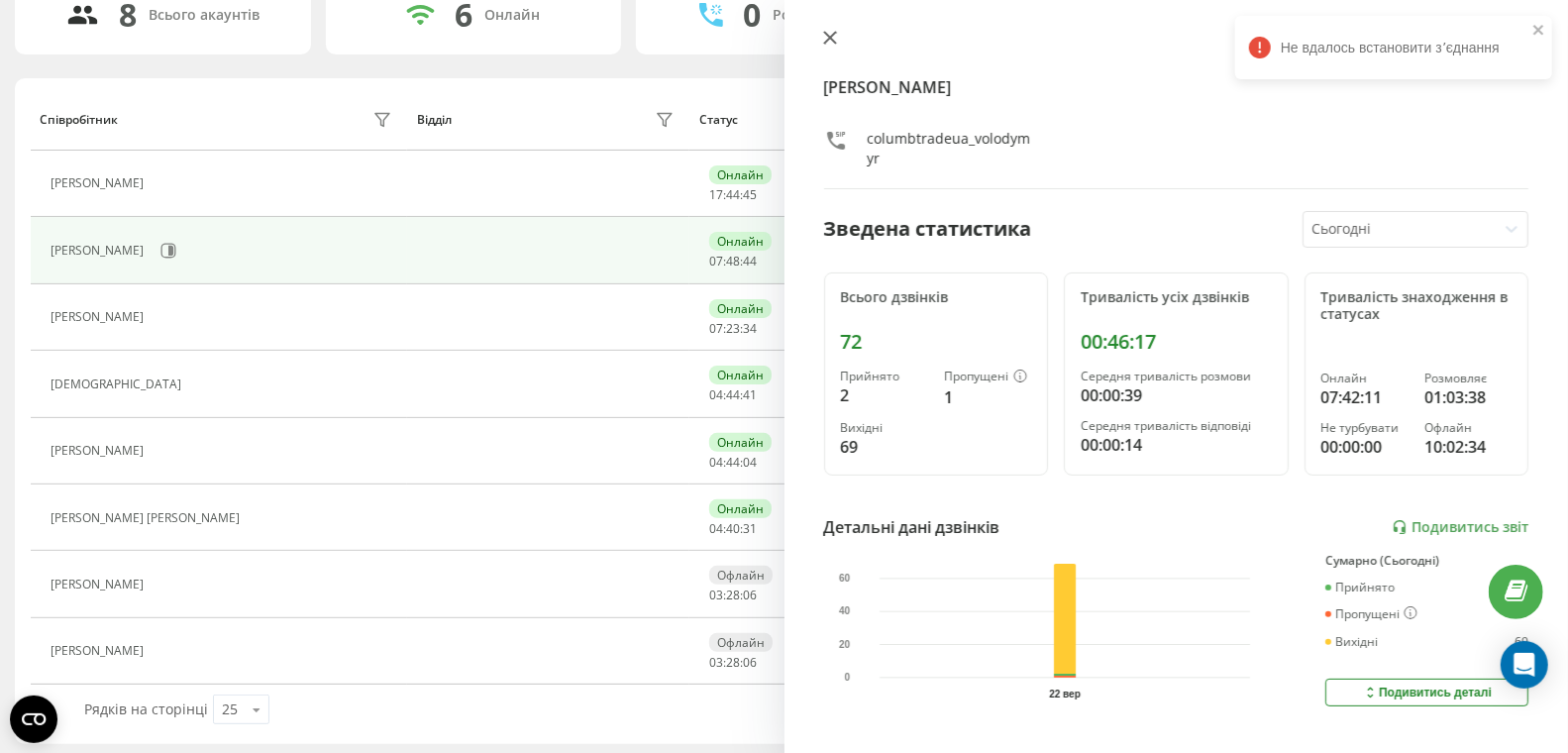
click at [831, 32] on icon at bounding box center [830, 38] width 14 height 14
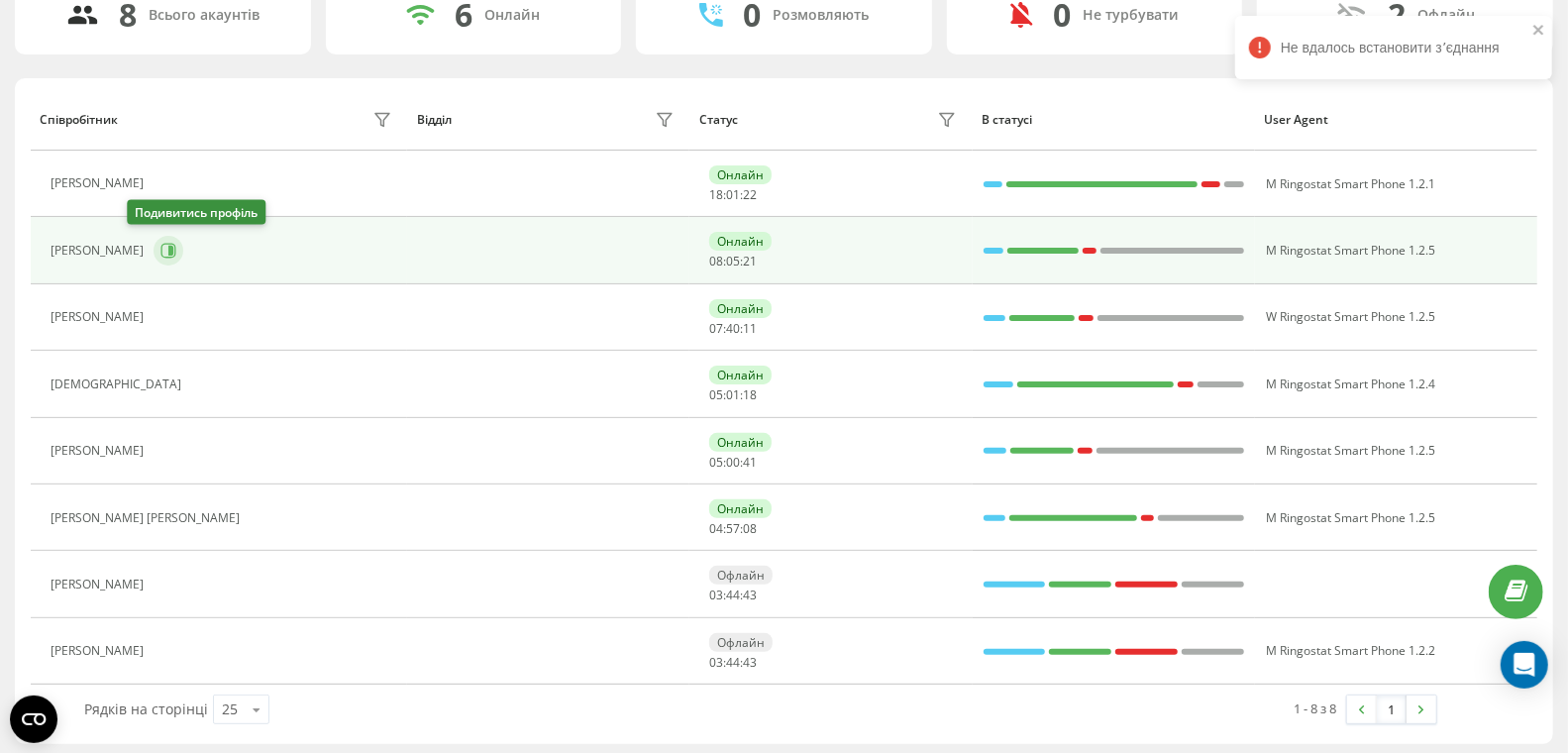
click at [161, 246] on icon at bounding box center [169, 251] width 16 height 16
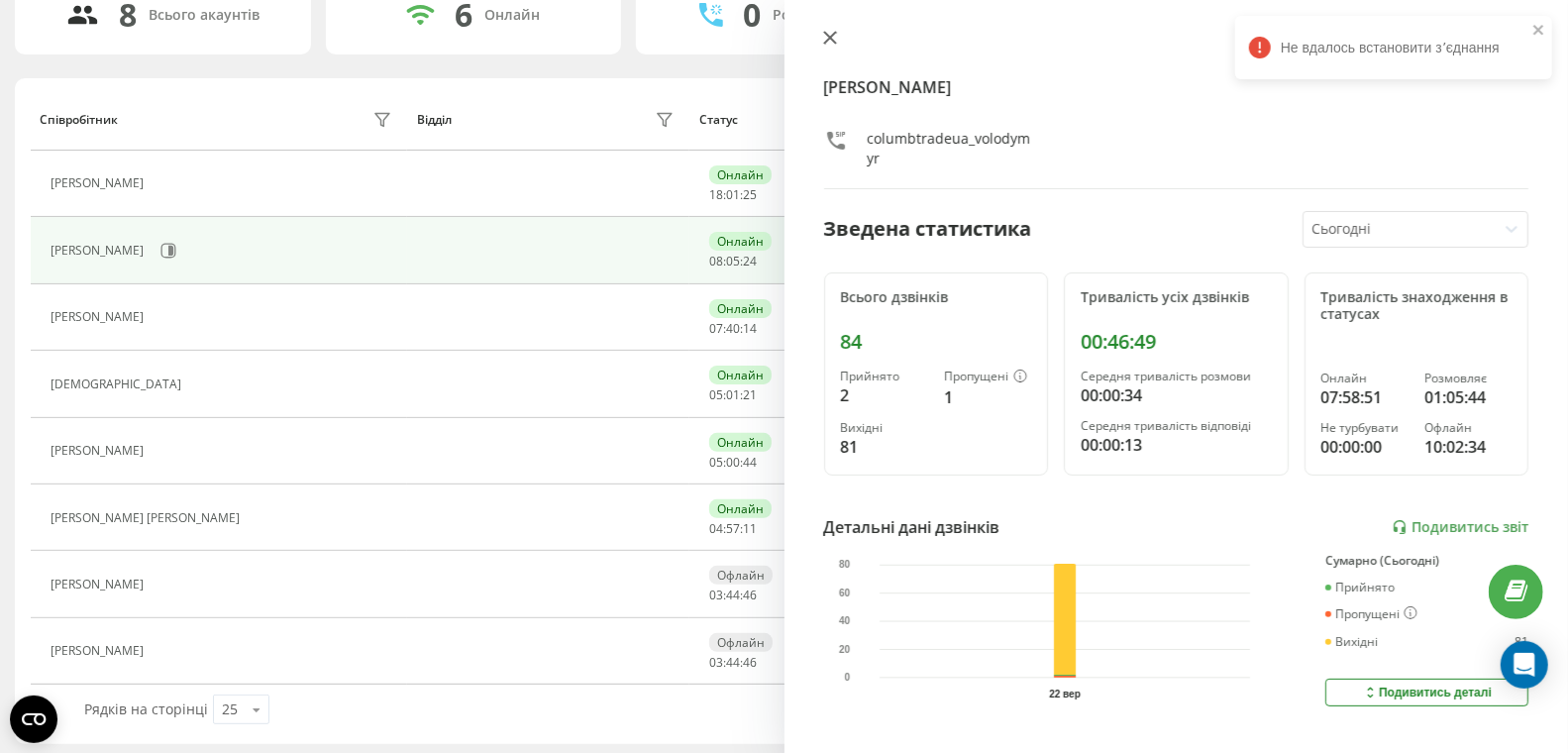
click at [831, 41] on icon at bounding box center [830, 38] width 14 height 14
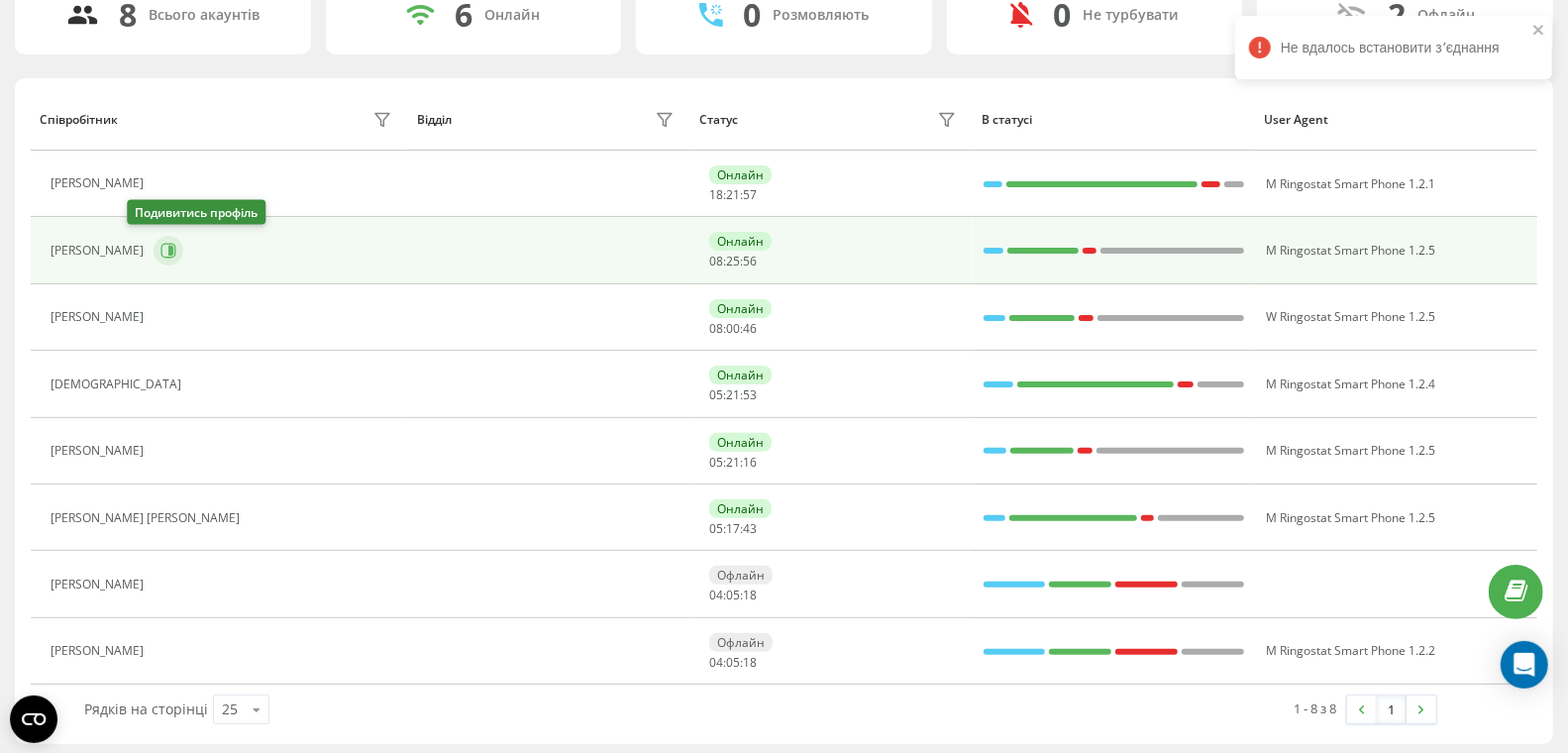
click at [154, 239] on button at bounding box center [169, 251] width 30 height 30
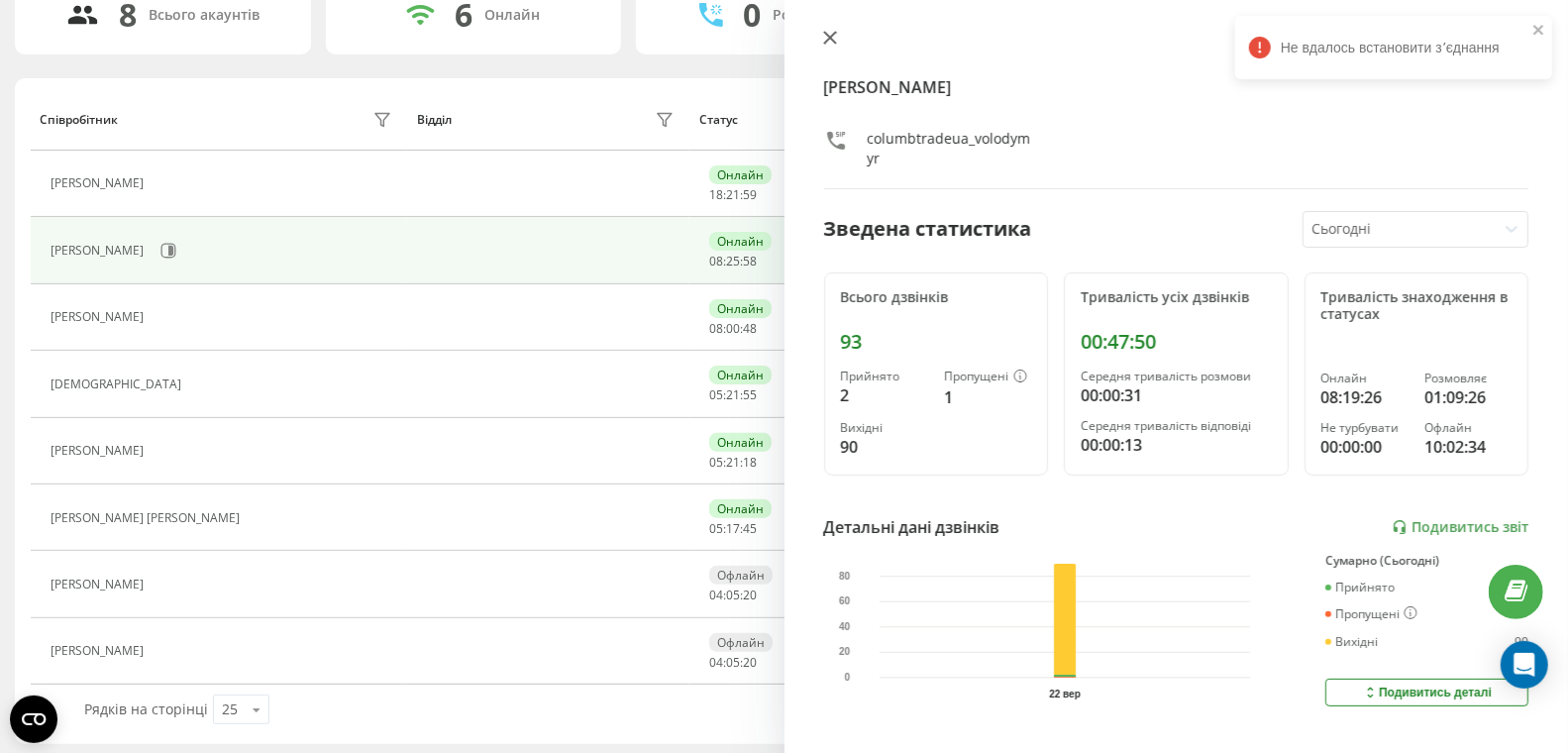
click at [831, 39] on icon at bounding box center [830, 38] width 14 height 14
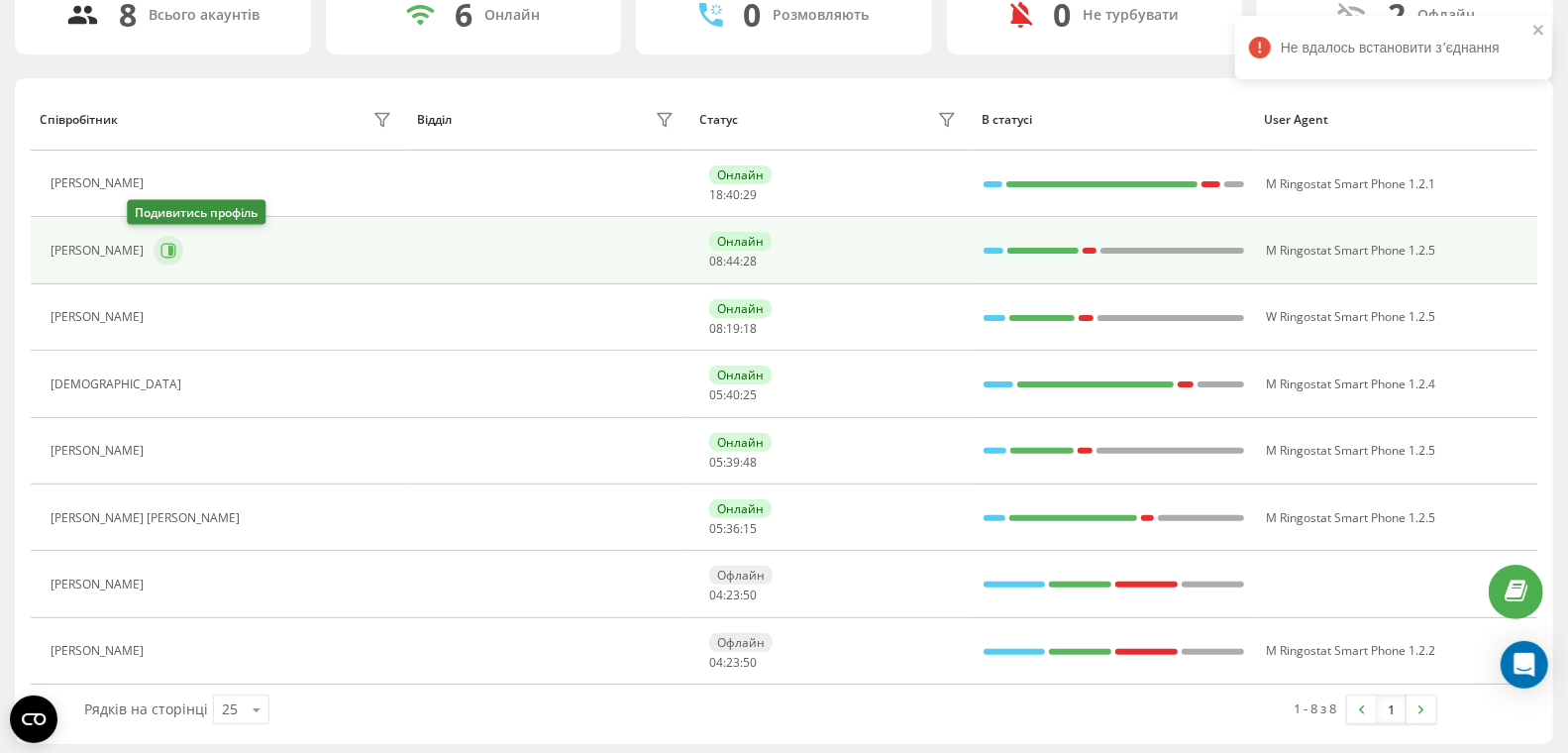
click at [162, 254] on icon at bounding box center [169, 251] width 15 height 15
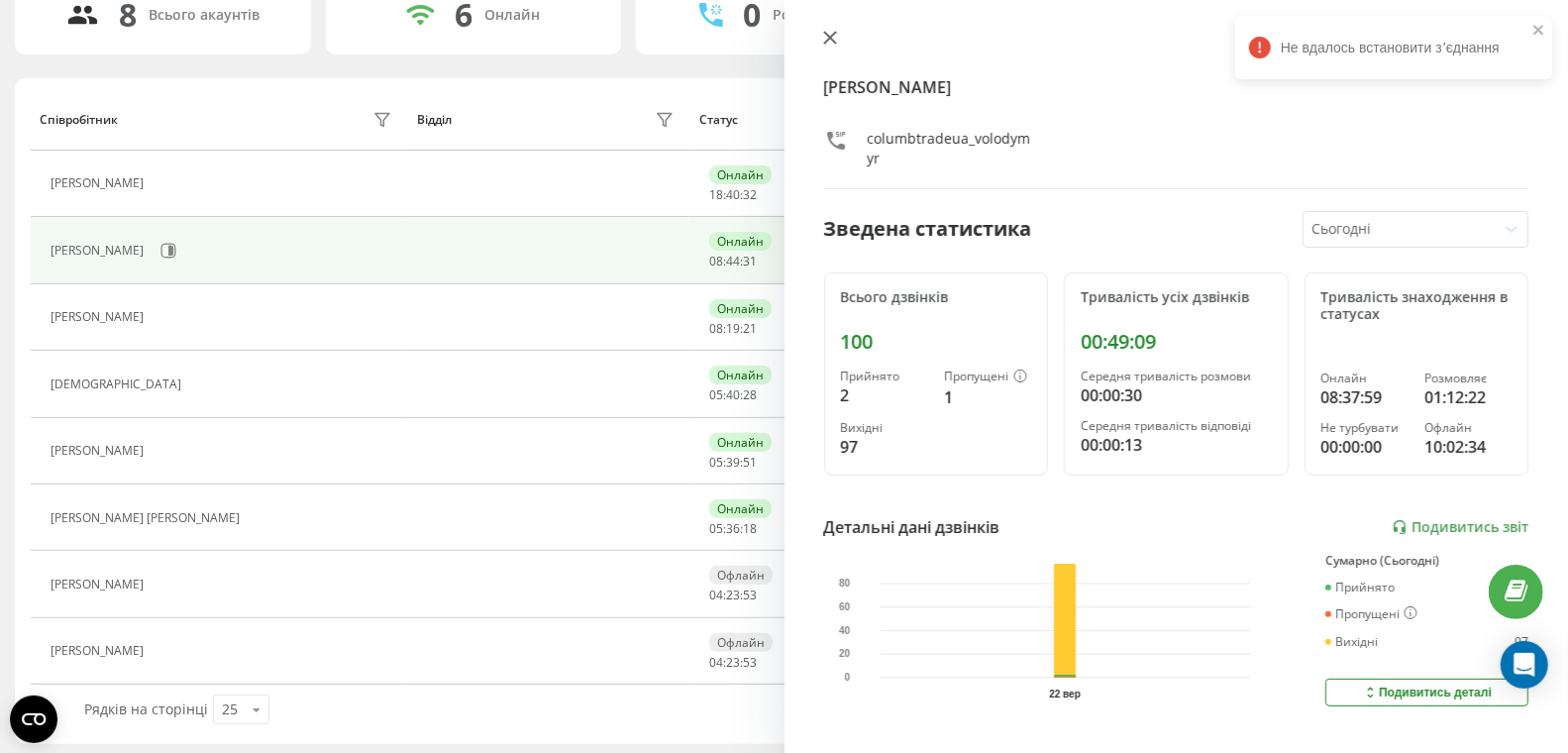
click at [825, 35] on icon at bounding box center [829, 38] width 12 height 12
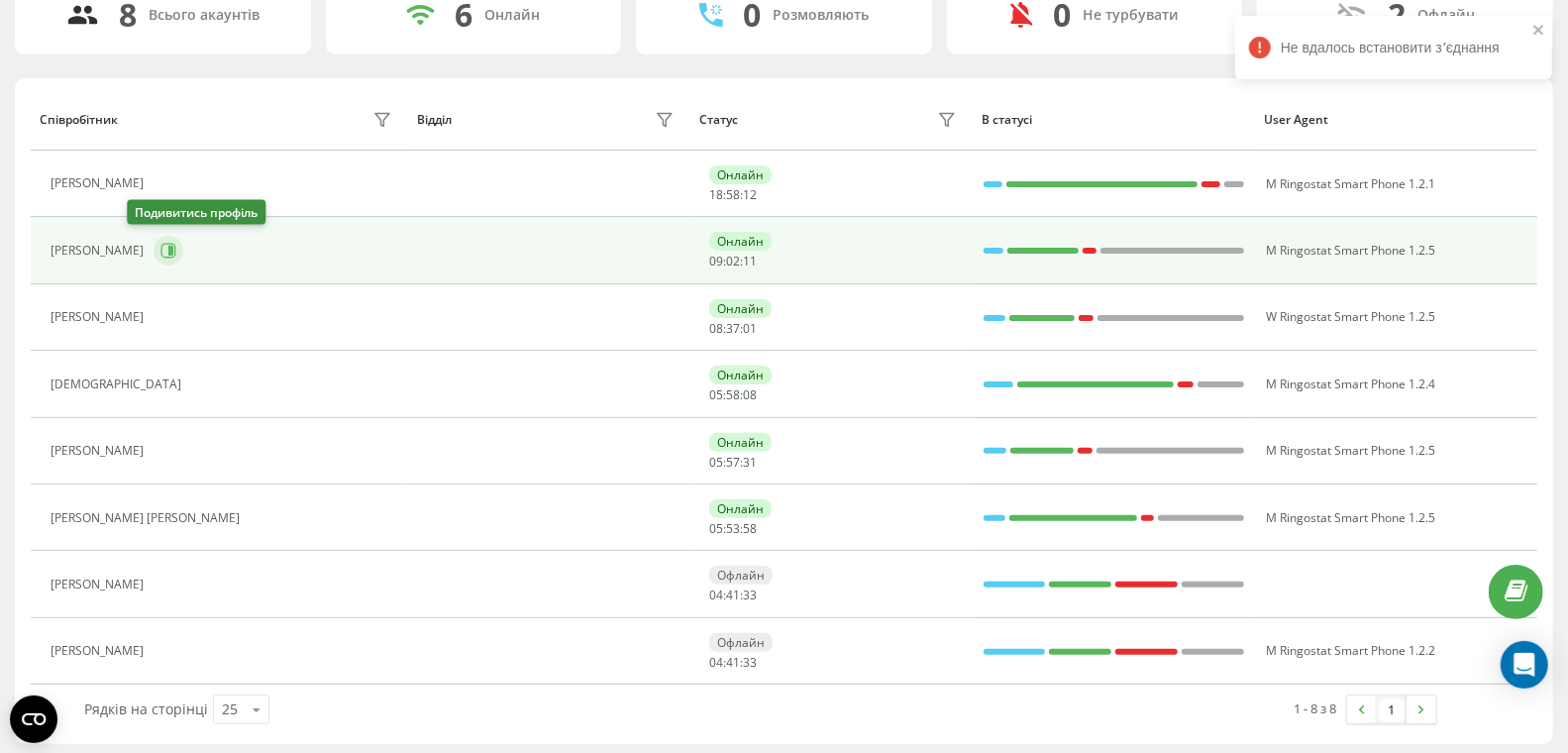
click at [169, 249] on icon at bounding box center [171, 251] width 5 height 10
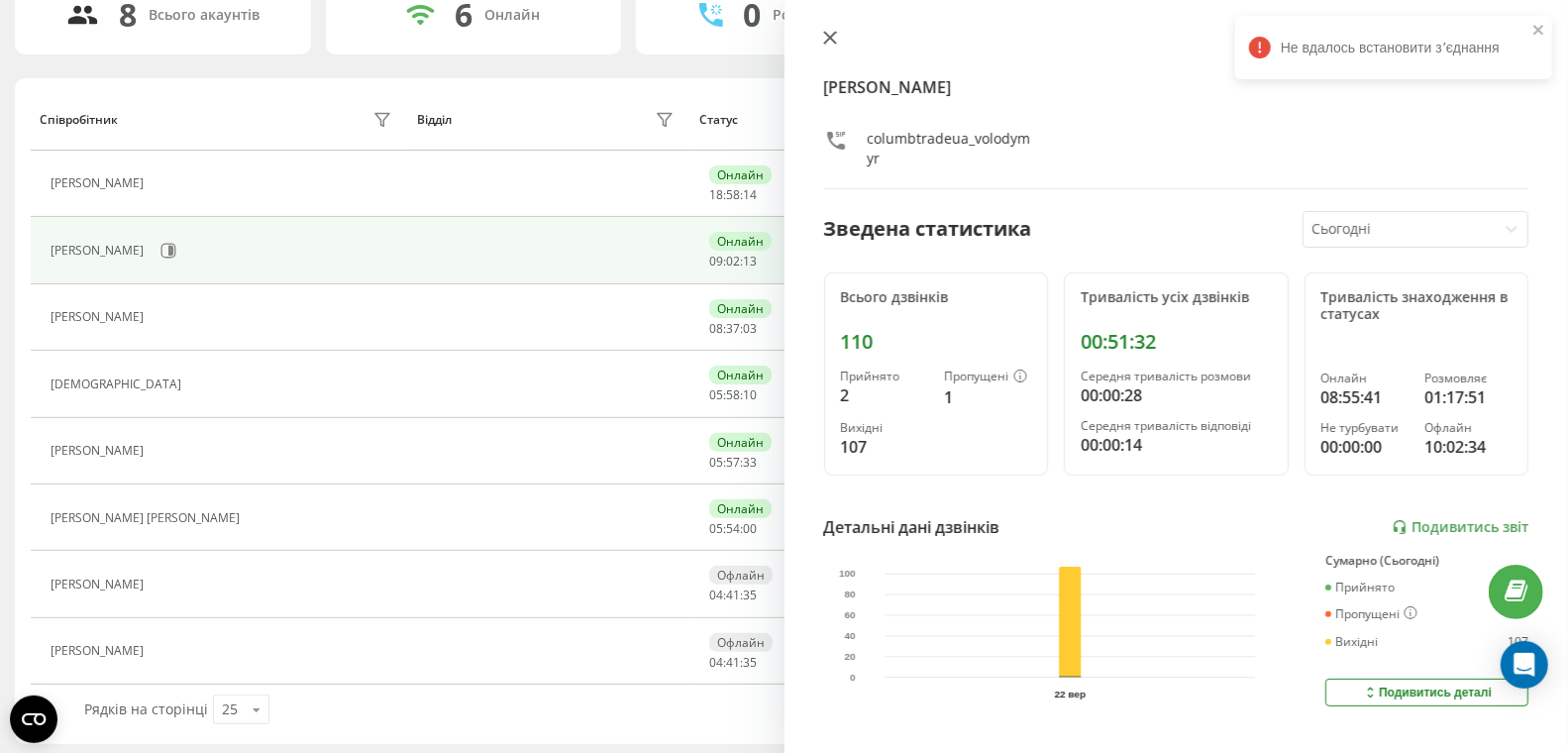
click at [826, 36] on icon at bounding box center [830, 38] width 14 height 14
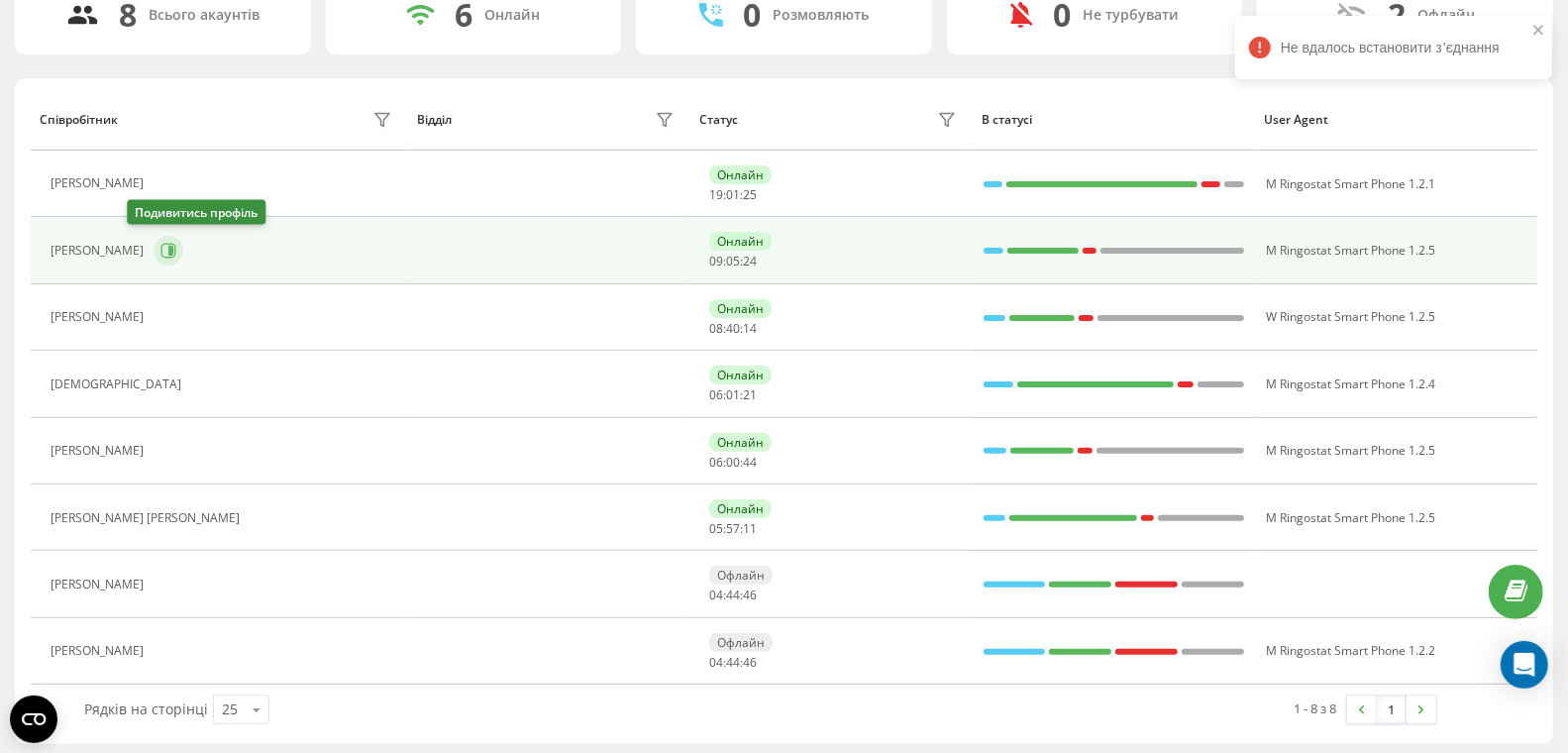
click at [154, 242] on button at bounding box center [169, 251] width 30 height 30
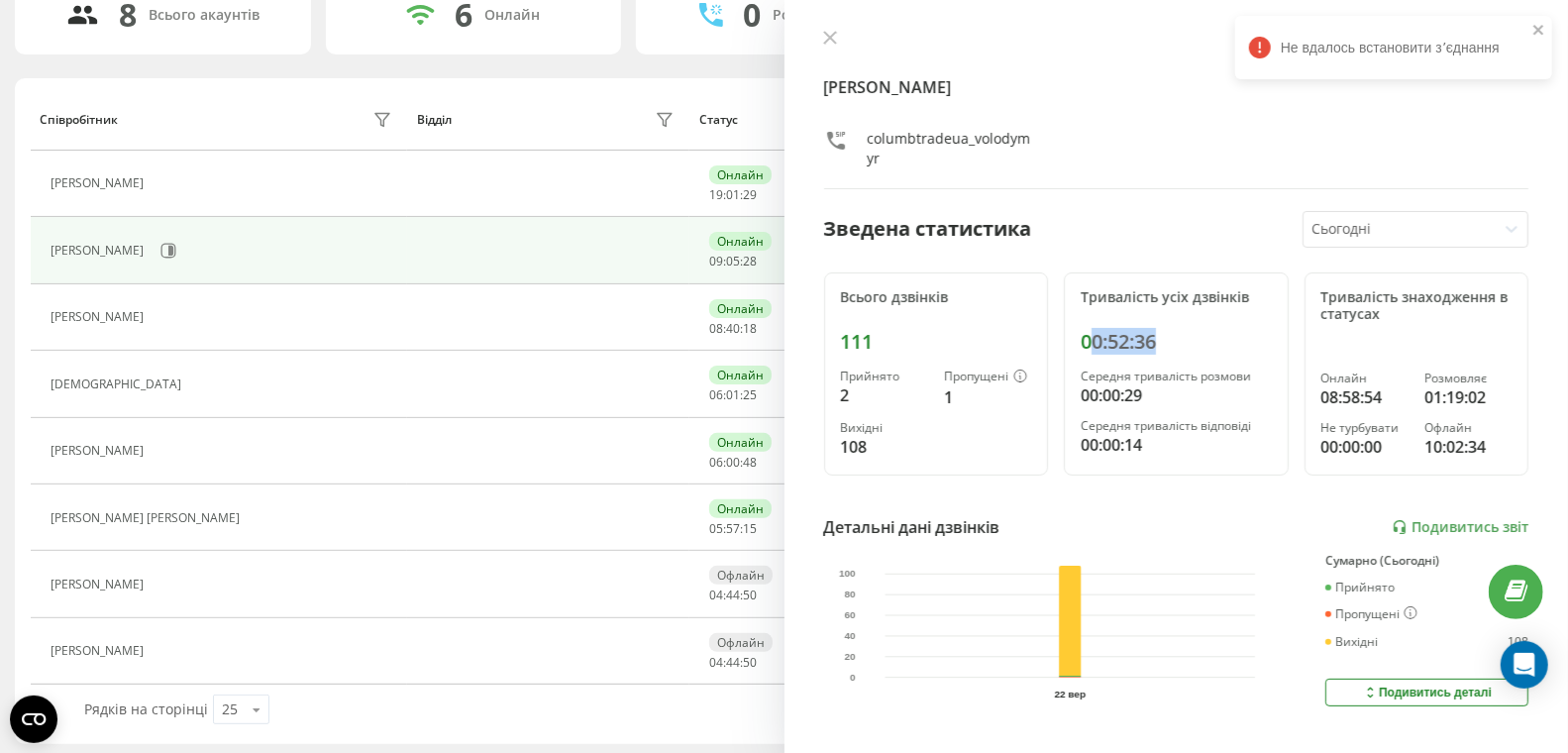
drag, startPoint x: 1164, startPoint y: 341, endPoint x: 1081, endPoint y: 337, distance: 83.1
click at [1081, 337] on div "00:52:36" at bounding box center [1176, 341] width 192 height 24
drag, startPoint x: 1162, startPoint y: 340, endPoint x: 1076, endPoint y: 340, distance: 86.0
click at [1081, 340] on div "00:52:36" at bounding box center [1176, 341] width 192 height 24
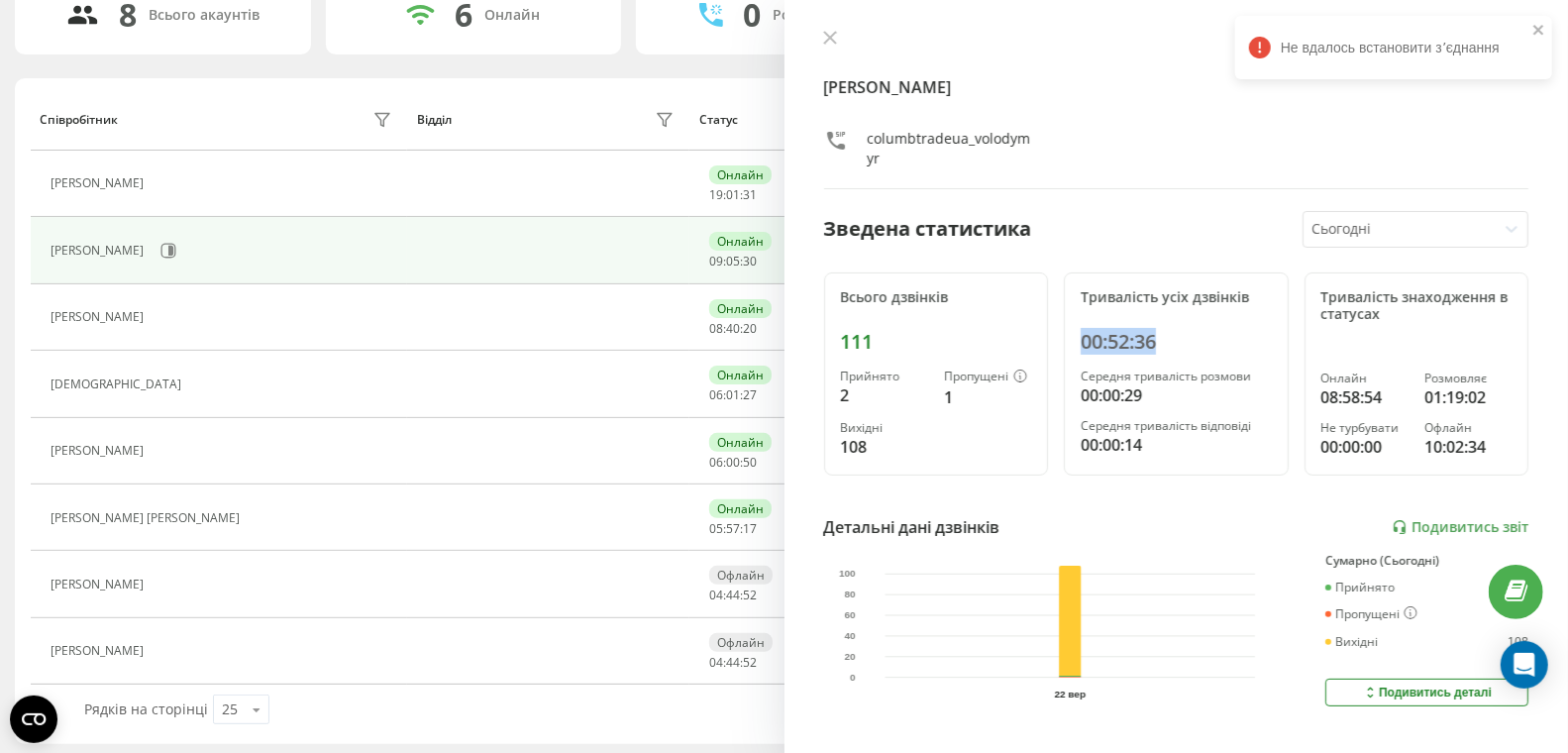
copy div "00:52:36"
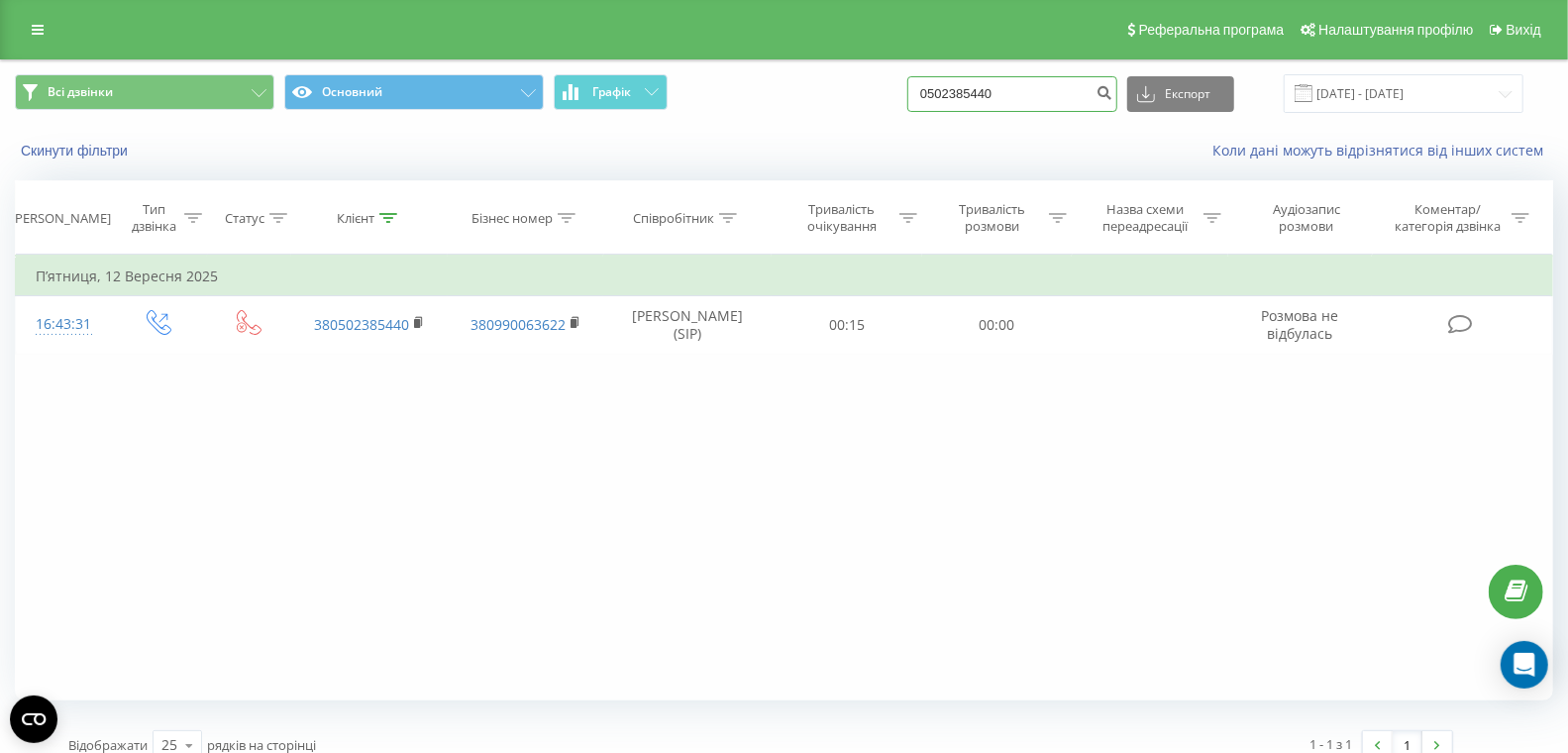
drag, startPoint x: 1076, startPoint y: 91, endPoint x: 935, endPoint y: 96, distance: 141.1
click at [893, 95] on div "Всі дзвінки Основний Графік 0502385440 Експорт .csv .xls .xlsx 22.06.2025 - 22.…" at bounding box center [784, 93] width 1538 height 39
paste input "662158862"
type input "0662158862"
click at [1112, 93] on icon "submit" at bounding box center [1104, 90] width 17 height 12
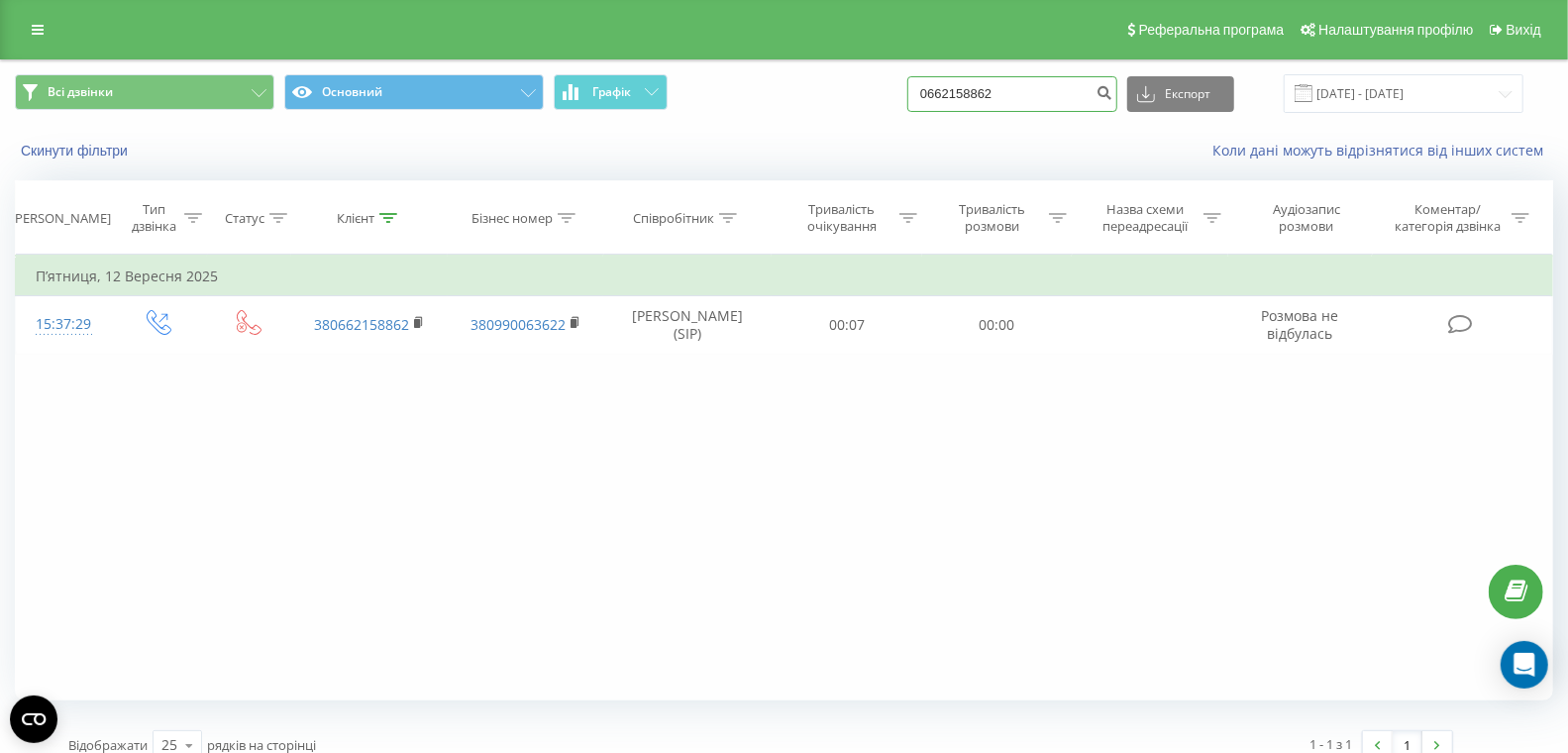
drag, startPoint x: 1008, startPoint y: 96, endPoint x: 850, endPoint y: 99, distance: 158.0
click at [855, 97] on div "Всі дзвінки Основний Графік 0662158862 Експорт .csv .xls .xlsx [DATE] - [DATE]" at bounding box center [784, 93] width 1538 height 39
paste input "[PHONE_NUMBER]"
drag, startPoint x: 982, startPoint y: 89, endPoint x: 885, endPoint y: 87, distance: 97.0
click at [896, 88] on div "Всі дзвінки Основний Графік [PHONE_NUMBER] Експорт .csv .xls .xlsx [DATE] - [DA…" at bounding box center [784, 93] width 1538 height 39
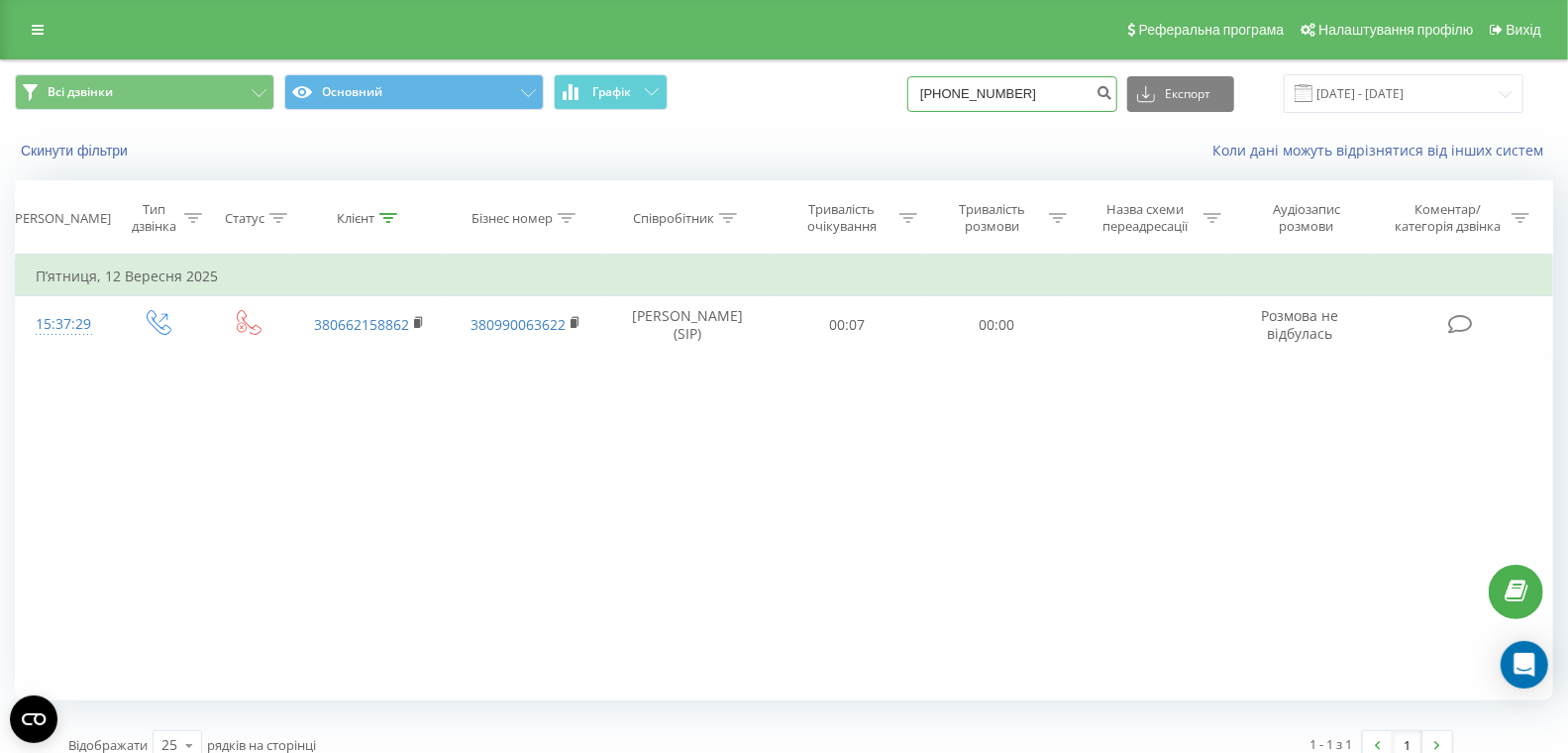
paste input "06788877"
type input "0678887776"
click at [1112, 91] on icon "submit" at bounding box center [1104, 90] width 17 height 12
drag, startPoint x: 922, startPoint y: 70, endPoint x: 902, endPoint y: 74, distance: 20.4
click at [820, 53] on div "Реферальна програма Налаштування профілю Вихід Всі дзвінки Основний Графік 0678…" at bounding box center [784, 387] width 1568 height 775
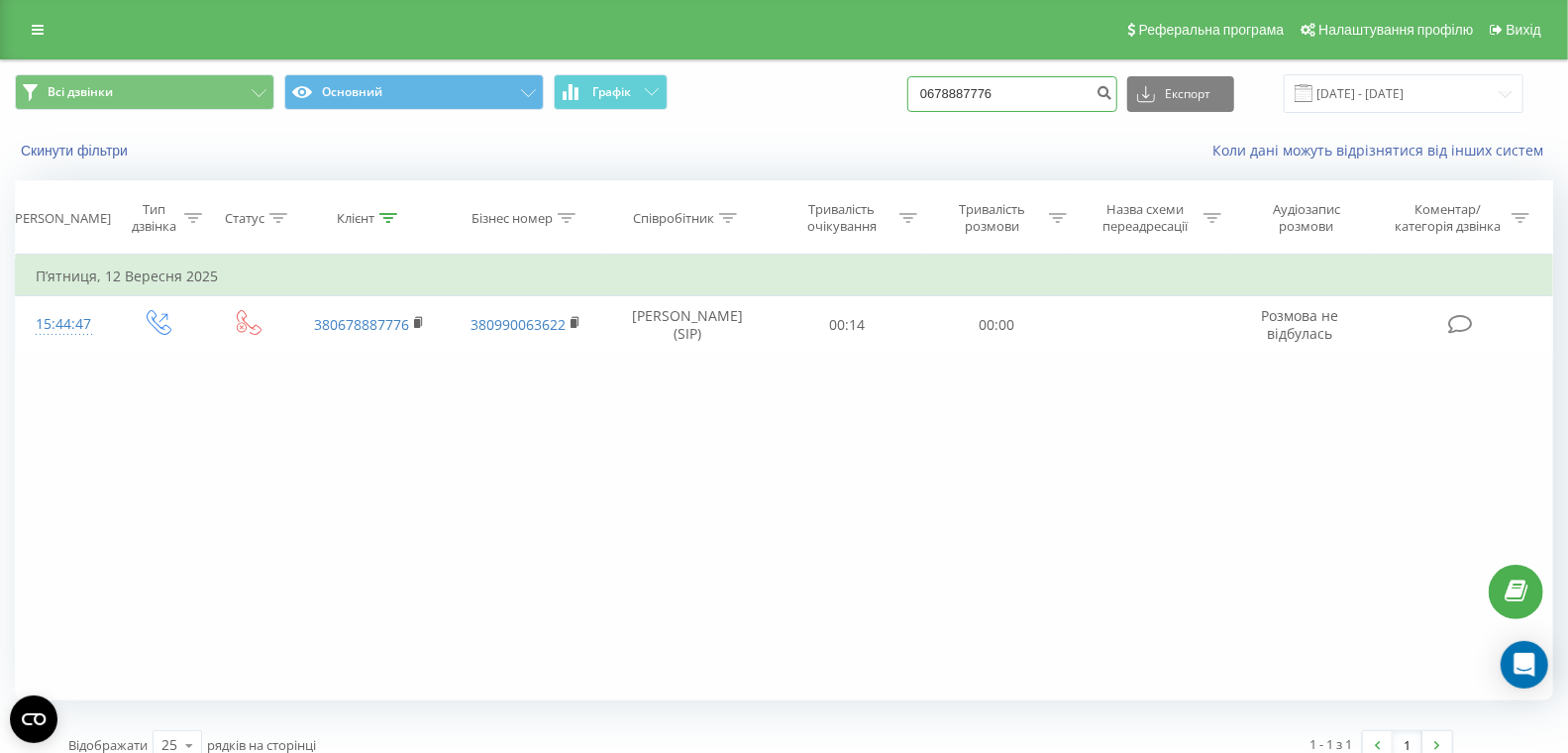
paste input "3640021"
type input "0636400216"
click at [1112, 96] on icon "submit" at bounding box center [1104, 90] width 17 height 12
drag, startPoint x: 1030, startPoint y: 95, endPoint x: 824, endPoint y: 81, distance: 206.5
click at [820, 74] on div "Всі дзвінки Основний Графік 0636400216 Експорт .csv .xls .xlsx 22.06.2025 - 22.…" at bounding box center [784, 93] width 1538 height 39
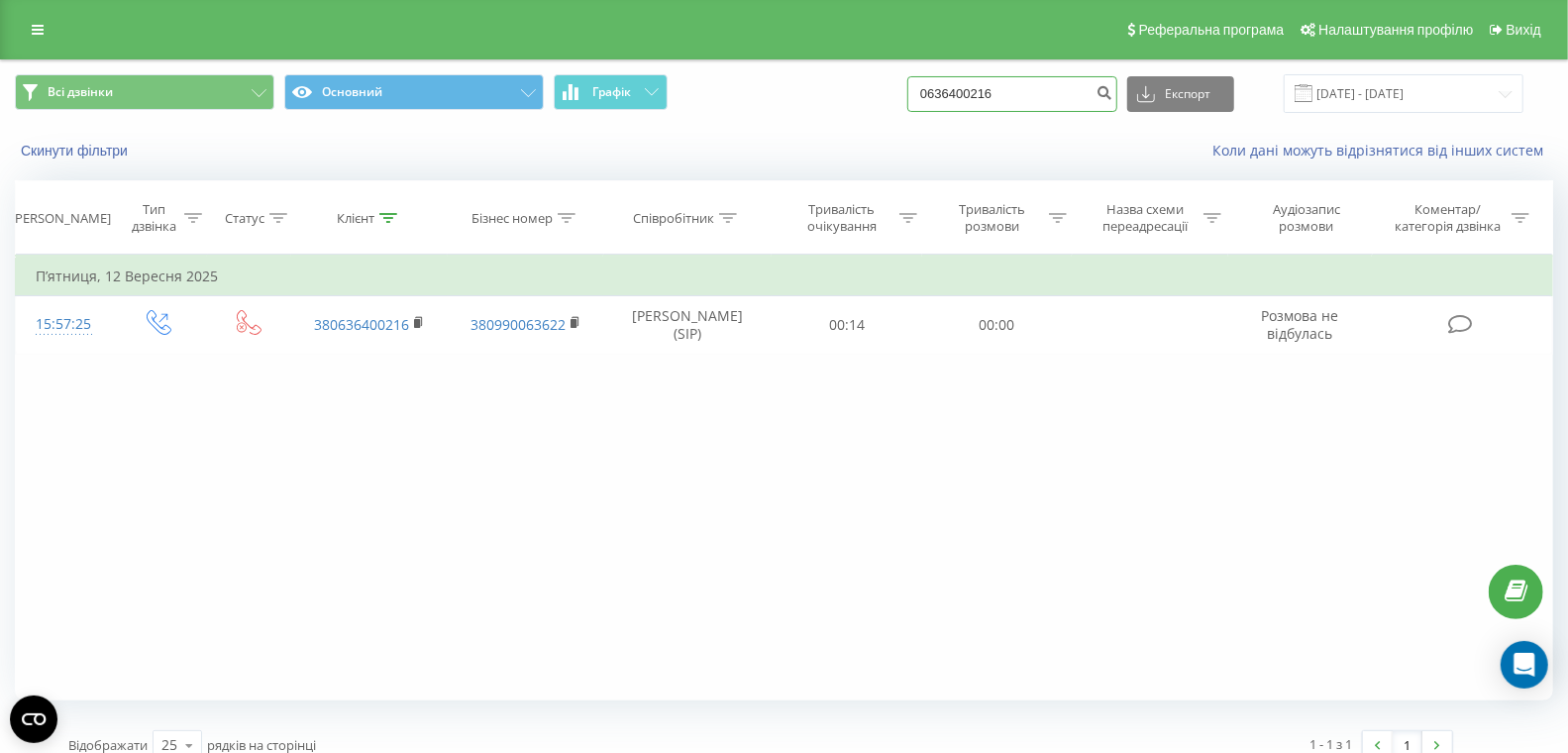
paste input "502385440"
type input "0502385440"
click at [1112, 95] on icon "submit" at bounding box center [1104, 90] width 17 height 12
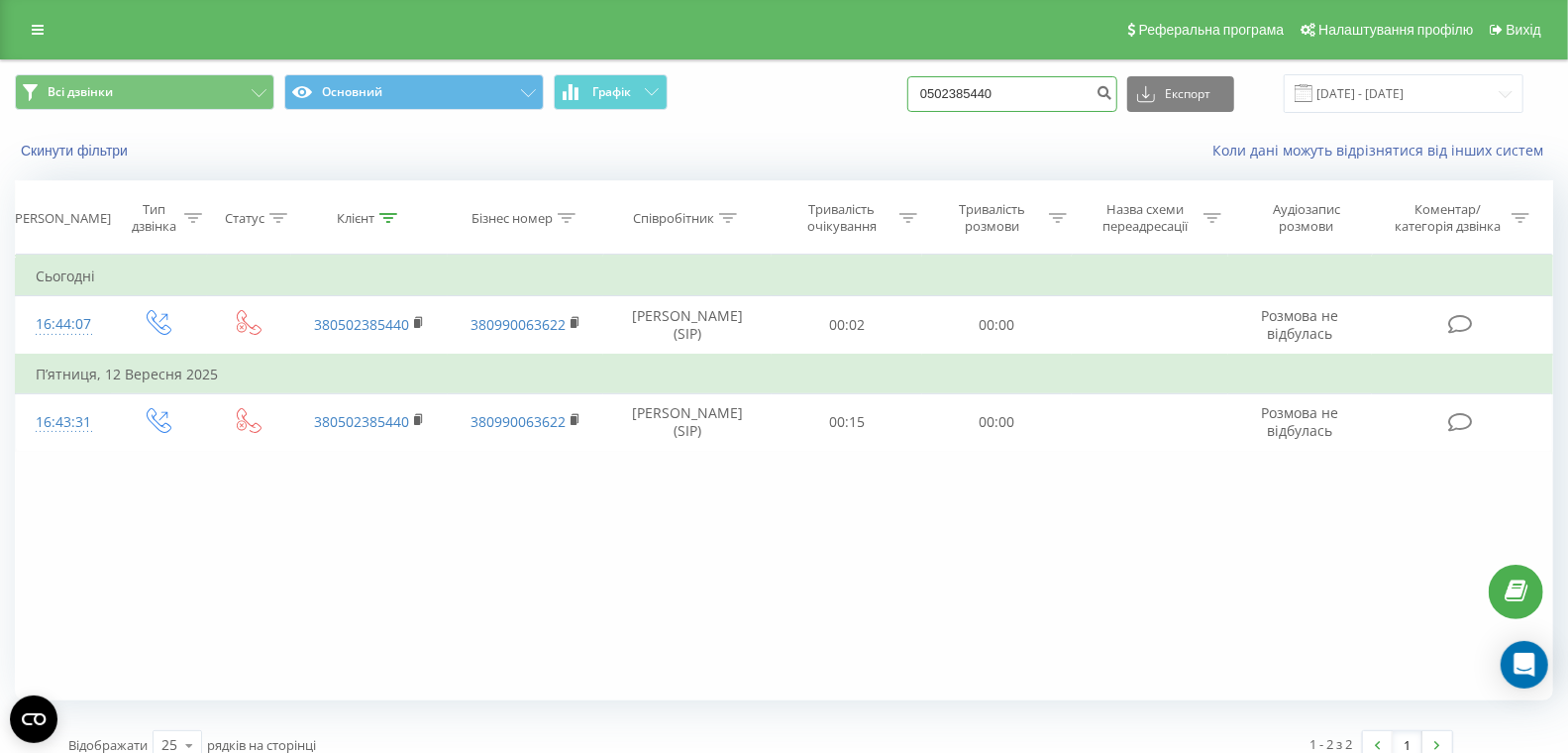
drag, startPoint x: 1059, startPoint y: 101, endPoint x: 934, endPoint y: 89, distance: 125.6
click at [936, 89] on div "Всі дзвінки Основний Графік 0502385440 Експорт .csv .xls .xlsx [DATE] - [DATE]" at bounding box center [784, 93] width 1538 height 39
paste input "97 090 03 03"
type input "097 090 03 03"
click at [1112, 91] on icon "submit" at bounding box center [1104, 90] width 17 height 12
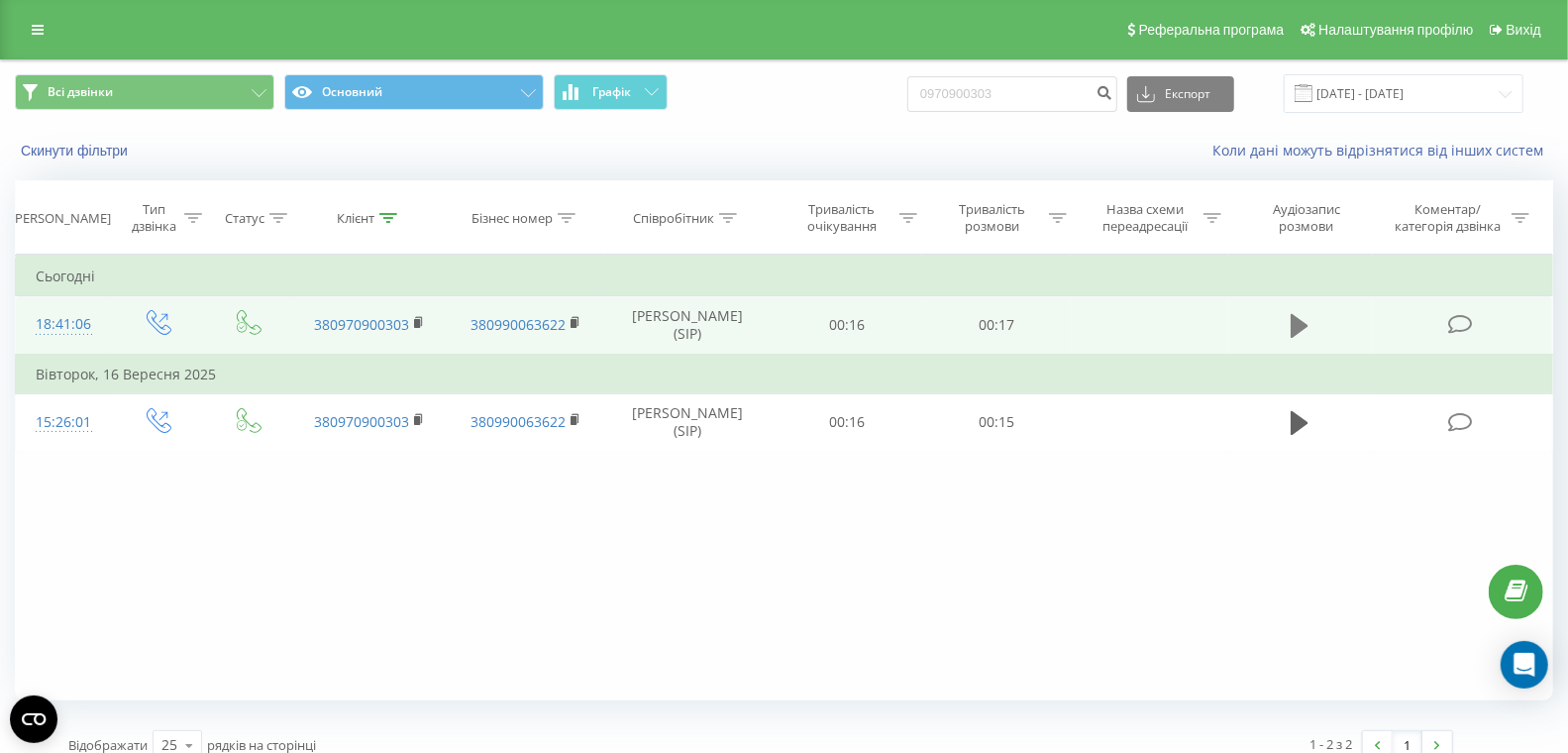
click at [1300, 324] on icon at bounding box center [1300, 325] width 18 height 24
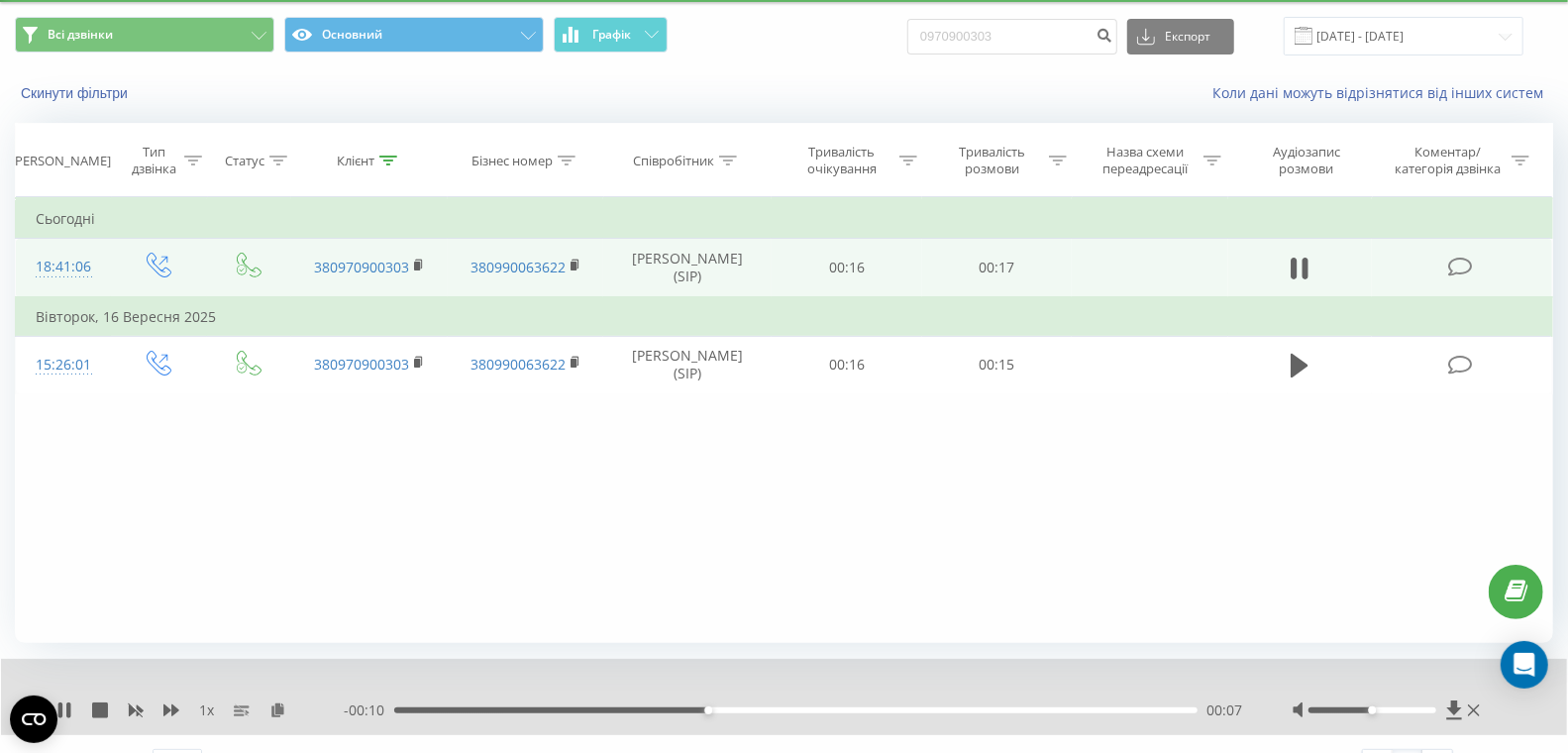
scroll to position [97, 0]
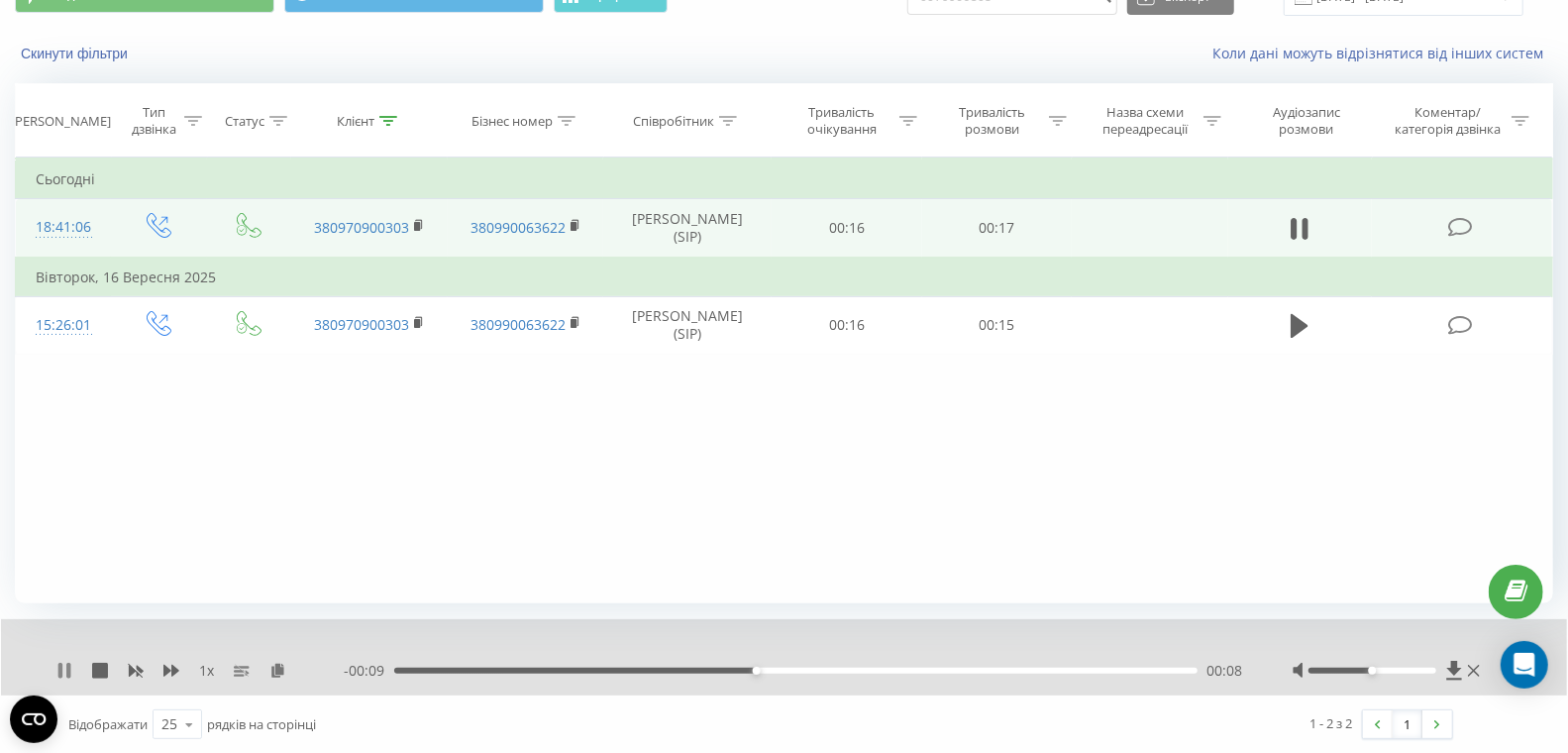
click at [69, 670] on icon at bounding box center [68, 671] width 4 height 16
